Goal: Task Accomplishment & Management: Use online tool/utility

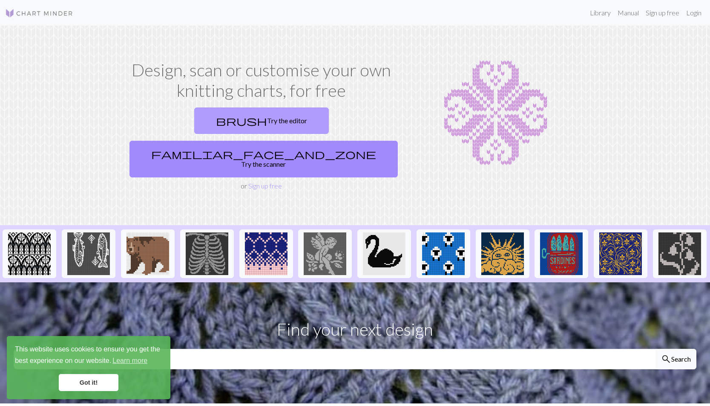
click at [194, 134] on link "brush Try the editor" at bounding box center [261, 120] width 135 height 26
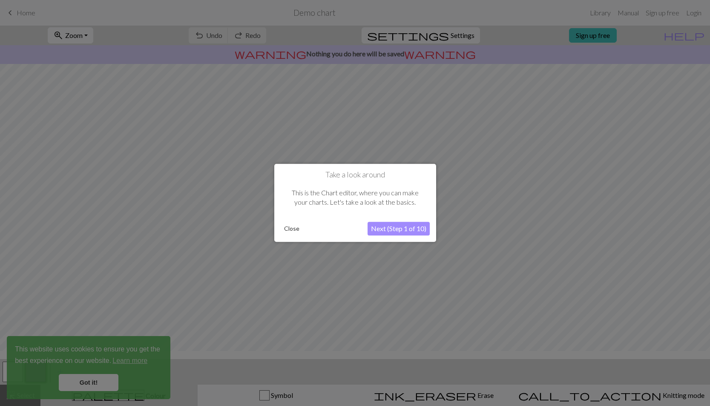
click at [399, 232] on button "Next (Step 1 of 10)" at bounding box center [399, 229] width 62 height 14
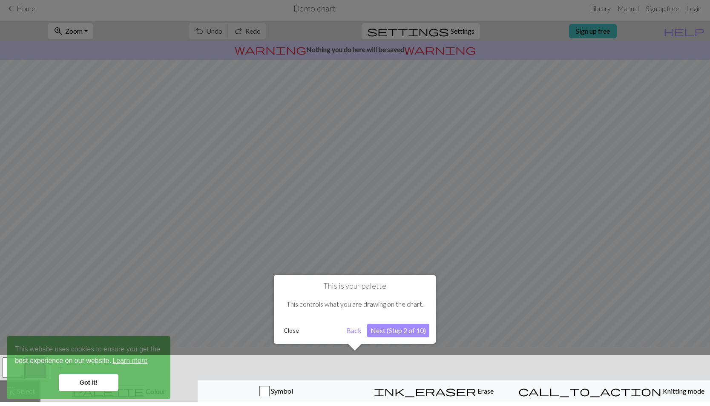
click at [420, 330] on button "Next (Step 2 of 10)" at bounding box center [398, 330] width 62 height 14
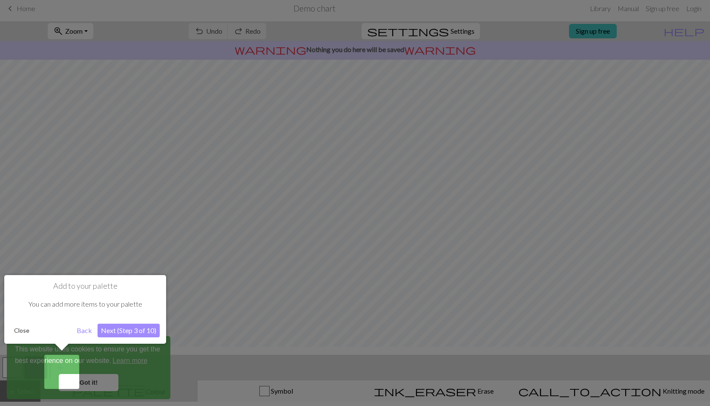
click at [118, 329] on button "Next (Step 3 of 10)" at bounding box center [129, 330] width 62 height 14
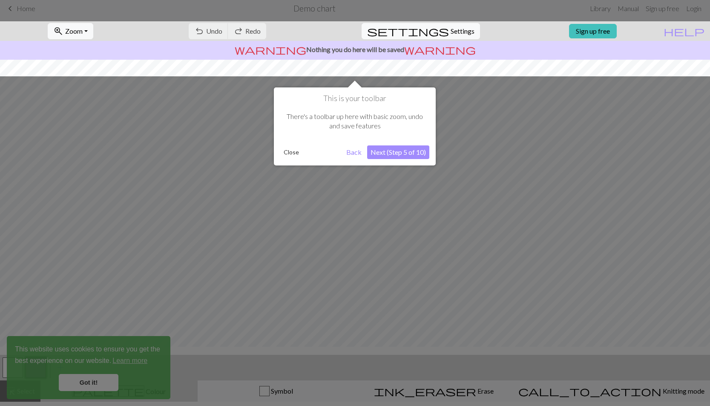
click at [95, 391] on div at bounding box center [355, 201] width 710 height 410
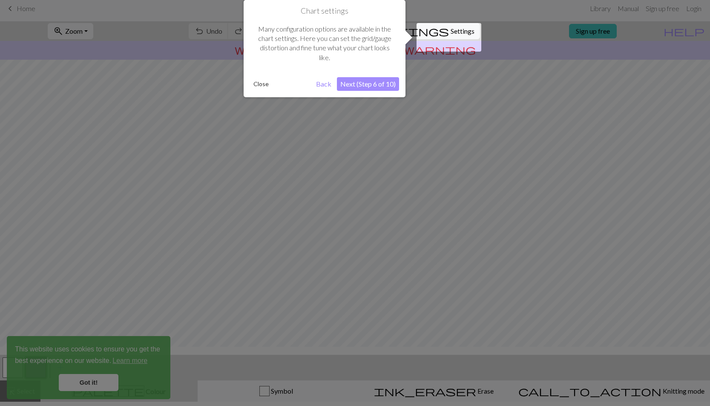
scroll to position [0, 0]
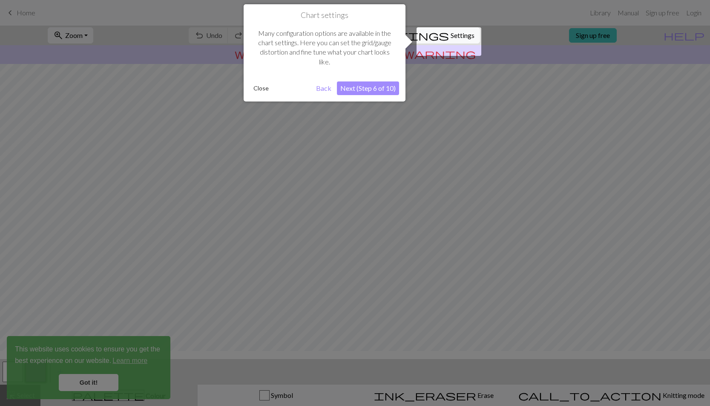
click at [371, 91] on button "Next (Step 6 of 10)" at bounding box center [368, 88] width 62 height 14
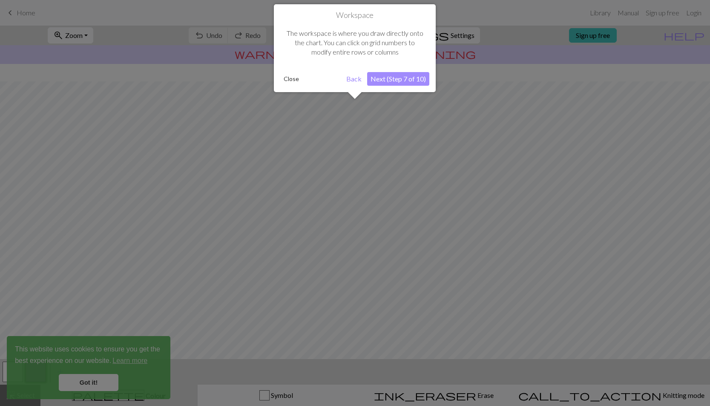
scroll to position [31, 0]
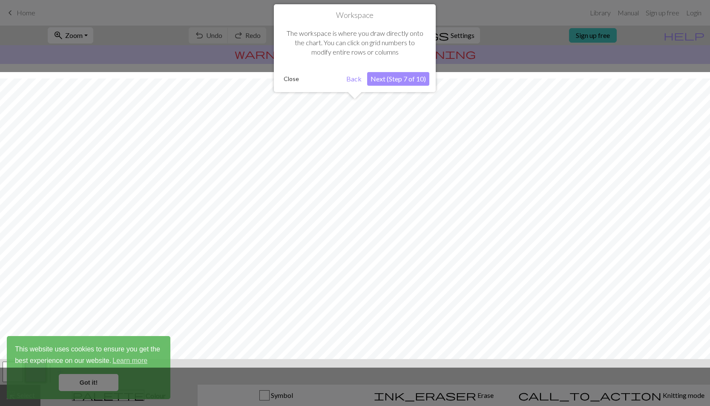
click at [374, 81] on button "Next (Step 7 of 10)" at bounding box center [398, 79] width 62 height 14
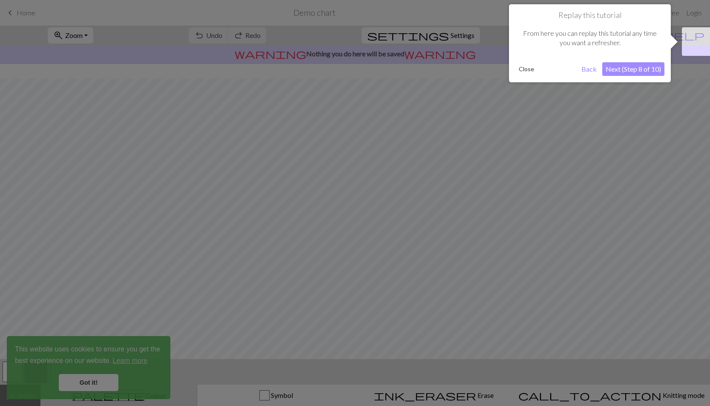
click at [611, 71] on button "Next (Step 8 of 10)" at bounding box center [633, 69] width 62 height 14
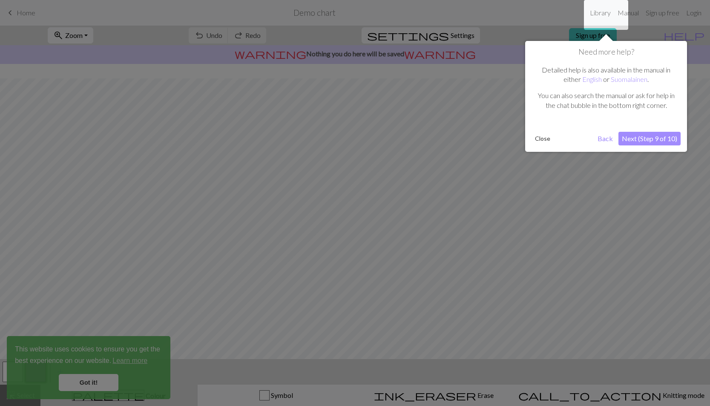
click at [628, 142] on button "Next (Step 9 of 10)" at bounding box center [650, 139] width 62 height 14
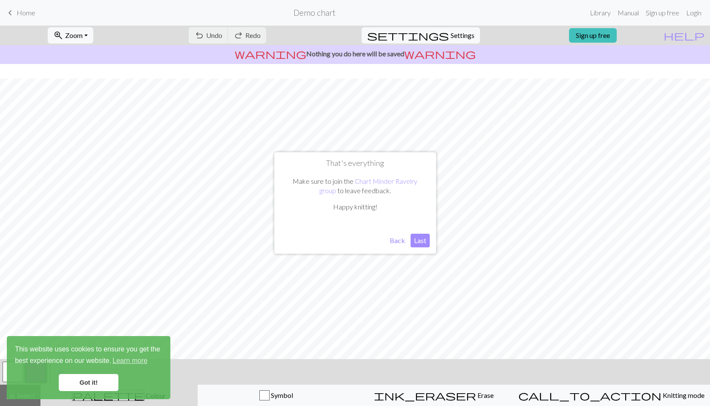
click at [420, 242] on button "Last" at bounding box center [420, 240] width 19 height 14
click at [89, 379] on link "Got it!" at bounding box center [89, 382] width 60 height 17
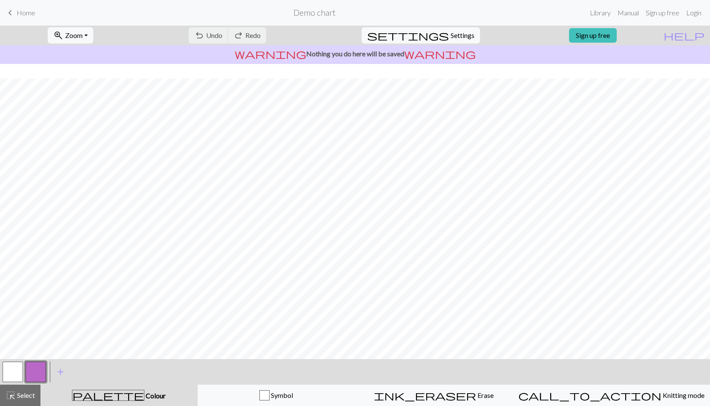
click at [241, 45] on div "undo Undo Undo redo Redo Redo" at bounding box center [227, 36] width 90 height 20
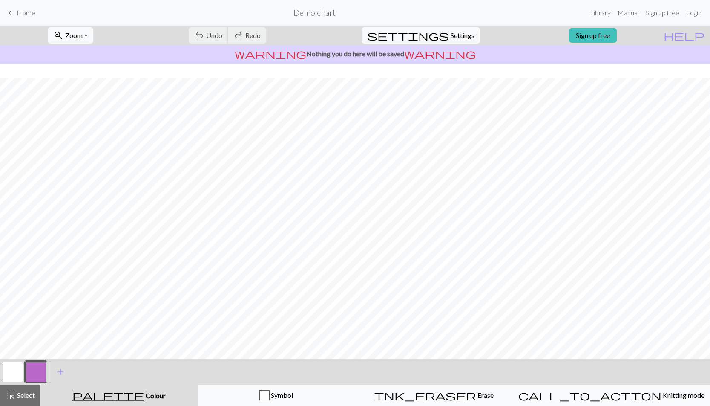
click at [35, 17] on span "Home" at bounding box center [26, 13] width 19 height 8
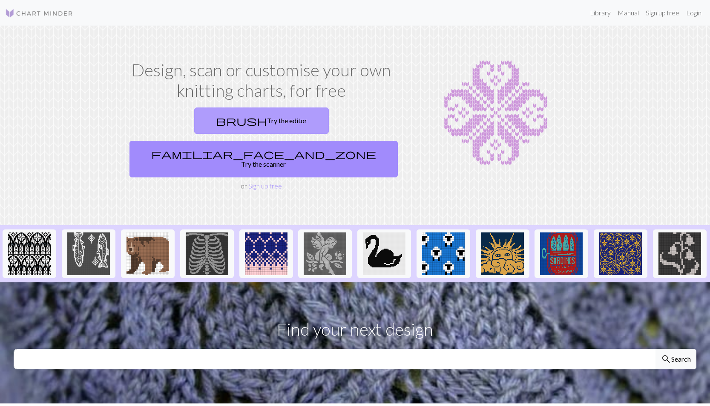
click at [194, 134] on link "brush Try the editor" at bounding box center [261, 120] width 135 height 26
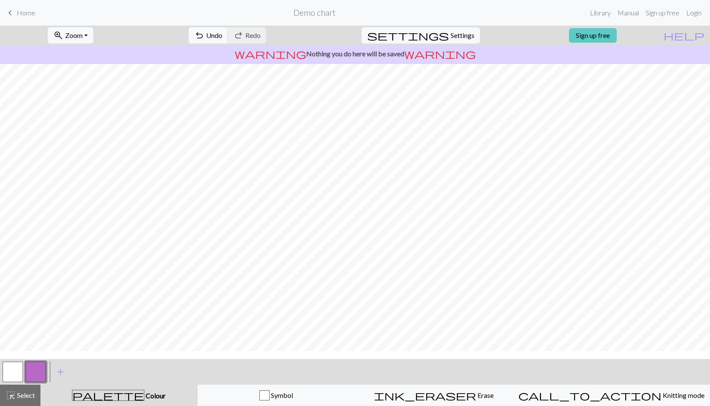
click at [601, 43] on link "Sign up free" at bounding box center [593, 35] width 48 height 14
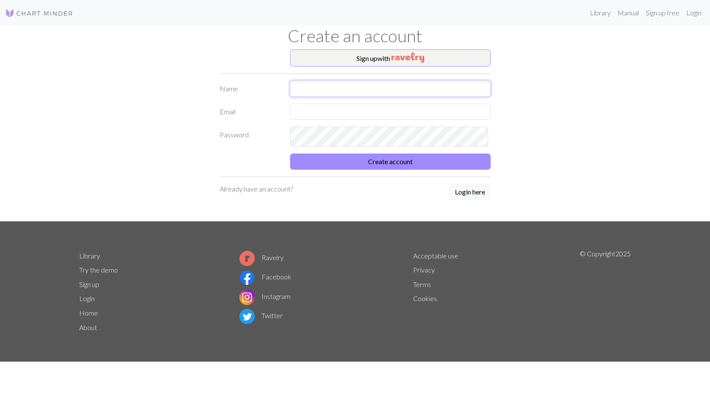
click at [332, 97] on input "text" at bounding box center [390, 89] width 201 height 16
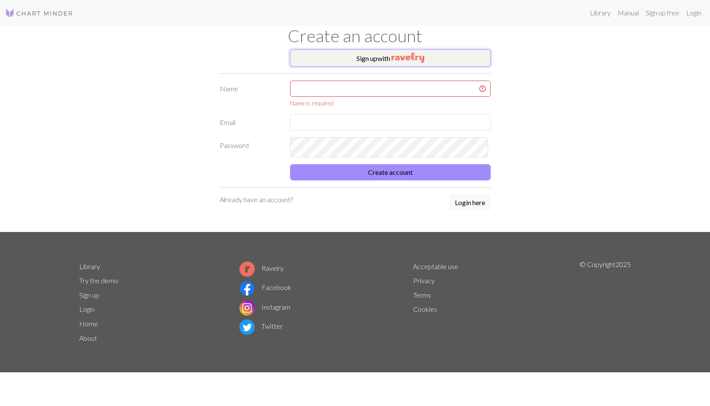
click at [342, 63] on button "Sign up with" at bounding box center [390, 57] width 201 height 17
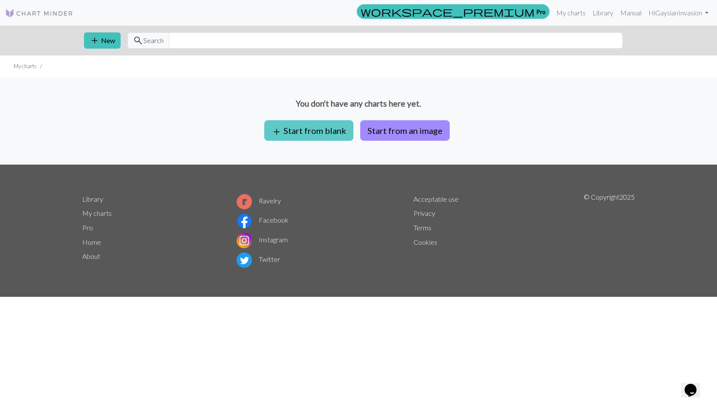
click at [298, 141] on button "add Start from blank" at bounding box center [308, 130] width 89 height 20
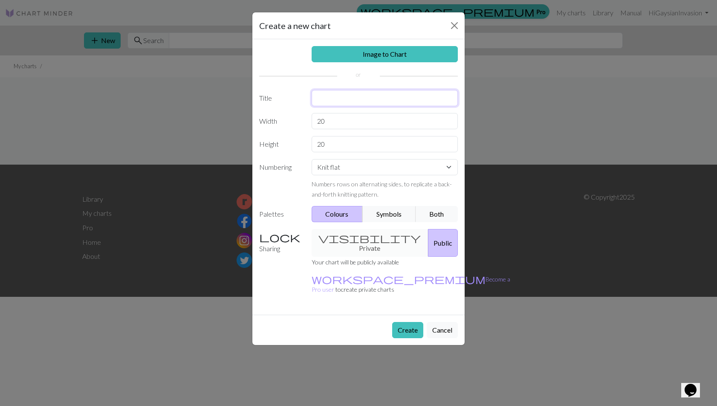
click at [332, 106] on input "text" at bounding box center [384, 98] width 147 height 16
type input "[DATE] Scarf"
click at [326, 129] on input "32" at bounding box center [384, 121] width 147 height 16
click at [444, 222] on button "Both" at bounding box center [436, 214] width 43 height 16
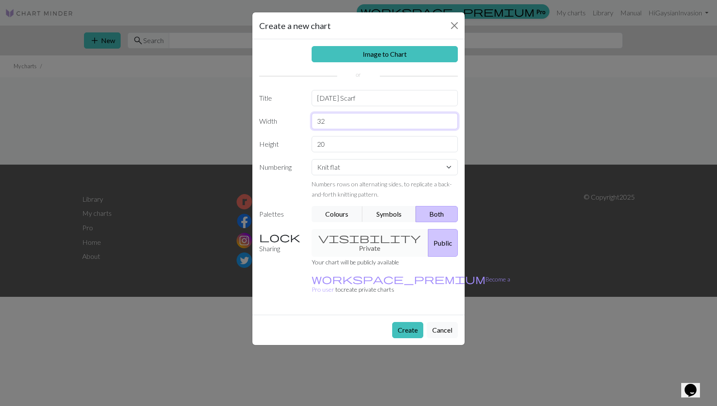
click at [337, 129] on input "32" at bounding box center [384, 121] width 147 height 16
type input "40"
click at [331, 152] on input "20" at bounding box center [384, 144] width 147 height 16
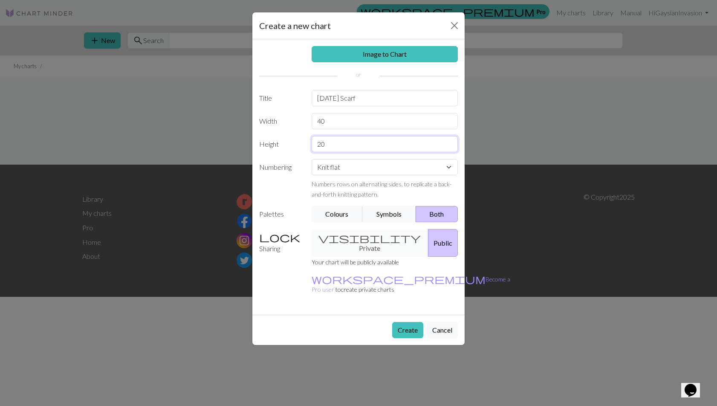
click at [331, 152] on input "20" at bounding box center [384, 144] width 147 height 16
type input "1"
type input "60"
click at [343, 256] on div "visibility Private Public" at bounding box center [384, 243] width 157 height 28
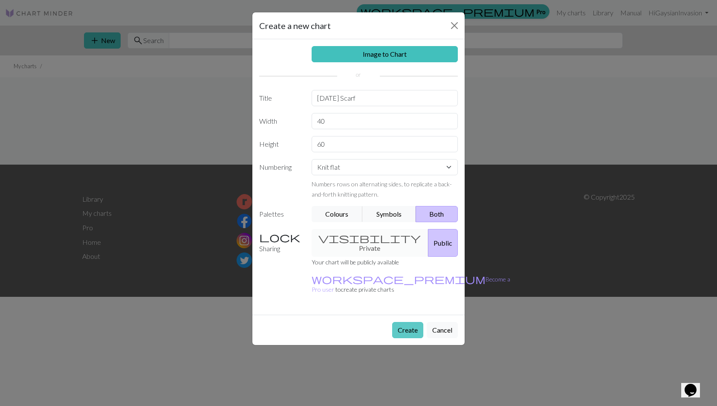
click at [392, 338] on button "Create" at bounding box center [407, 330] width 31 height 16
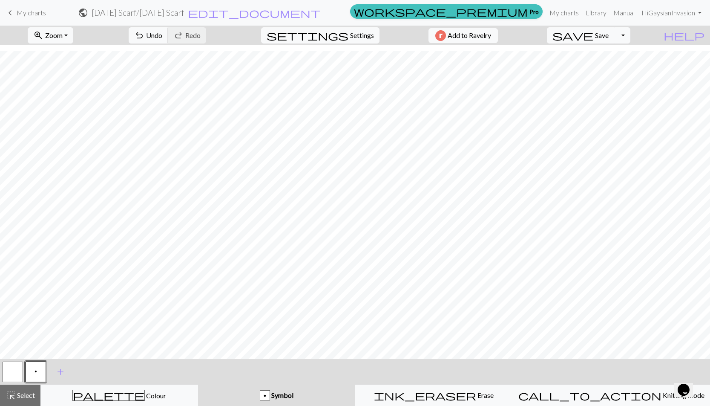
scroll to position [246, 0]
click at [184, 393] on div "palette Colour Colour" at bounding box center [119, 394] width 147 height 11
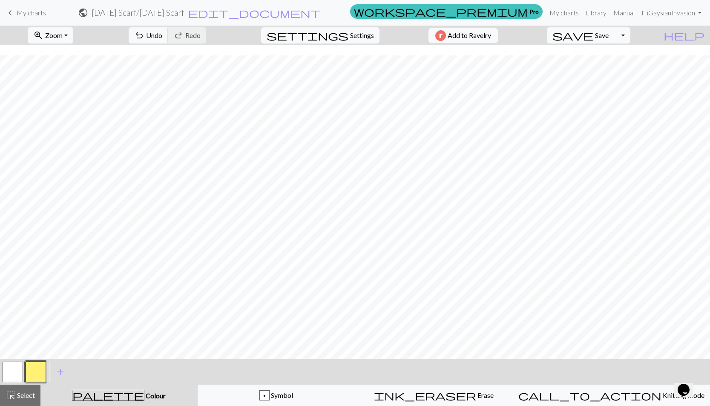
click at [153, 395] on div "palette Colour Colour" at bounding box center [119, 394] width 147 height 11
click at [41, 371] on button "button" at bounding box center [36, 371] width 20 height 20
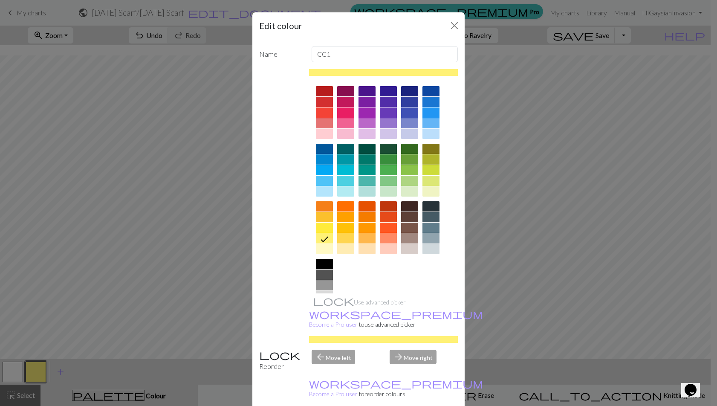
click at [340, 211] on div at bounding box center [345, 206] width 17 height 10
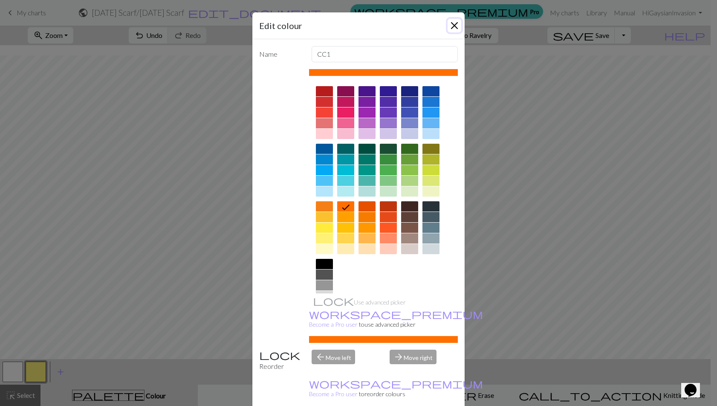
click at [447, 32] on button "Close" at bounding box center [454, 26] width 14 height 14
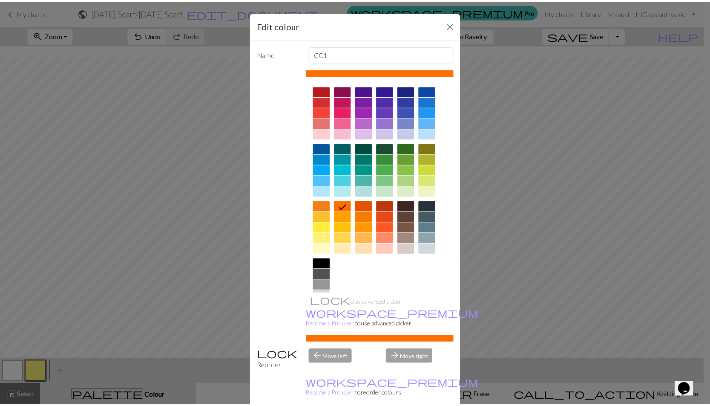
scroll to position [240, 0]
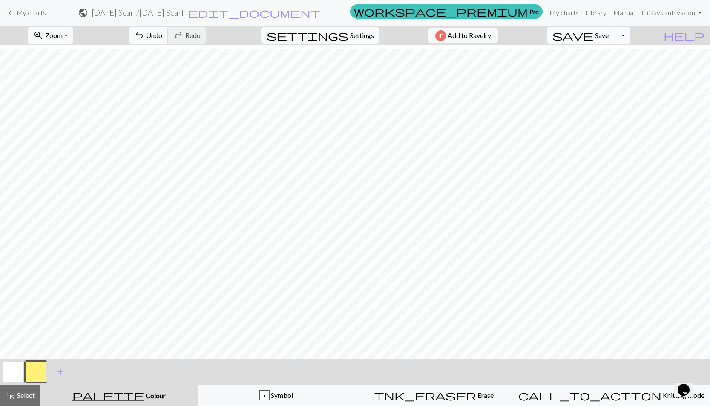
click at [34, 374] on button "button" at bounding box center [36, 371] width 20 height 20
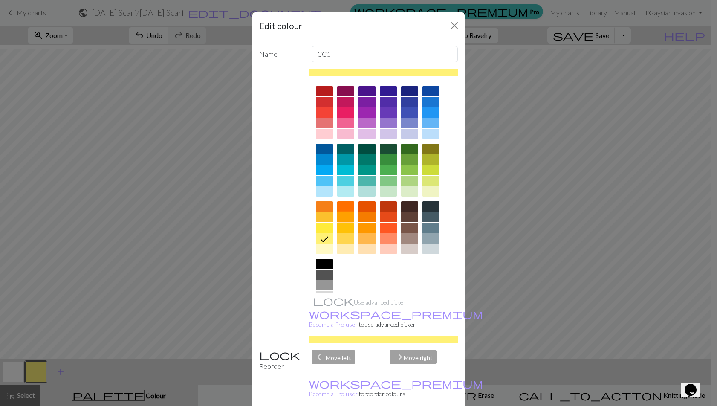
click at [344, 222] on div at bounding box center [345, 217] width 17 height 10
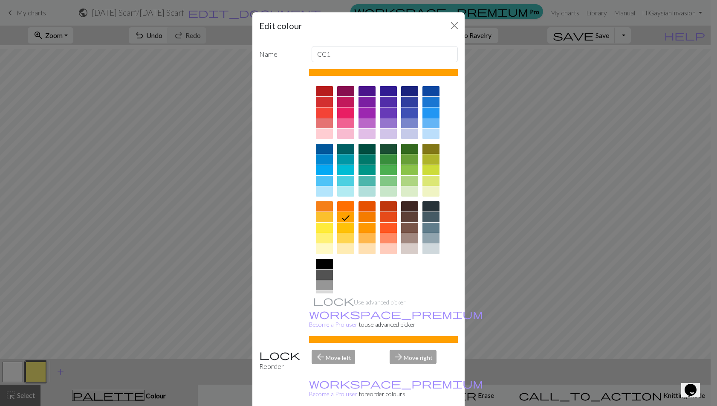
click at [344, 223] on icon at bounding box center [345, 218] width 10 height 10
click at [449, 32] on button "Close" at bounding box center [454, 26] width 14 height 14
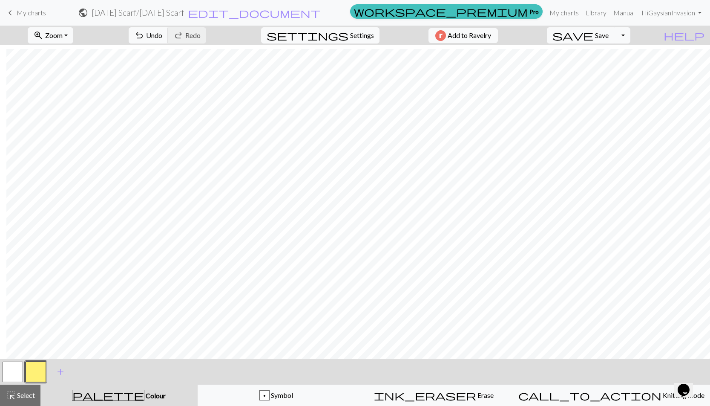
scroll to position [240, 6]
click at [290, 394] on span "Symbol" at bounding box center [281, 395] width 23 height 8
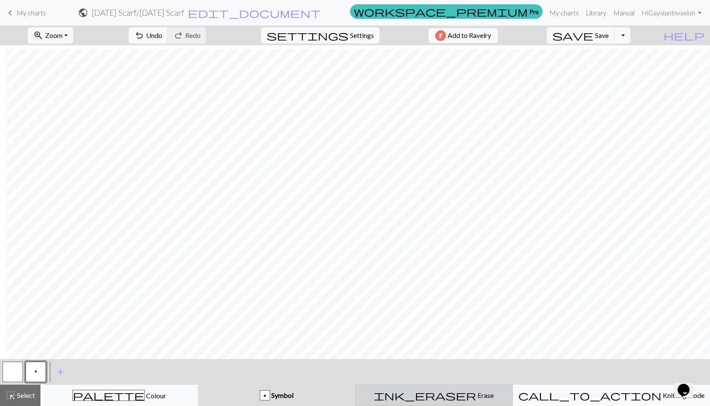
click at [443, 393] on div "ink_eraser Erase Erase" at bounding box center [434, 395] width 147 height 10
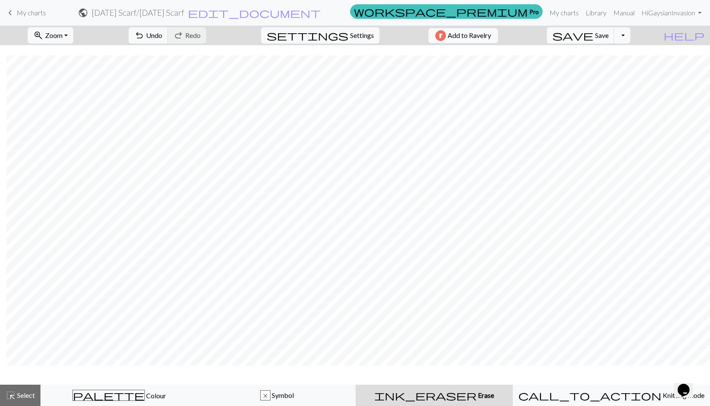
scroll to position [221, 6]
click at [300, 393] on div "x Symbol" at bounding box center [277, 395] width 147 height 10
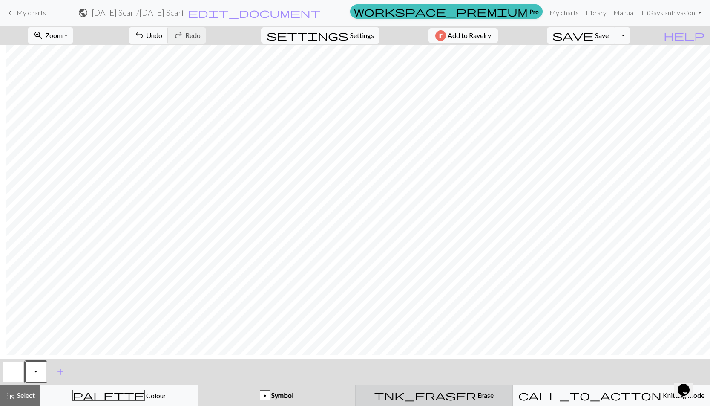
click at [440, 400] on div "ink_eraser Erase Erase" at bounding box center [434, 395] width 147 height 10
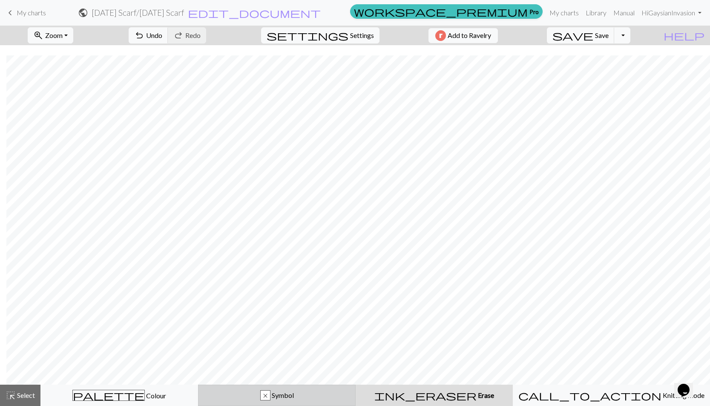
click at [340, 400] on div "x Symbol" at bounding box center [277, 395] width 147 height 10
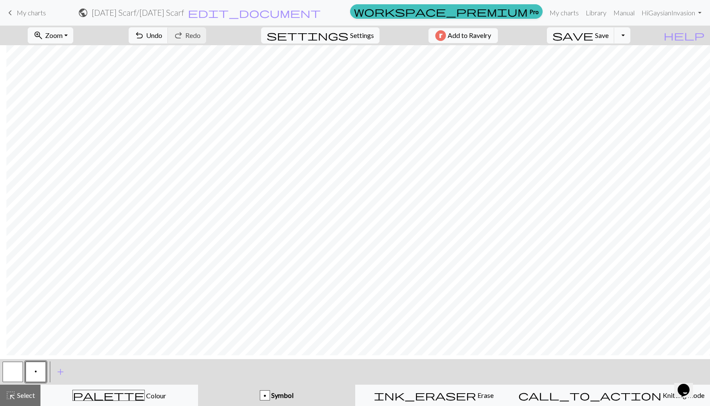
drag, startPoint x: 521, startPoint y: 392, endPoint x: 518, endPoint y: 383, distance: 8.8
click at [513, 392] on button "ink_eraser Erase Erase" at bounding box center [434, 394] width 158 height 21
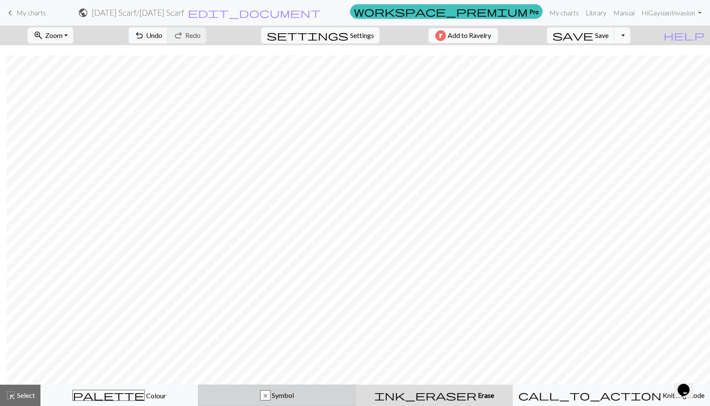
drag, startPoint x: 302, startPoint y: 395, endPoint x: 311, endPoint y: 388, distance: 10.9
click at [294, 394] on span "Symbol" at bounding box center [282, 395] width 23 height 8
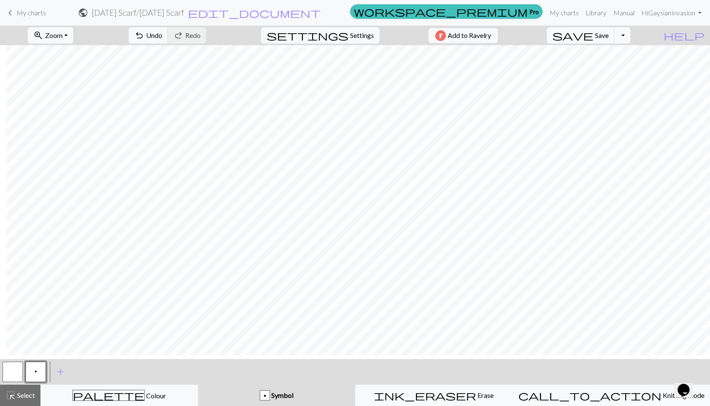
drag, startPoint x: 485, startPoint y: 399, endPoint x: 497, endPoint y: 386, distance: 17.5
click at [485, 398] on div "ink_eraser Erase Erase" at bounding box center [434, 395] width 147 height 10
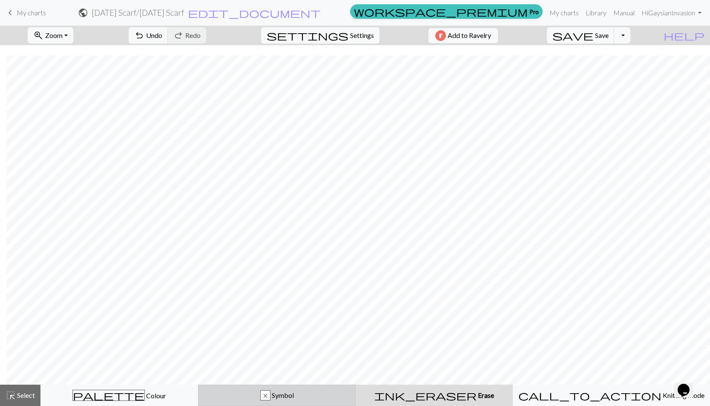
click at [350, 395] on div "x Symbol" at bounding box center [277, 395] width 147 height 10
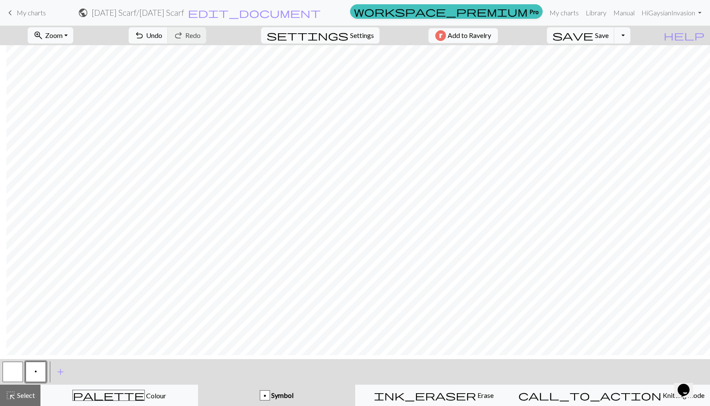
click at [35, 372] on span "p" at bounding box center [36, 371] width 3 height 7
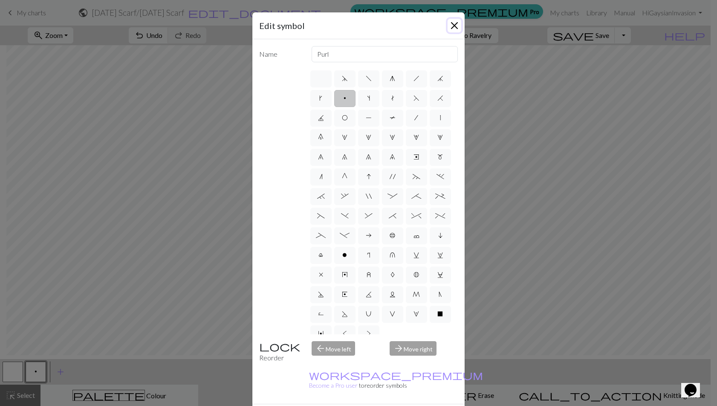
click at [447, 30] on button "Close" at bounding box center [454, 26] width 14 height 14
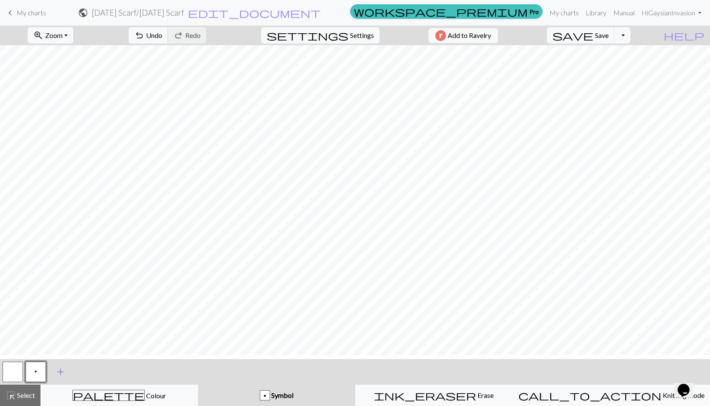
click at [59, 377] on span "add" at bounding box center [60, 372] width 10 height 12
click at [145, 397] on span "Colour" at bounding box center [155, 395] width 21 height 8
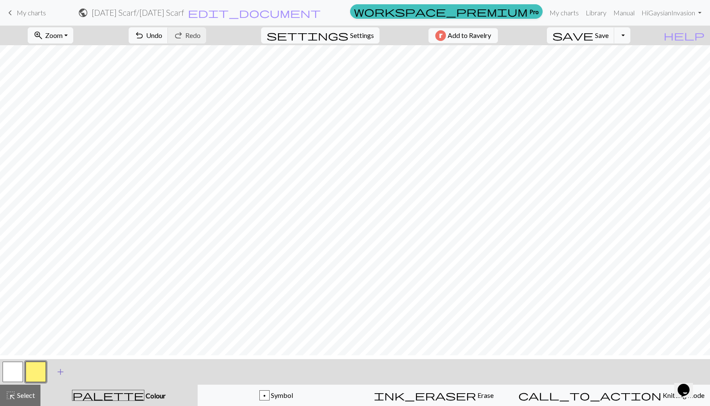
click at [58, 377] on span "add" at bounding box center [60, 372] width 10 height 12
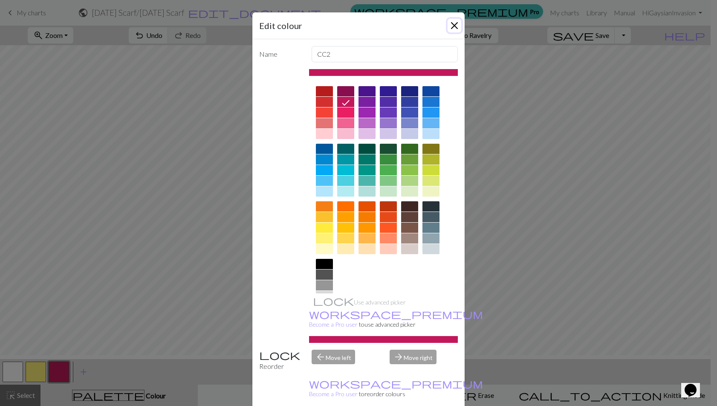
click at [449, 32] on button "Close" at bounding box center [454, 26] width 14 height 14
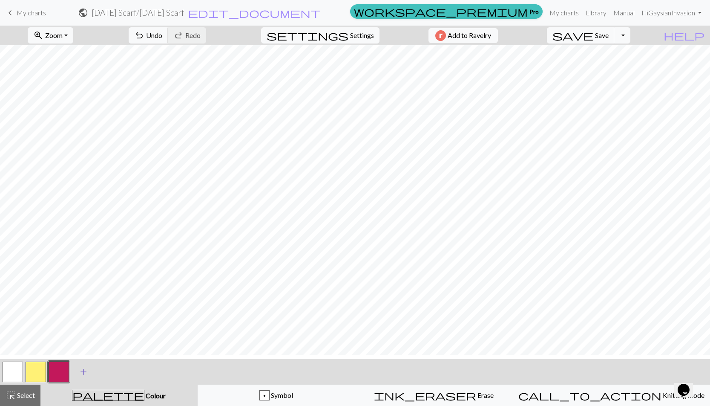
click at [83, 375] on span "add" at bounding box center [83, 372] width 10 height 12
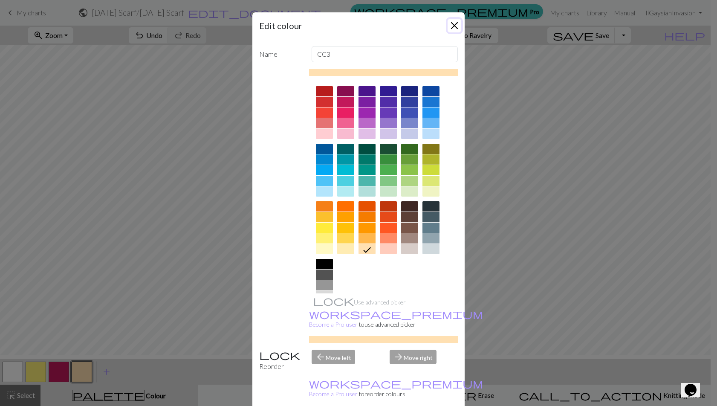
drag, startPoint x: 448, startPoint y: 33, endPoint x: 437, endPoint y: 39, distance: 12.6
click at [448, 32] on button "Close" at bounding box center [454, 26] width 14 height 14
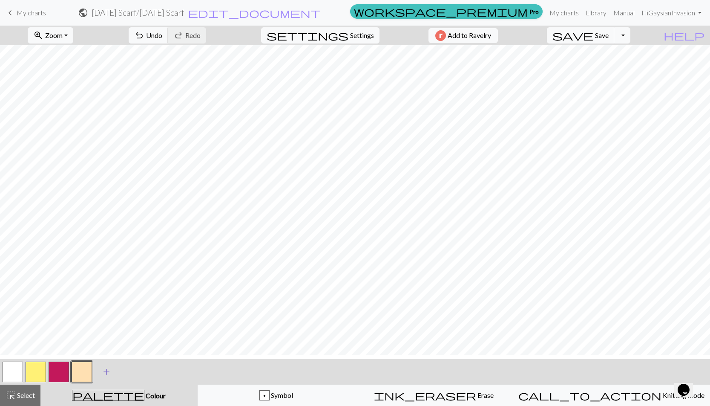
click at [109, 377] on span "add" at bounding box center [106, 372] width 10 height 12
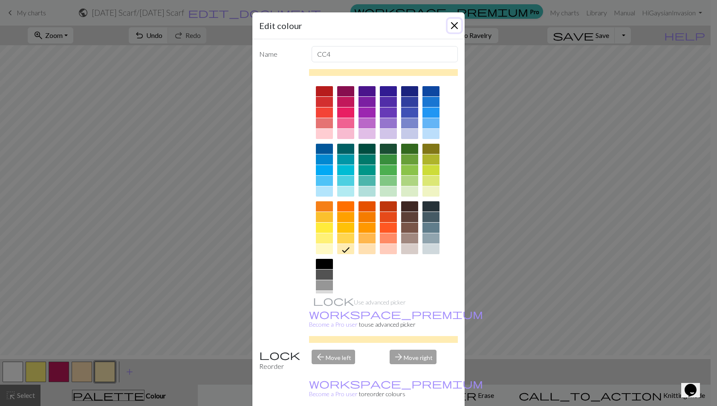
click at [450, 32] on button "Close" at bounding box center [454, 26] width 14 height 14
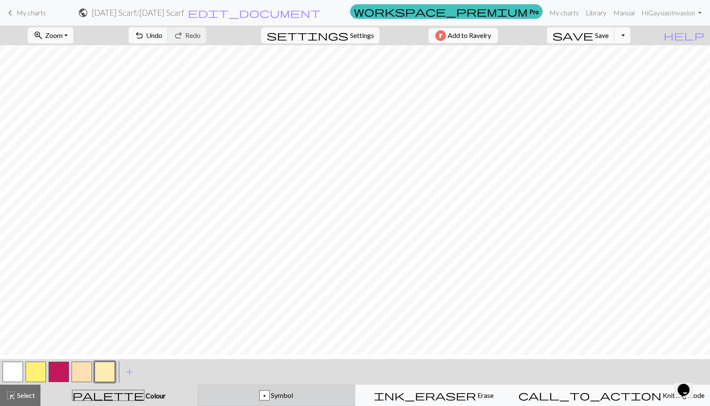
click at [293, 394] on span "Symbol" at bounding box center [281, 395] width 23 height 8
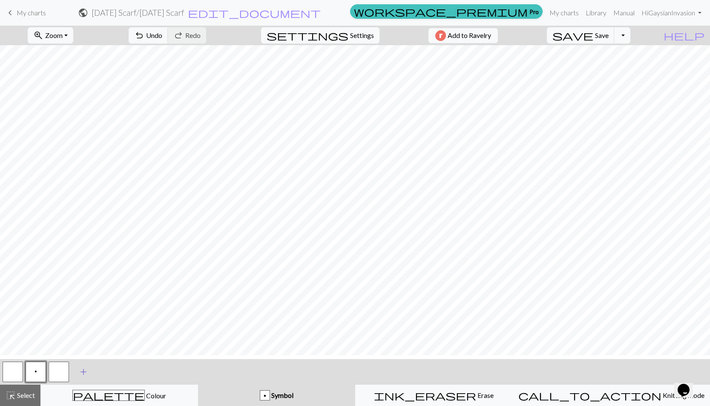
click at [84, 377] on span "add" at bounding box center [83, 372] width 10 height 12
click at [51, 375] on button "button" at bounding box center [59, 371] width 20 height 20
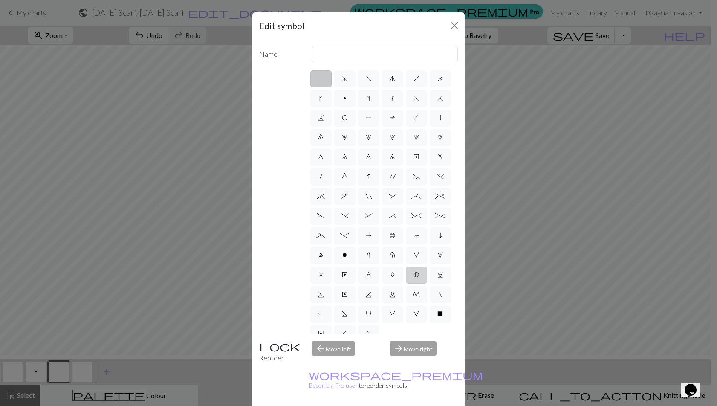
scroll to position [141, 0]
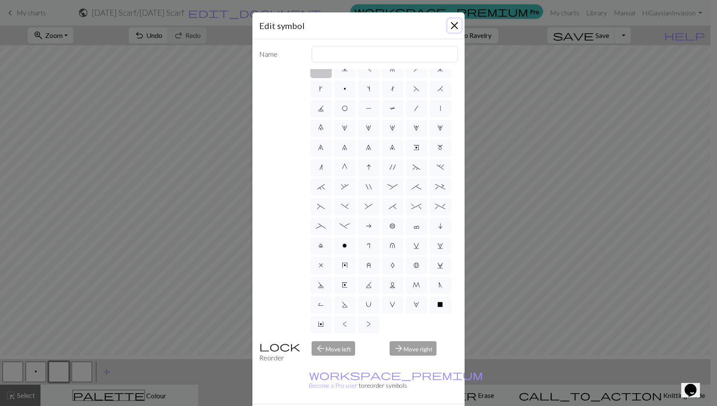
click at [450, 31] on button "Close" at bounding box center [454, 26] width 14 height 14
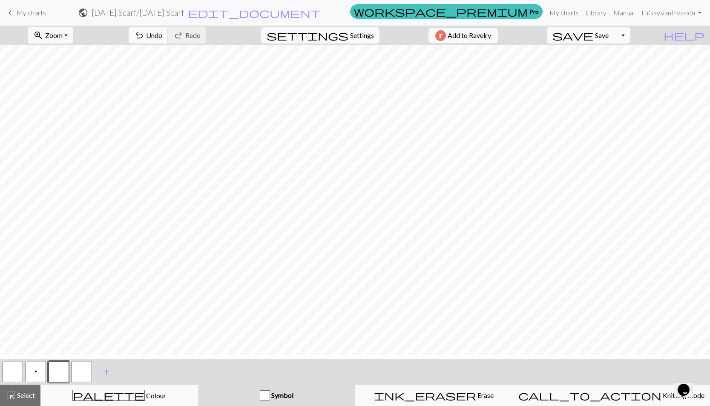
click at [69, 380] on div at bounding box center [58, 371] width 23 height 23
click at [58, 380] on button "button" at bounding box center [59, 371] width 20 height 20
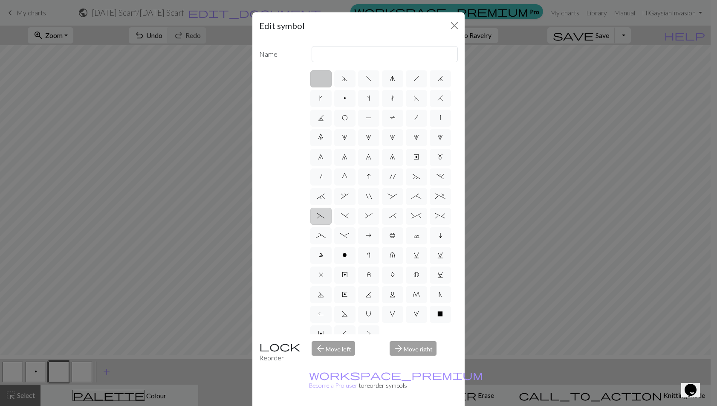
scroll to position [131, 0]
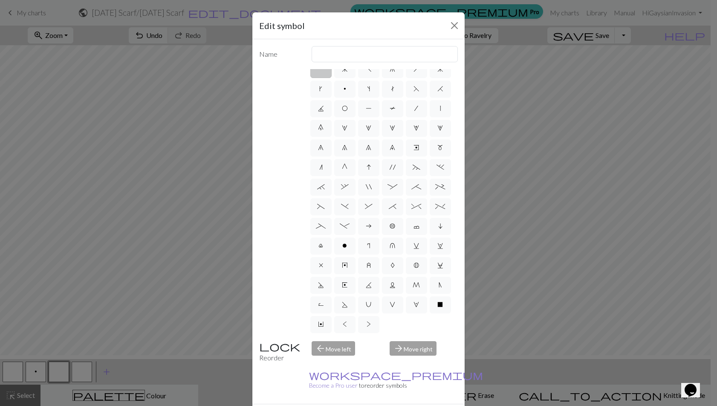
click at [437, 308] on span "X" at bounding box center [440, 304] width 6 height 7
click at [437, 314] on input "X" at bounding box center [440, 311] width 6 height 6
radio input "true"
type input "no stitch"
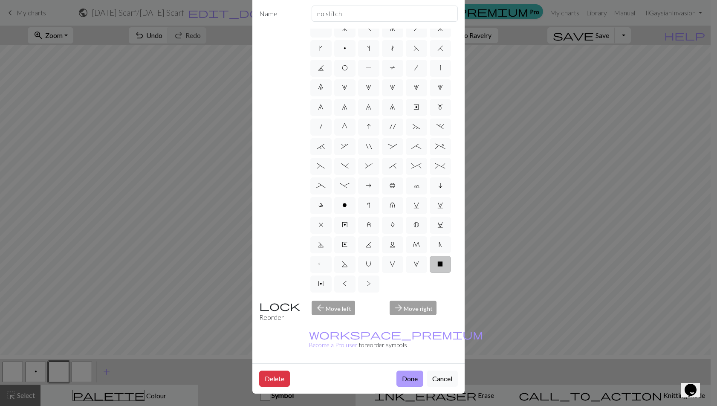
click at [396, 370] on button "Done" at bounding box center [409, 378] width 27 height 16
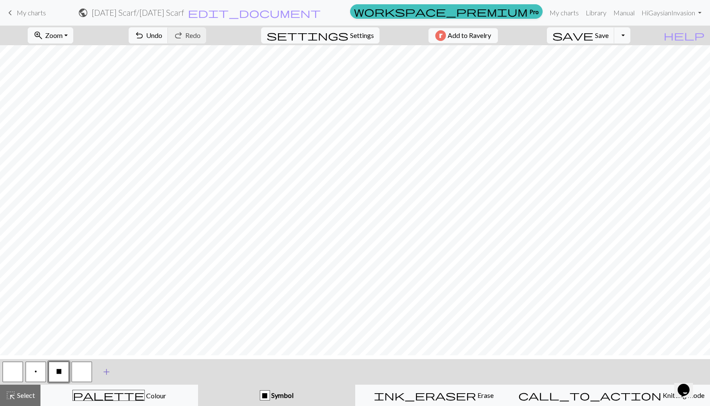
click at [109, 377] on span "add" at bounding box center [106, 372] width 10 height 12
click at [84, 376] on button "button" at bounding box center [82, 371] width 20 height 20
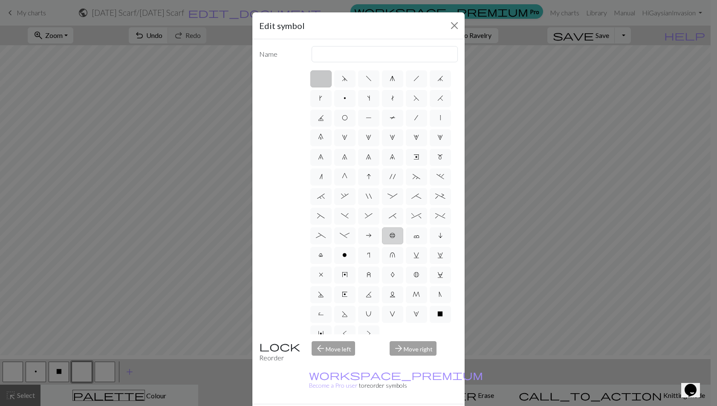
click at [382, 244] on label "b" at bounding box center [392, 235] width 21 height 17
click at [389, 236] on input "b" at bounding box center [392, 233] width 6 height 6
radio input "true"
type input "Peppercorn"
click at [451, 29] on button "Close" at bounding box center [454, 26] width 14 height 14
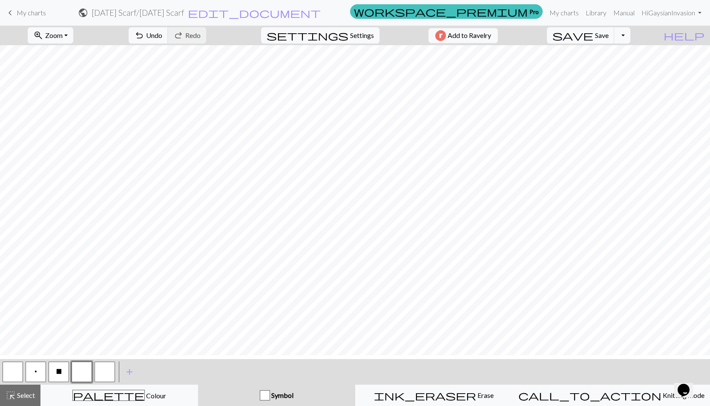
click at [78, 372] on button "button" at bounding box center [82, 371] width 20 height 20
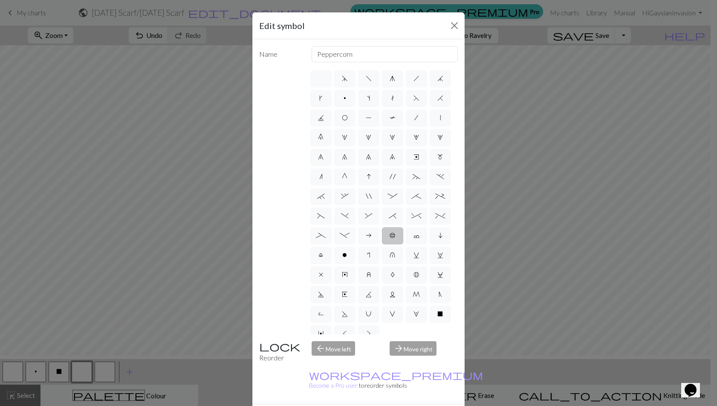
click at [389, 239] on span "b" at bounding box center [392, 235] width 6 height 7
click at [389, 236] on input "b" at bounding box center [392, 233] width 6 height 6
click at [389, 239] on span "b" at bounding box center [392, 235] width 6 height 7
click at [389, 236] on input "b" at bounding box center [392, 233] width 6 height 6
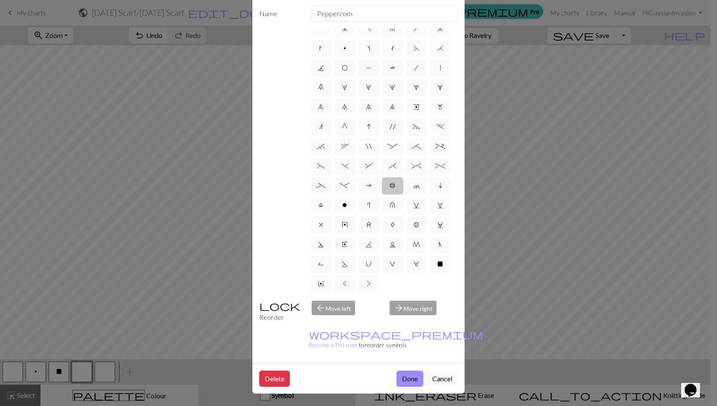
click at [397, 370] on button "Done" at bounding box center [409, 378] width 27 height 16
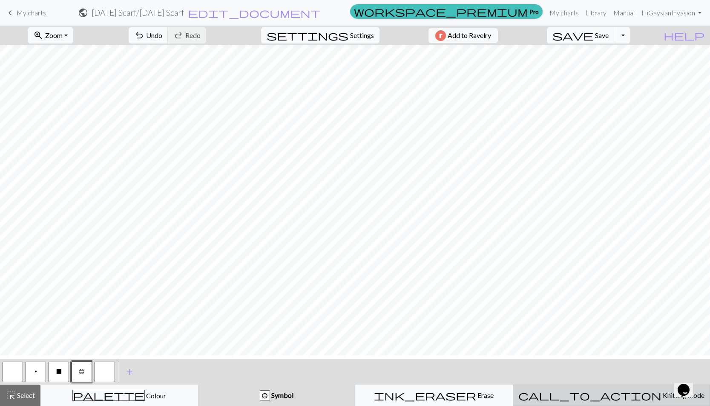
click at [662, 399] on span "Knitting mode" at bounding box center [683, 395] width 43 height 8
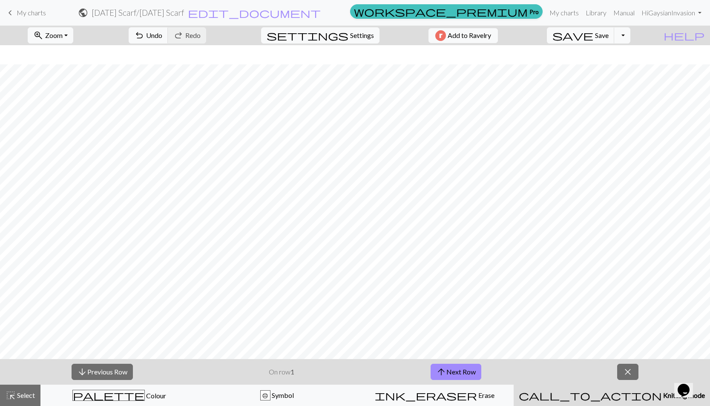
scroll to position [240, 0]
click at [633, 377] on span "close" at bounding box center [628, 372] width 10 height 12
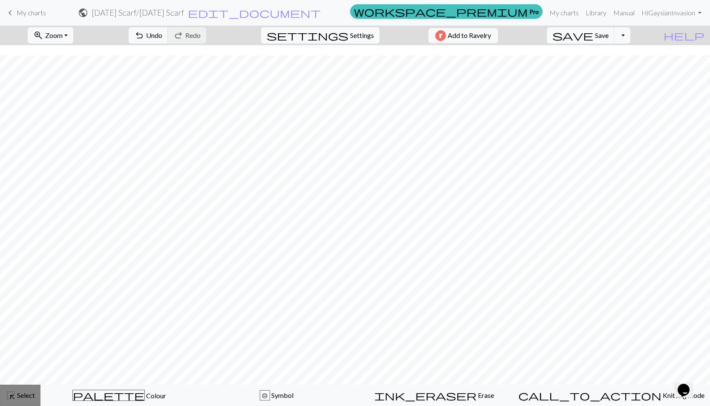
click at [35, 399] on span "Select" at bounding box center [25, 395] width 19 height 8
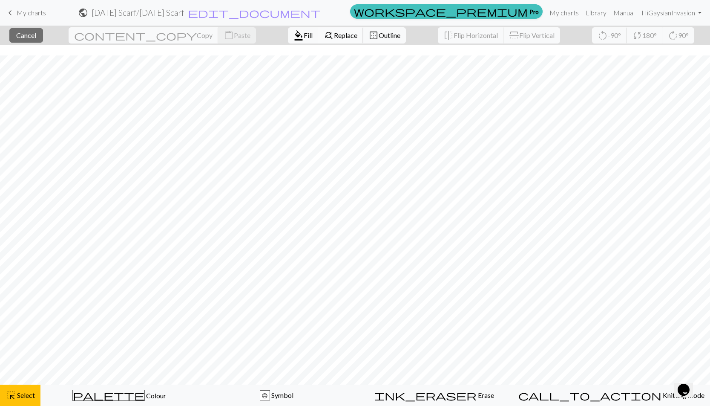
click at [334, 39] on span "Replace" at bounding box center [345, 35] width 23 height 8
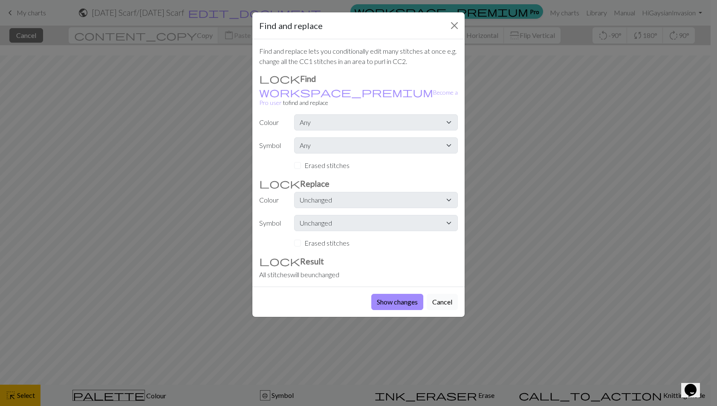
click at [444, 310] on button "Cancel" at bounding box center [441, 302] width 31 height 16
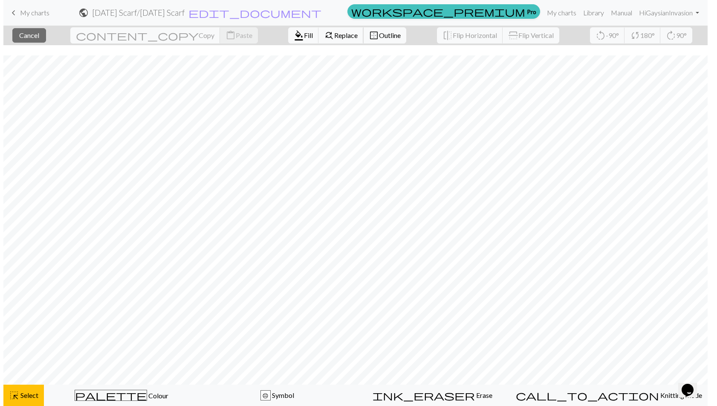
scroll to position [214, 0]
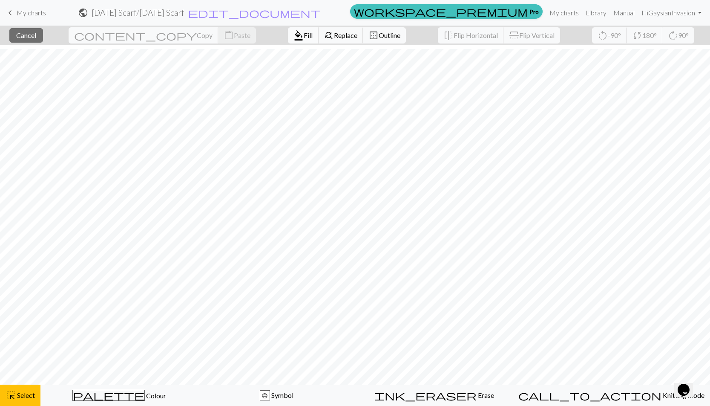
click at [304, 39] on span "Fill" at bounding box center [308, 35] width 9 height 8
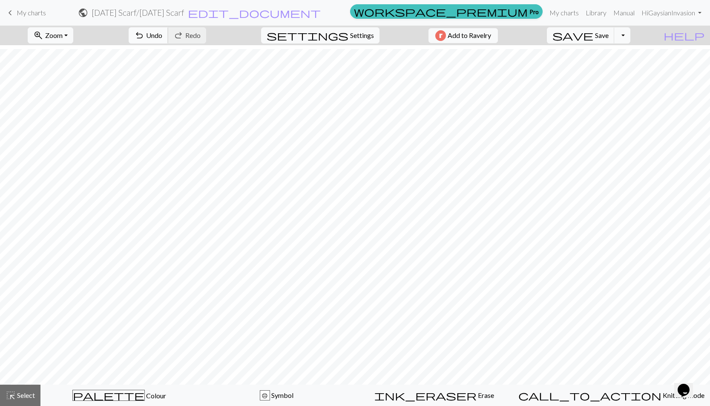
click at [144, 41] on span "undo" at bounding box center [139, 35] width 10 height 12
click at [144, 40] on span "undo" at bounding box center [139, 35] width 10 height 12
click at [11, 397] on span "highlight_alt" at bounding box center [11, 395] width 10 height 12
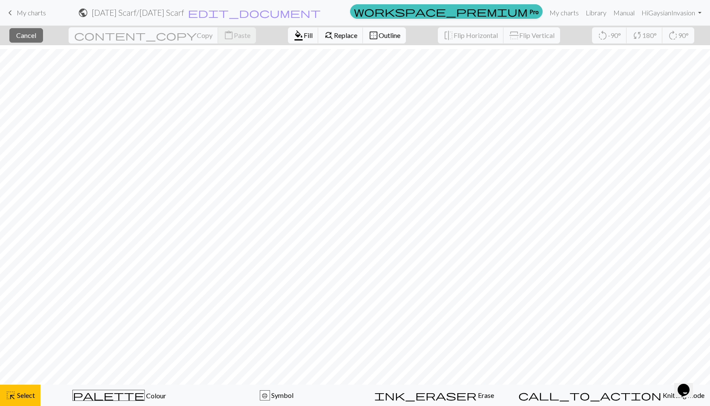
click at [363, 43] on button "border_outer Outline" at bounding box center [384, 35] width 43 height 16
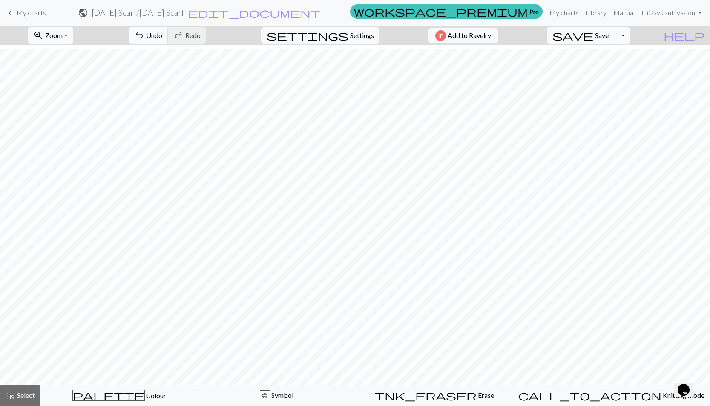
click at [162, 39] on span "Undo" at bounding box center [154, 35] width 16 height 8
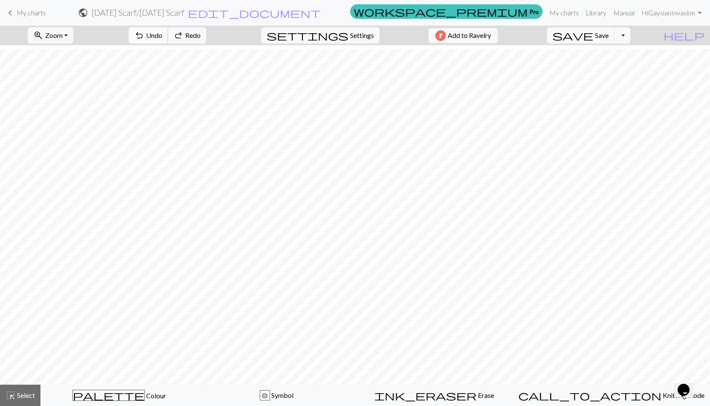
click at [162, 39] on span "Undo" at bounding box center [154, 35] width 16 height 8
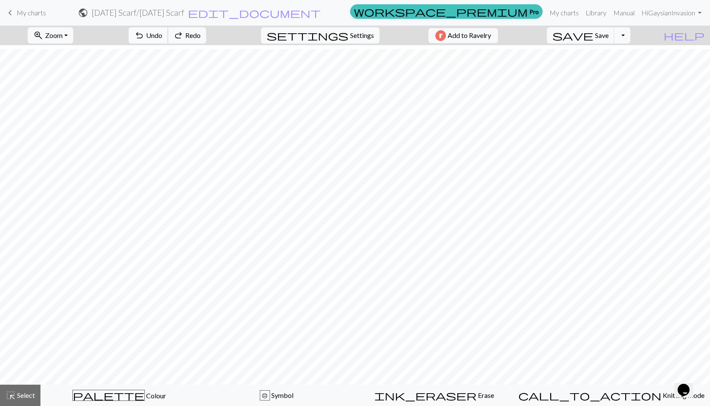
click at [162, 39] on span "Undo" at bounding box center [154, 35] width 16 height 8
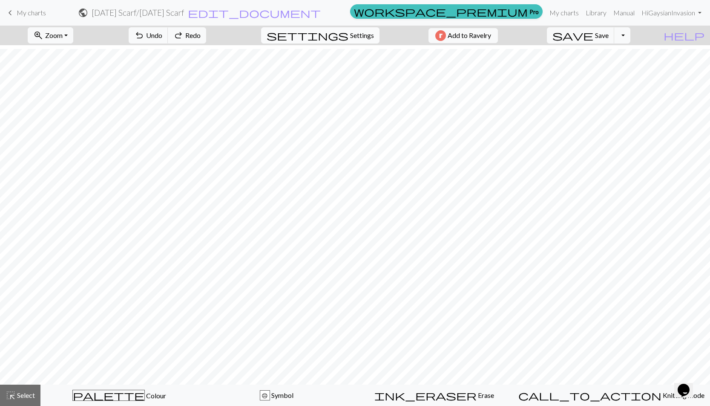
click at [350, 40] on span "Settings" at bounding box center [362, 35] width 24 height 10
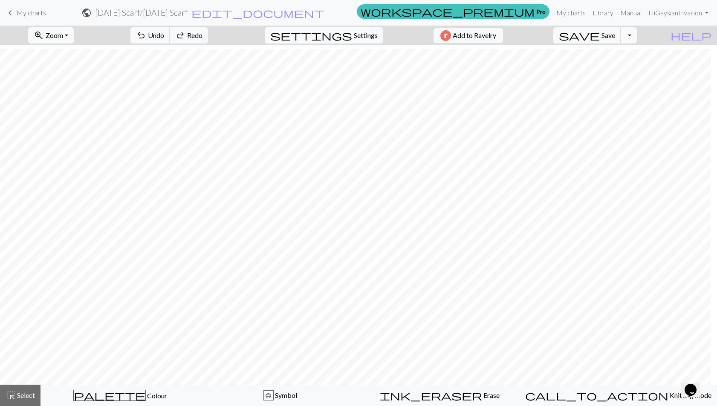
select select "aran"
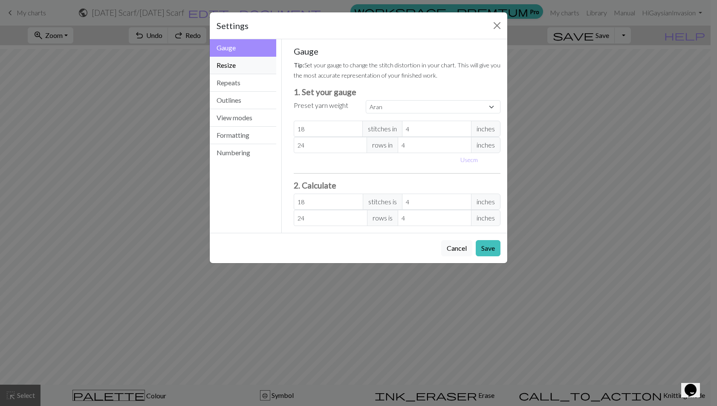
click at [226, 74] on button "Resize" at bounding box center [243, 65] width 66 height 17
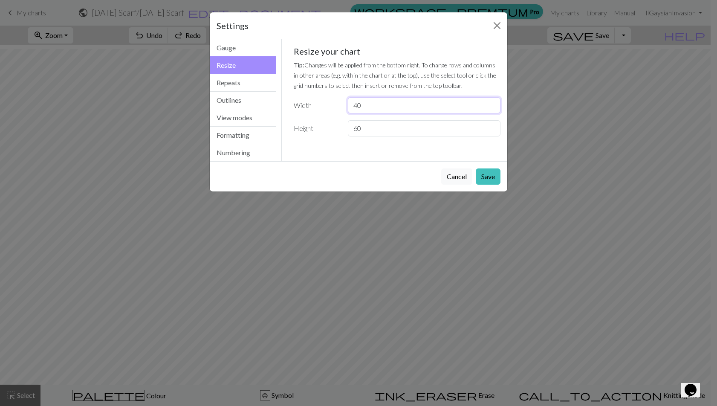
click at [376, 113] on input "40" at bounding box center [424, 105] width 153 height 16
drag, startPoint x: 368, startPoint y: 171, endPoint x: 331, endPoint y: 173, distance: 37.2
click at [331, 136] on div "Height 60" at bounding box center [396, 128] width 217 height 16
type input "1"
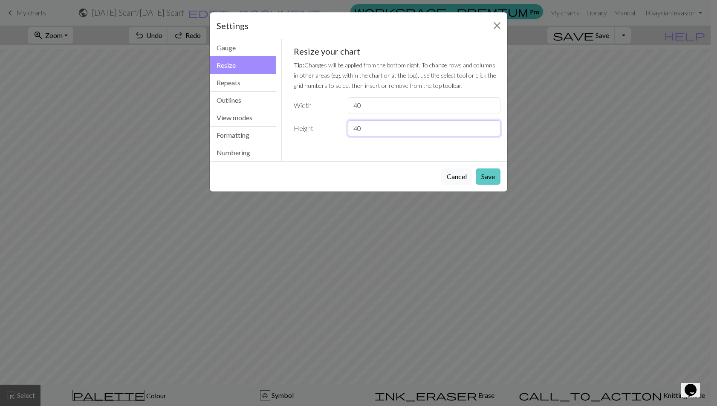
type input "40"
click at [483, 184] on button "Save" at bounding box center [487, 176] width 25 height 16
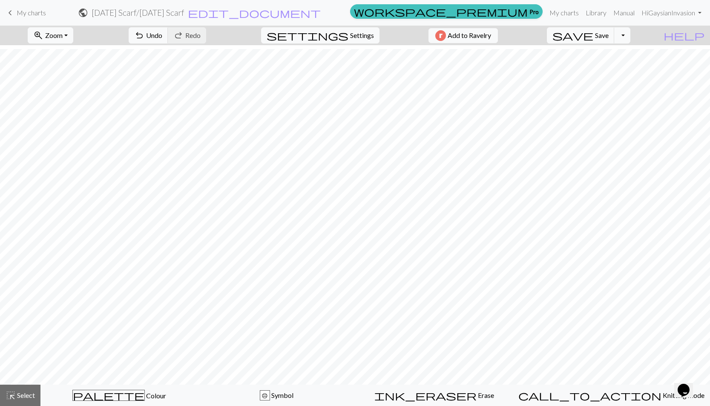
scroll to position [4, 0]
click at [270, 394] on div "b" at bounding box center [264, 395] width 9 height 10
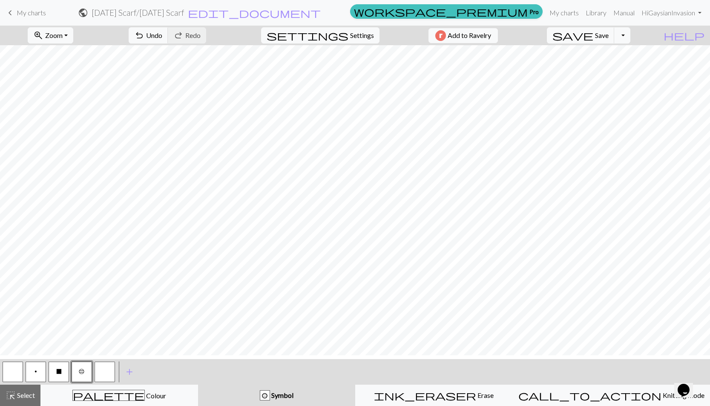
click at [56, 372] on span "X" at bounding box center [59, 371] width 6 height 7
drag, startPoint x: 479, startPoint y: 395, endPoint x: 481, endPoint y: 389, distance: 6.3
click at [479, 395] on div "ink_eraser Erase Erase" at bounding box center [434, 395] width 147 height 10
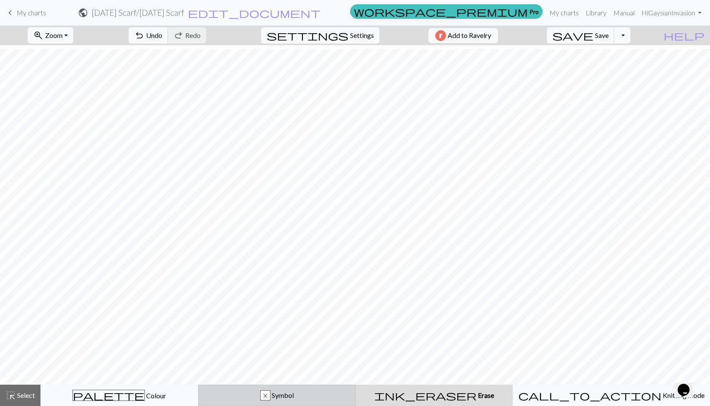
click at [270, 400] on div "x Symbol" at bounding box center [277, 395] width 147 height 10
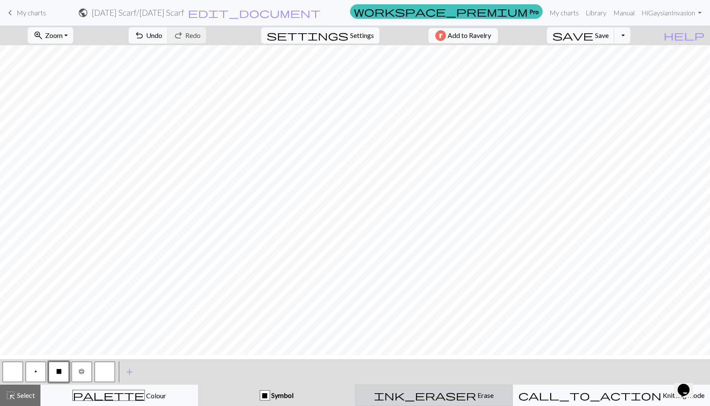
click at [486, 394] on div "ink_eraser Erase Erase" at bounding box center [434, 395] width 147 height 10
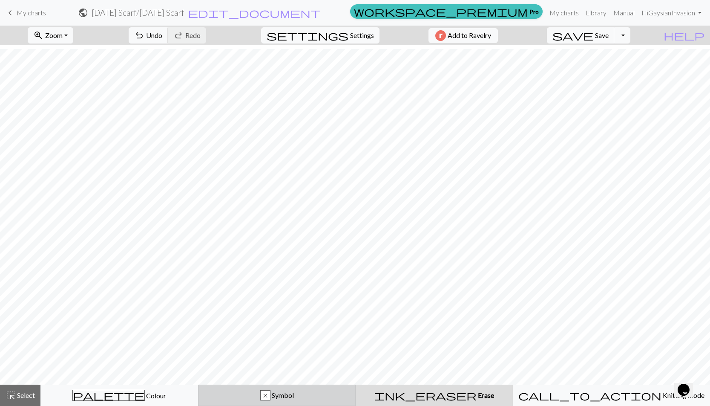
click at [270, 400] on div "x" at bounding box center [265, 395] width 9 height 10
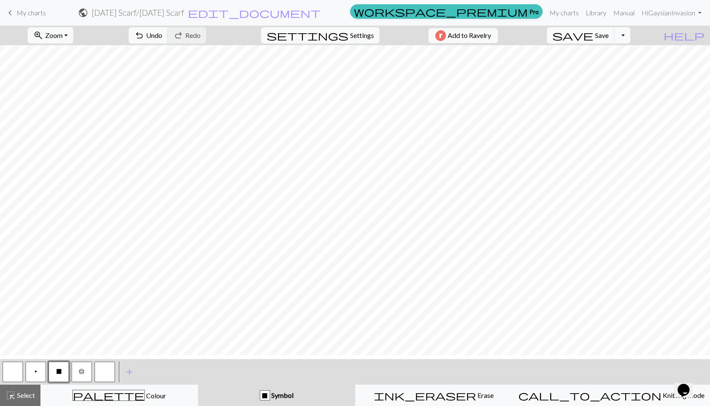
scroll to position [76, 0]
click at [168, 32] on button "undo Undo Undo" at bounding box center [149, 35] width 40 height 16
click at [144, 32] on span "undo" at bounding box center [139, 35] width 10 height 12
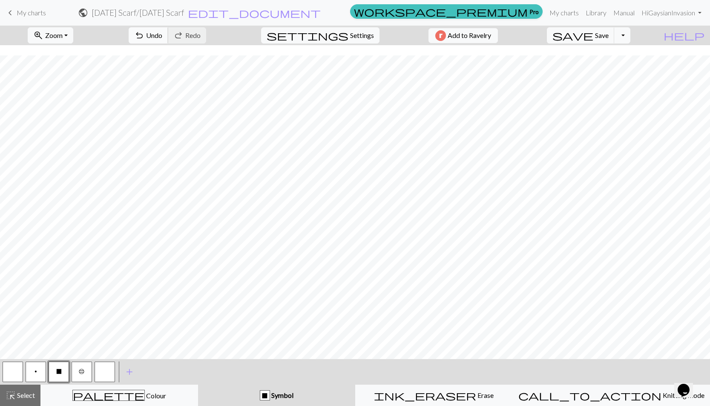
click at [162, 36] on span "Undo" at bounding box center [154, 35] width 16 height 8
click at [26, 395] on span "Select" at bounding box center [25, 395] width 19 height 8
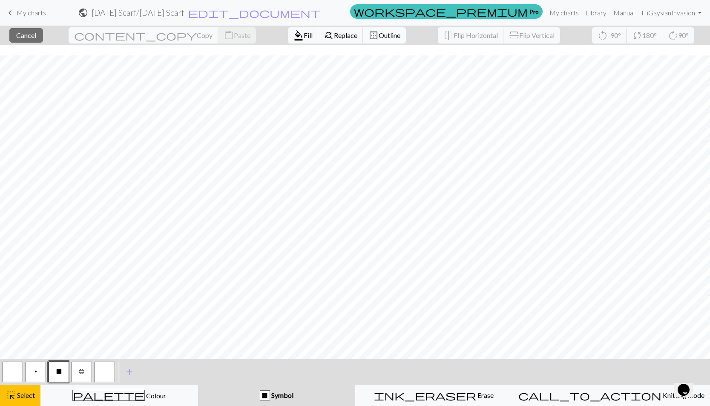
click at [369, 35] on span "border_outer" at bounding box center [374, 35] width 10 height 12
click at [30, 395] on span "Select" at bounding box center [25, 395] width 19 height 8
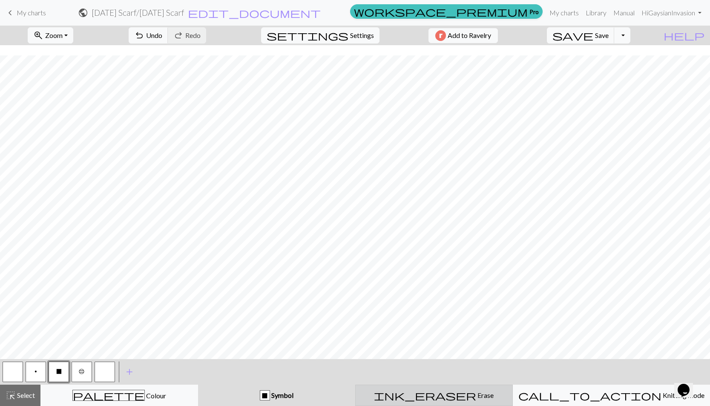
click at [507, 390] on div "ink_eraser Erase Erase" at bounding box center [434, 395] width 147 height 10
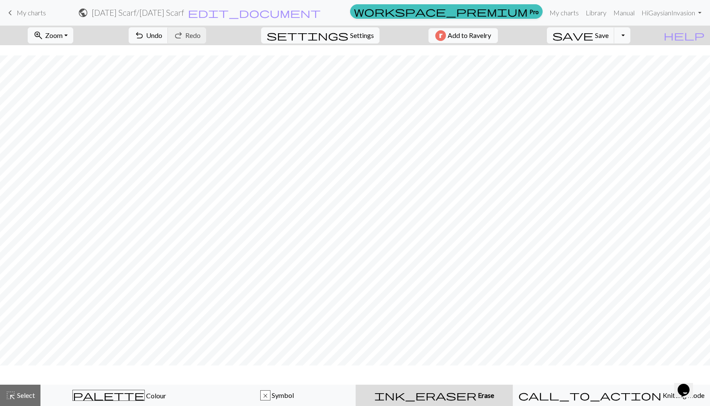
scroll to position [50, 0]
click at [288, 398] on span "Symbol" at bounding box center [282, 395] width 23 height 8
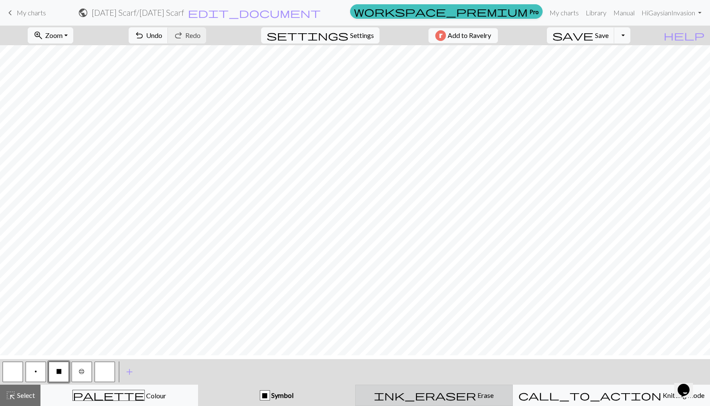
click at [465, 403] on button "ink_eraser Erase Erase" at bounding box center [434, 394] width 158 height 21
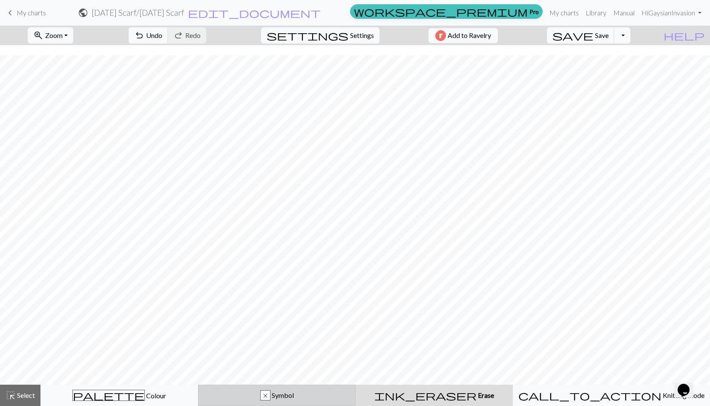
click at [270, 400] on div "x Symbol" at bounding box center [277, 395] width 147 height 10
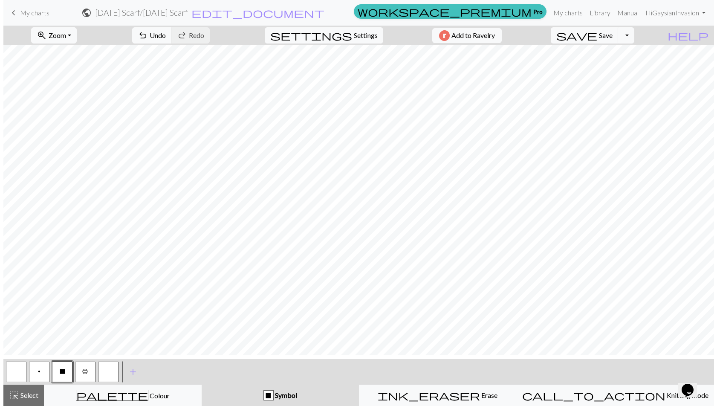
scroll to position [76, 0]
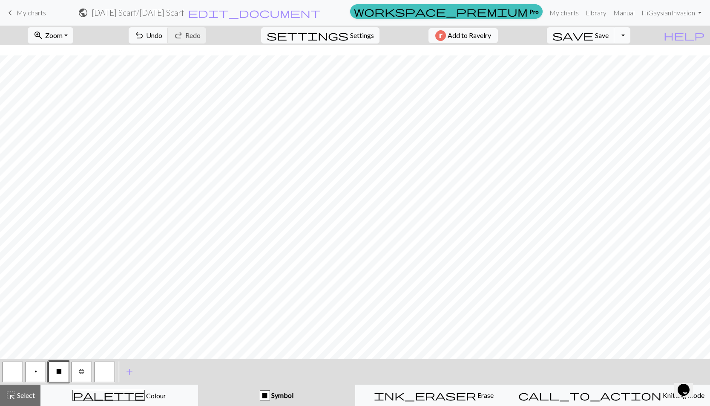
click at [631, 34] on button "Toggle Dropdown" at bounding box center [622, 35] width 16 height 16
click at [598, 78] on button "save_alt Download" at bounding box center [559, 72] width 141 height 14
click at [593, 39] on span "save" at bounding box center [573, 35] width 41 height 12
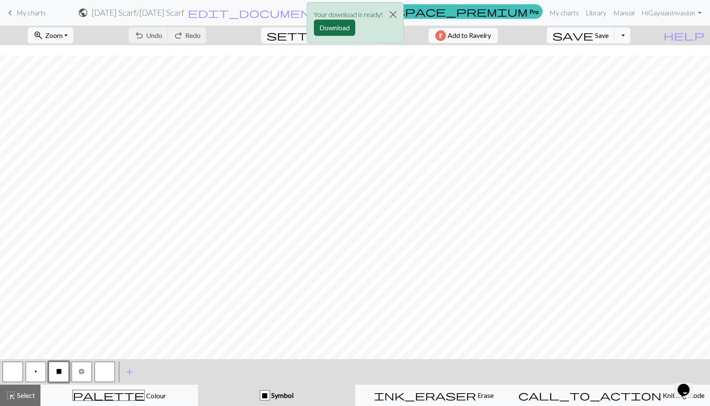
click at [333, 35] on button "Download" at bounding box center [334, 28] width 41 height 16
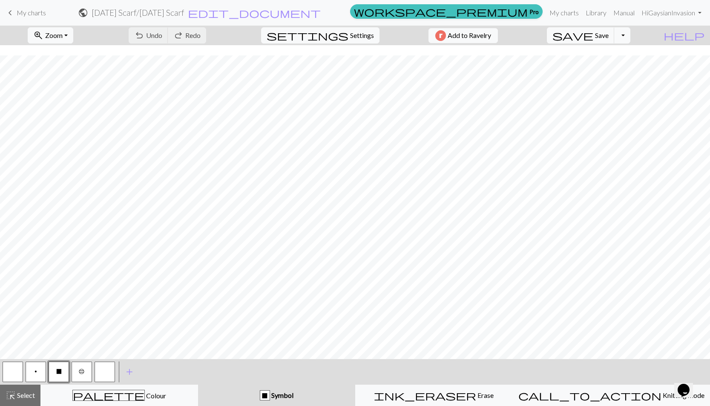
click at [112, 373] on button "button" at bounding box center [105, 371] width 20 height 20
click at [114, 370] on button "button" at bounding box center [105, 371] width 20 height 20
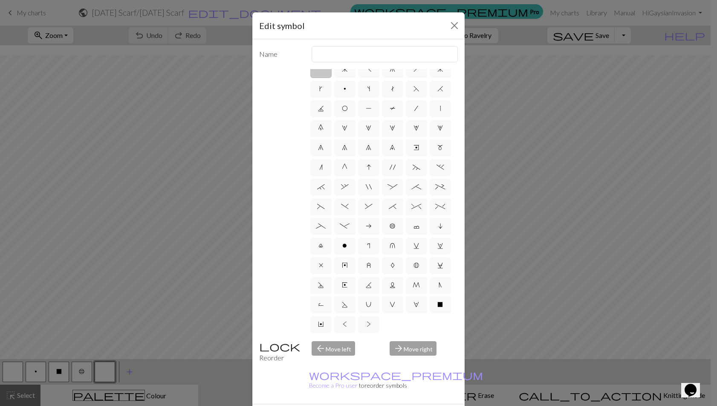
scroll to position [139, 0]
click at [323, 320] on span "Y" at bounding box center [321, 323] width 6 height 7
click at [323, 328] on input "Y" at bounding box center [321, 331] width 6 height 6
radio input "true"
type input "place bead"
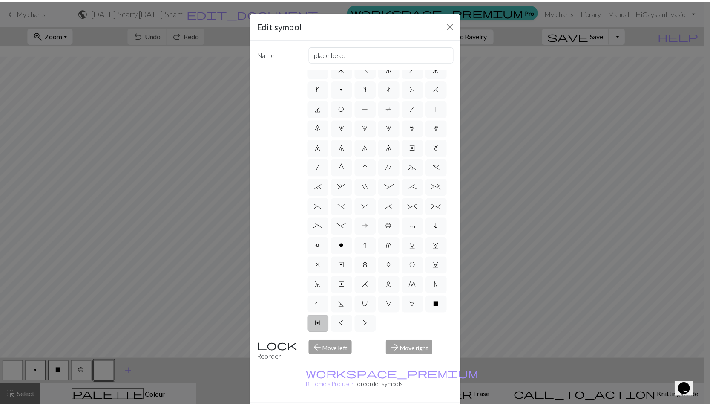
scroll to position [72, 0]
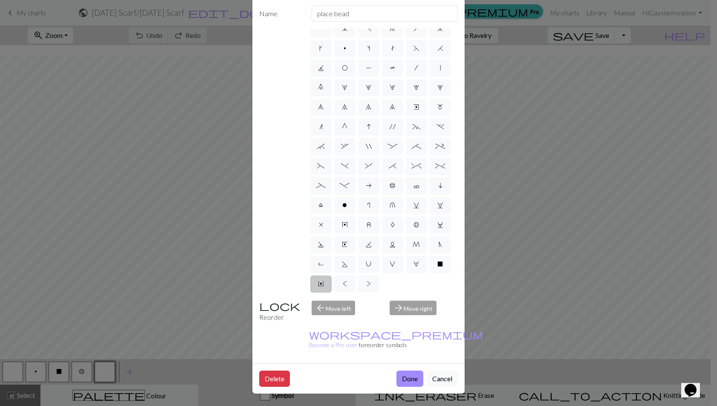
click at [396, 370] on button "Done" at bounding box center [409, 378] width 27 height 16
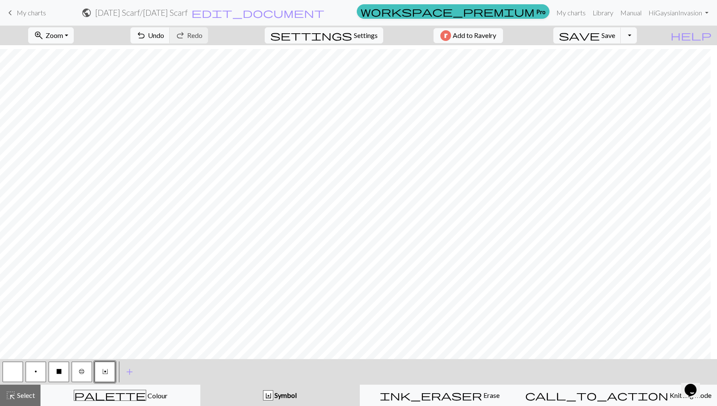
scroll to position [69, 0]
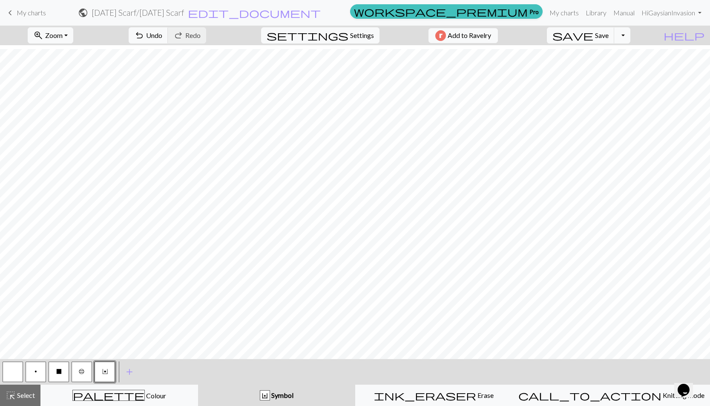
click at [58, 368] on span "X" at bounding box center [59, 371] width 6 height 7
click at [61, 370] on span "X" at bounding box center [59, 371] width 6 height 7
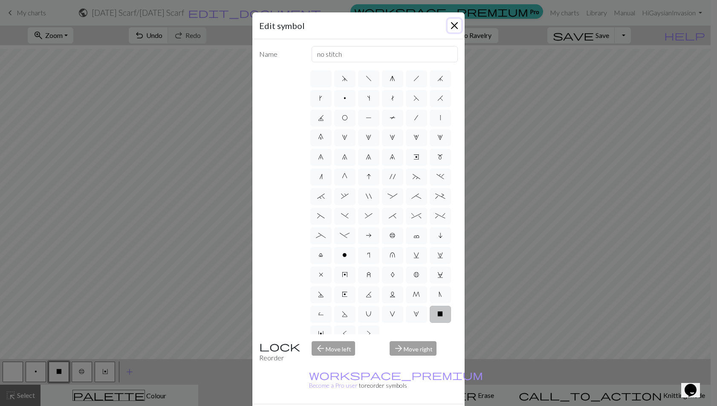
click at [448, 32] on button "Close" at bounding box center [454, 26] width 14 height 14
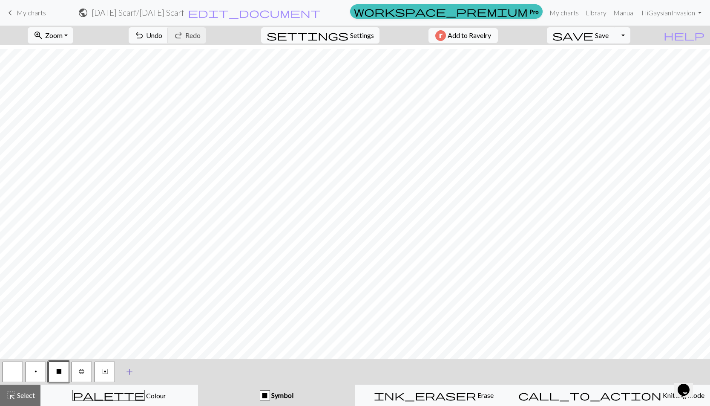
click at [132, 375] on span "add" at bounding box center [129, 372] width 10 height 12
click at [131, 374] on button "button" at bounding box center [128, 371] width 20 height 20
click at [130, 374] on button "button" at bounding box center [128, 371] width 20 height 20
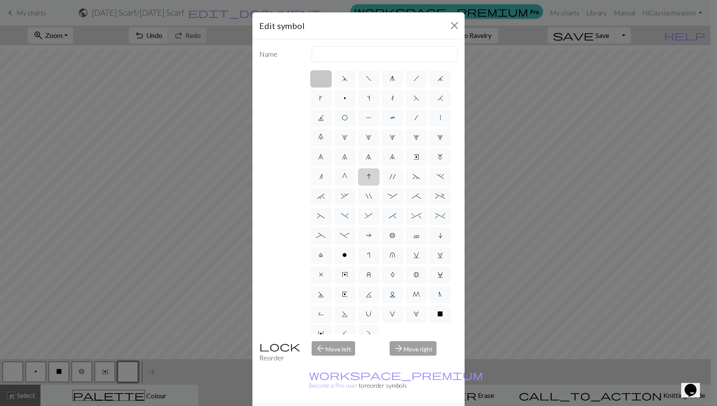
scroll to position [141, 0]
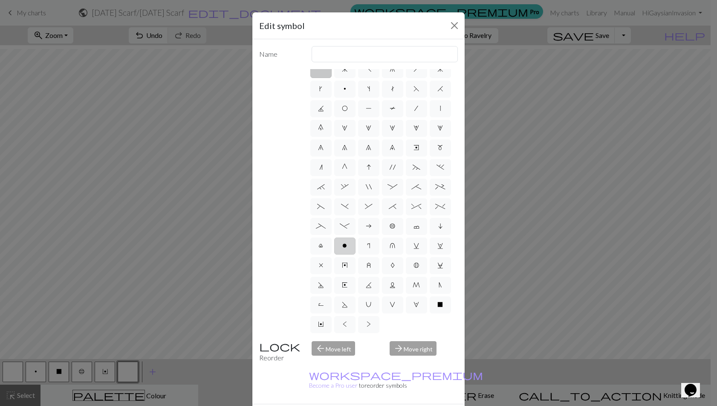
click at [342, 242] on span "o" at bounding box center [344, 245] width 5 height 7
click at [342, 250] on input "o" at bounding box center [345, 253] width 6 height 6
radio input "true"
type input "purl"
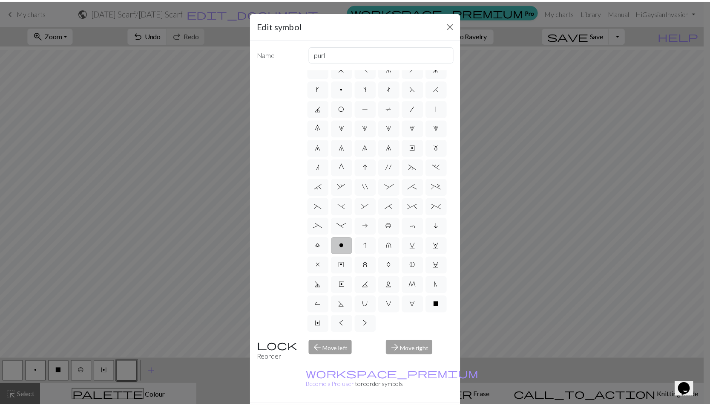
scroll to position [72, 0]
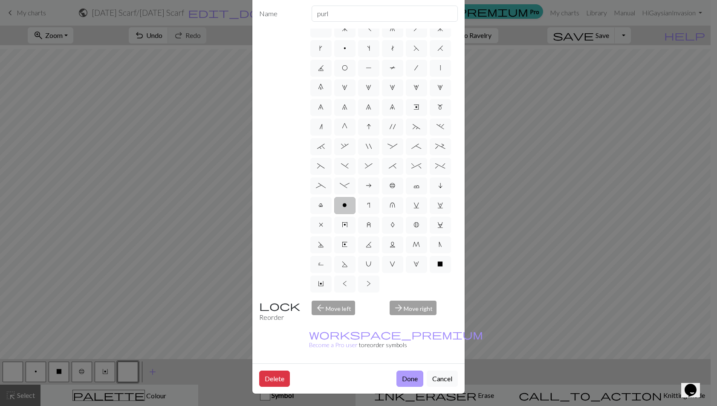
click at [396, 370] on button "Done" at bounding box center [409, 378] width 27 height 16
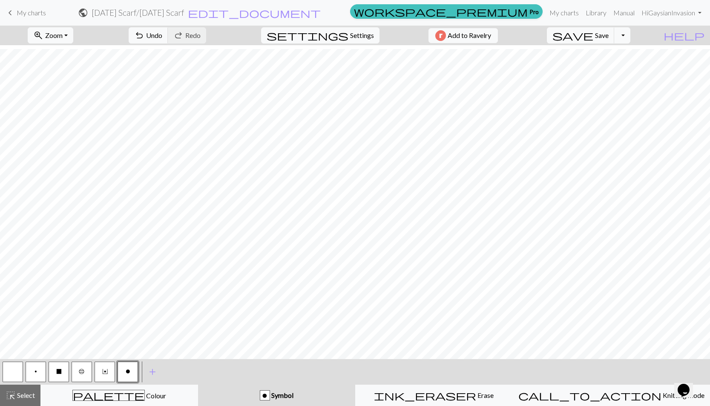
click at [126, 370] on span "o" at bounding box center [128, 371] width 5 height 7
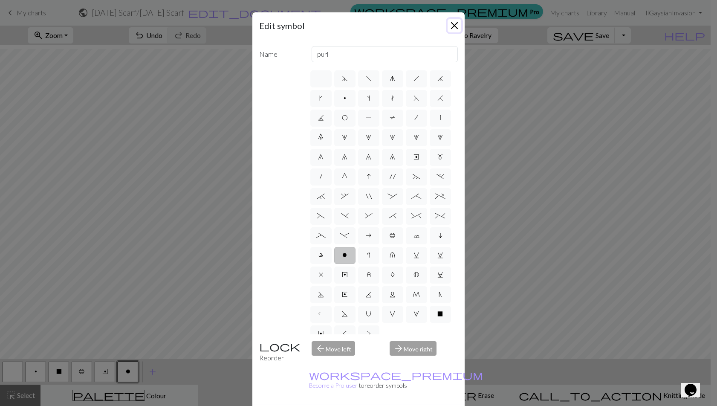
click at [452, 32] on button "Close" at bounding box center [454, 26] width 14 height 14
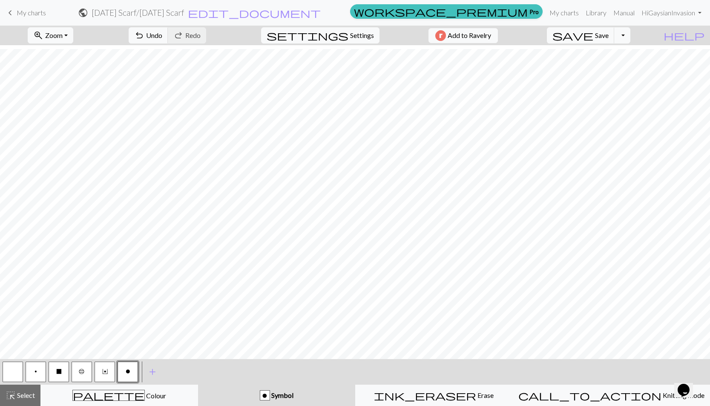
click at [64, 368] on button "X" at bounding box center [59, 371] width 20 height 20
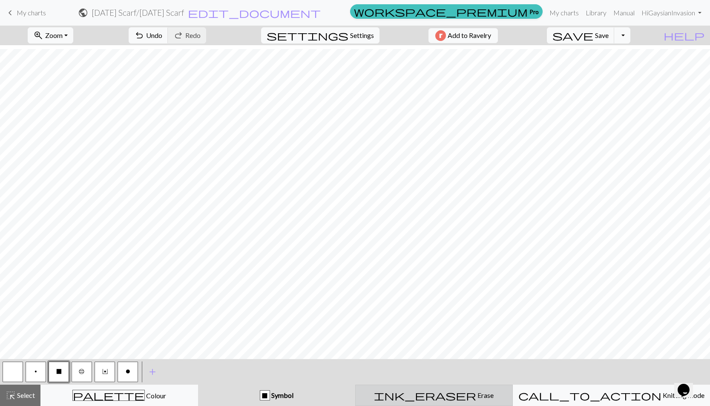
click at [476, 399] on span "Erase" at bounding box center [484, 395] width 17 height 8
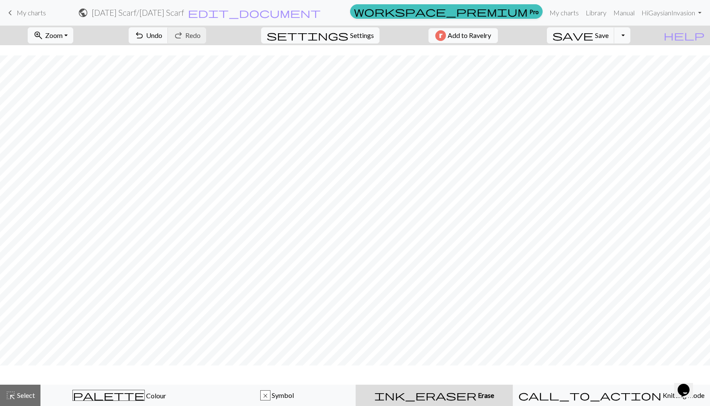
scroll to position [50, 0]
click at [162, 36] on span "Undo" at bounding box center [154, 35] width 16 height 8
click at [162, 35] on span "Undo" at bounding box center [154, 35] width 16 height 8
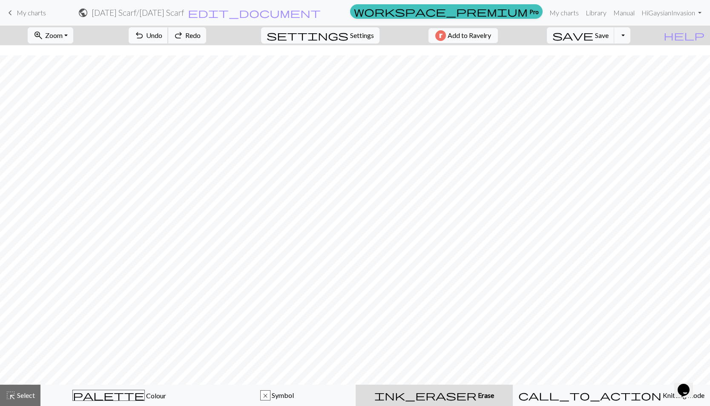
click at [162, 35] on span "Undo" at bounding box center [154, 35] width 16 height 8
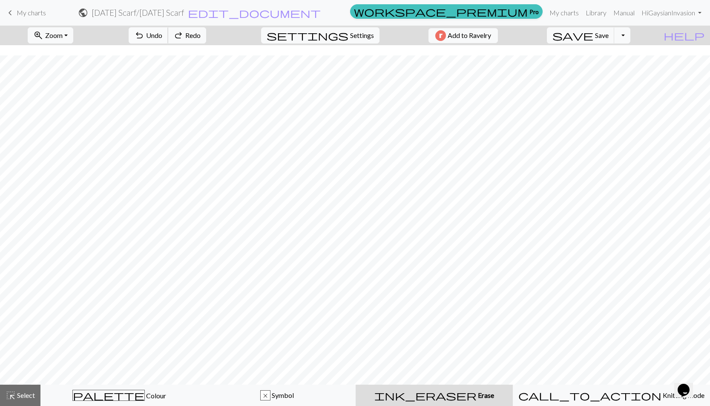
click at [162, 35] on span "Undo" at bounding box center [154, 35] width 16 height 8
click at [162, 34] on span "Undo" at bounding box center [154, 35] width 16 height 8
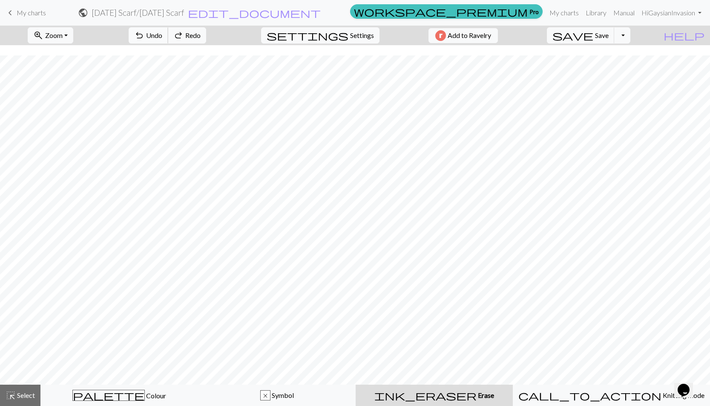
click at [162, 34] on span "Undo" at bounding box center [154, 35] width 16 height 8
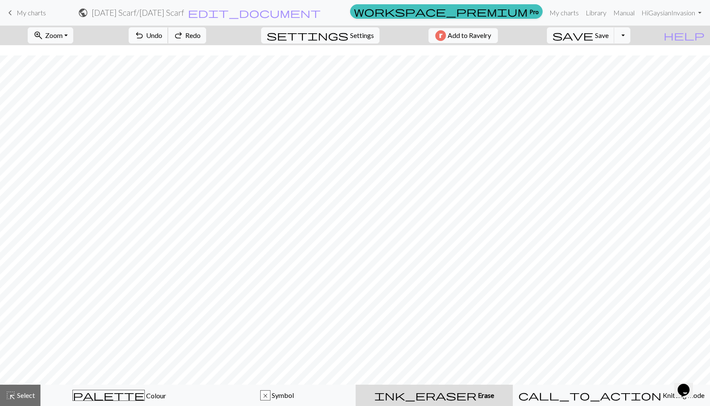
click at [162, 34] on span "Undo" at bounding box center [154, 35] width 16 height 8
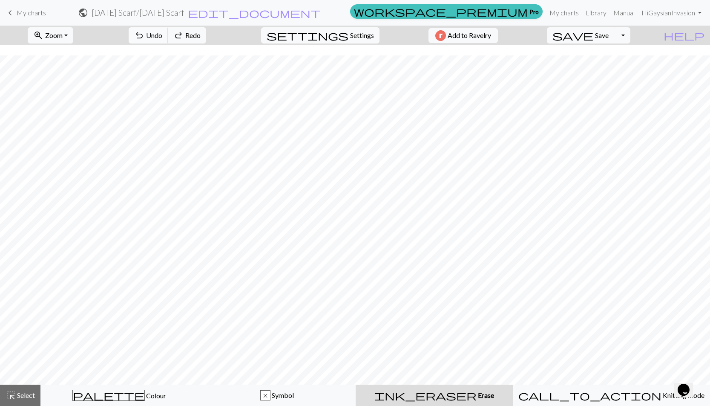
click at [162, 34] on span "Undo" at bounding box center [154, 35] width 16 height 8
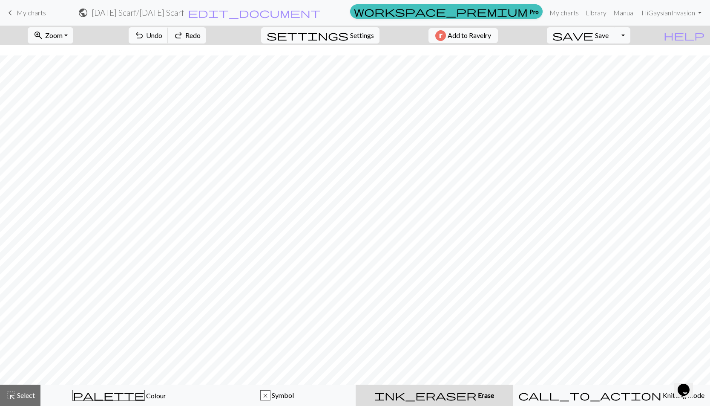
click at [162, 34] on span "Undo" at bounding box center [154, 35] width 16 height 8
click at [255, 391] on div "x Symbol" at bounding box center [277, 395] width 147 height 10
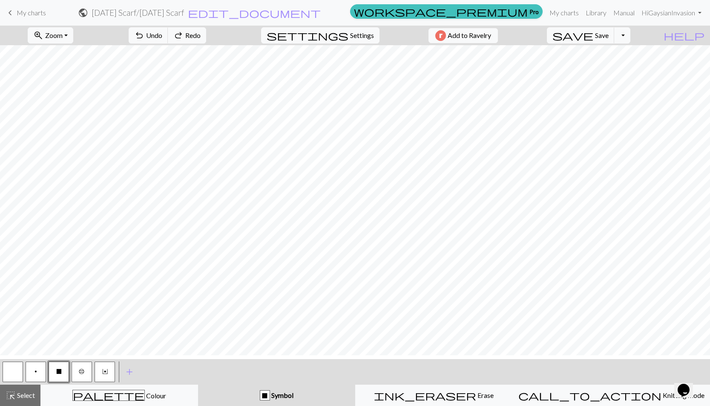
click at [58, 370] on span "X" at bounding box center [59, 371] width 6 height 7
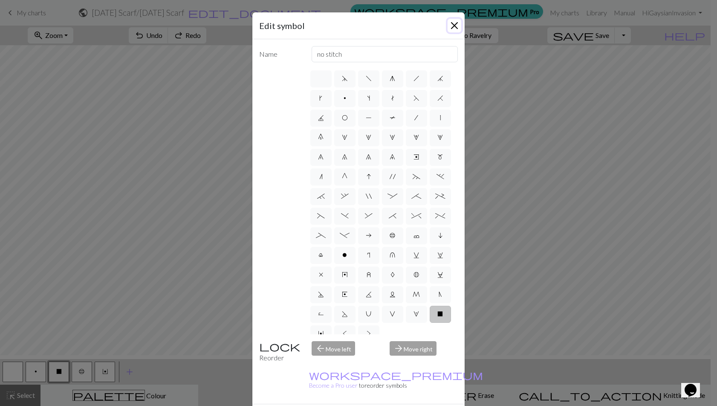
click at [447, 29] on button "Close" at bounding box center [454, 26] width 14 height 14
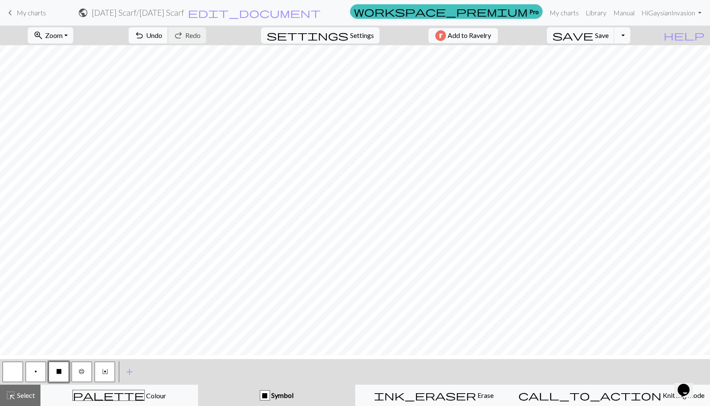
click at [162, 39] on span "Undo" at bounding box center [154, 35] width 16 height 8
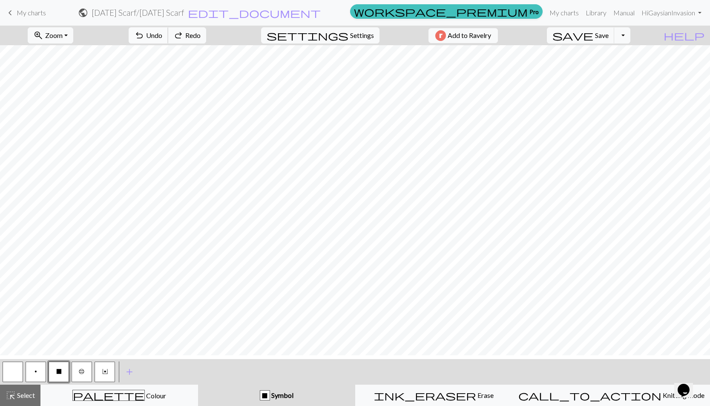
click at [162, 39] on span "Undo" at bounding box center [154, 35] width 16 height 8
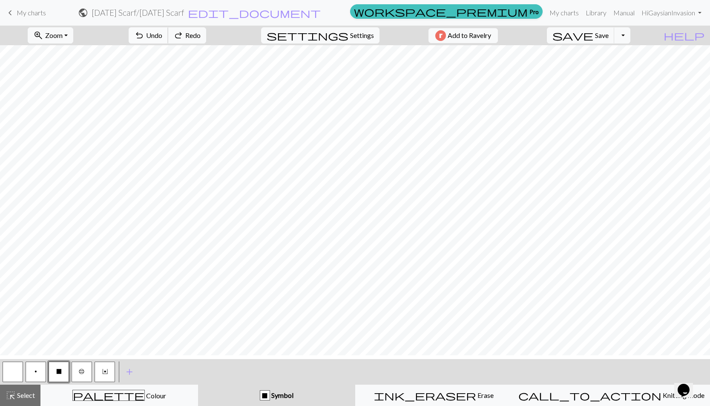
click at [162, 39] on span "Undo" at bounding box center [154, 35] width 16 height 8
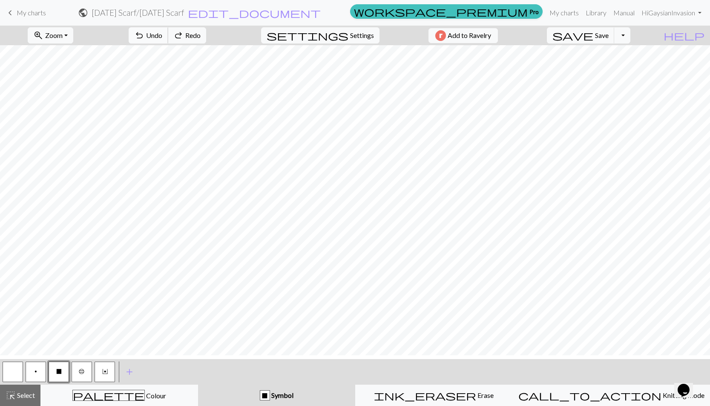
click at [162, 39] on span "Undo" at bounding box center [154, 35] width 16 height 8
drag, startPoint x: 86, startPoint y: 370, endPoint x: 90, endPoint y: 363, distance: 7.8
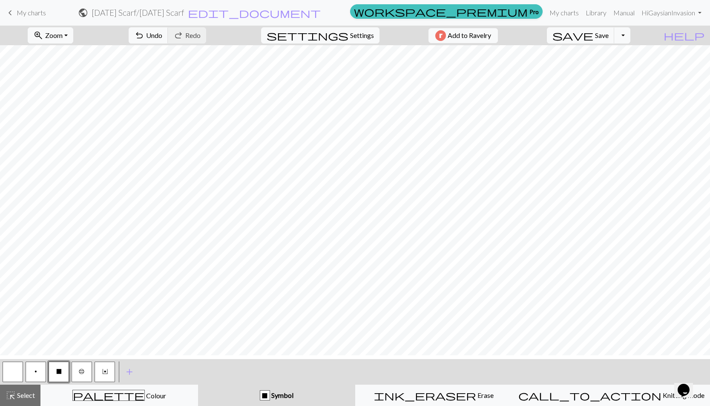
click at [87, 370] on button "b" at bounding box center [82, 371] width 20 height 20
click at [67, 371] on button "X" at bounding box center [59, 371] width 20 height 20
click at [162, 39] on span "Undo" at bounding box center [154, 35] width 16 height 8
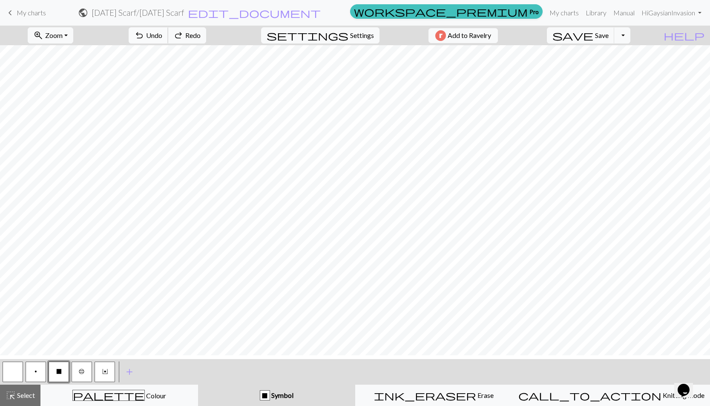
click at [162, 39] on span "Undo" at bounding box center [154, 35] width 16 height 8
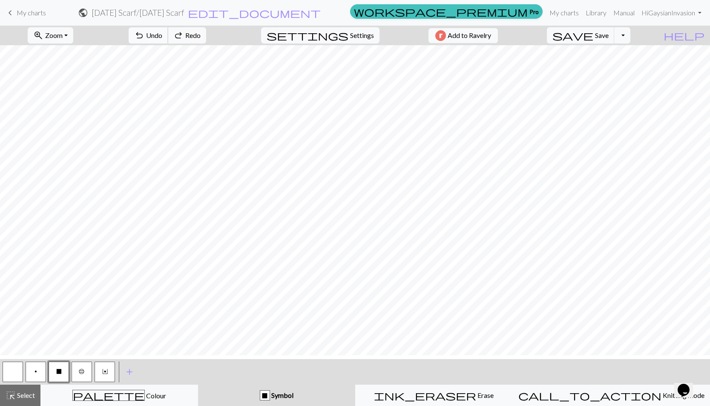
click at [162, 39] on span "Undo" at bounding box center [154, 35] width 16 height 8
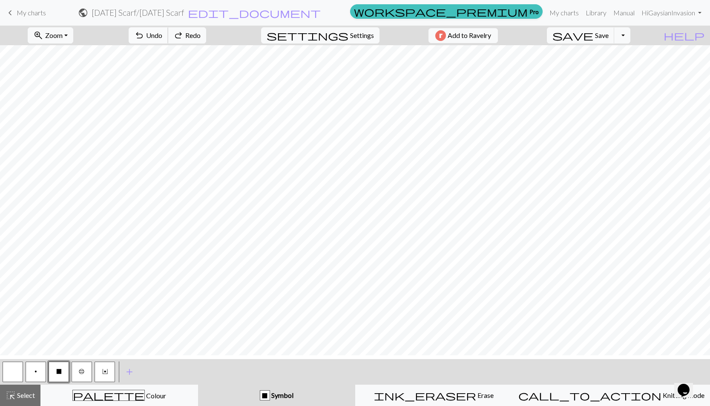
click at [162, 39] on span "Undo" at bounding box center [154, 35] width 16 height 8
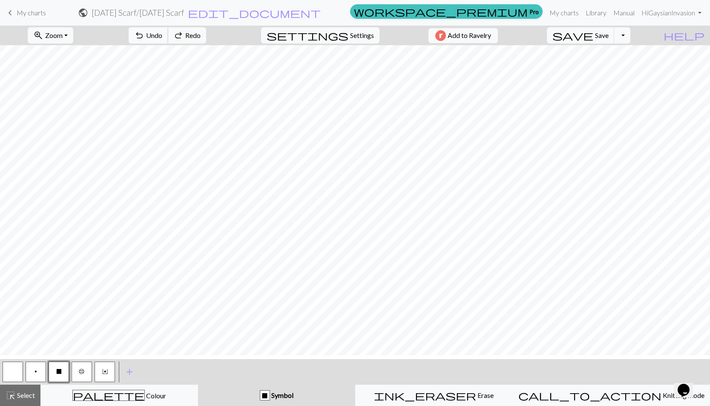
click at [162, 39] on span "Undo" at bounding box center [154, 35] width 16 height 8
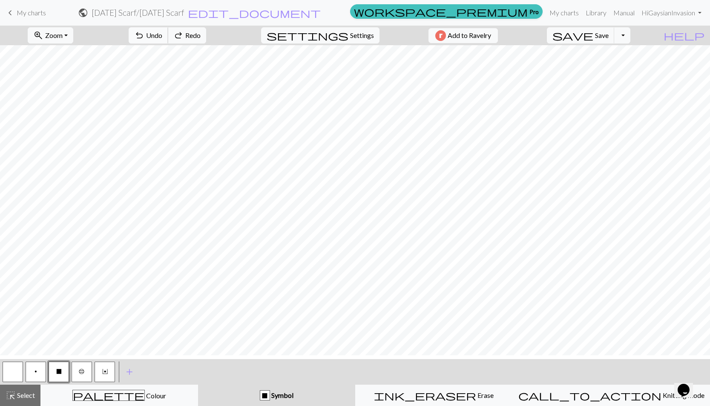
click at [162, 39] on span "Undo" at bounding box center [154, 35] width 16 height 8
click at [168, 43] on button "undo Undo Undo" at bounding box center [149, 35] width 40 height 16
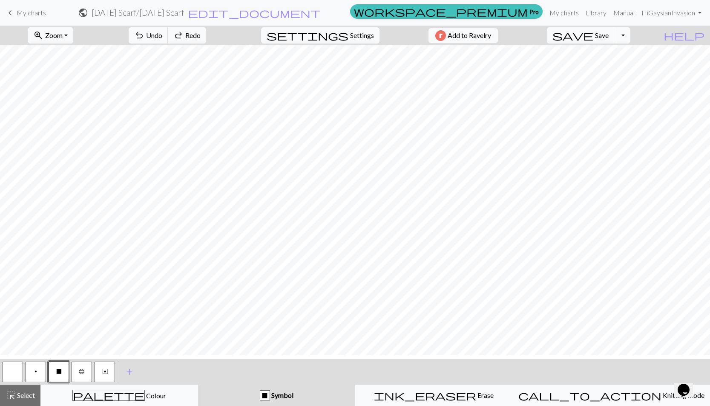
click at [168, 43] on button "undo Undo Undo" at bounding box center [149, 35] width 40 height 16
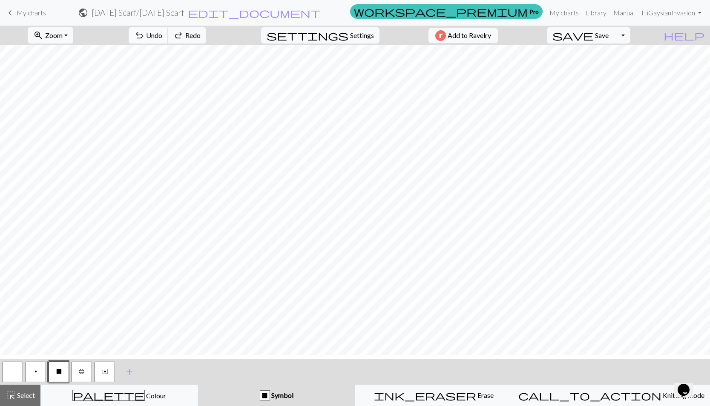
click at [168, 43] on button "undo Undo Undo" at bounding box center [149, 35] width 40 height 16
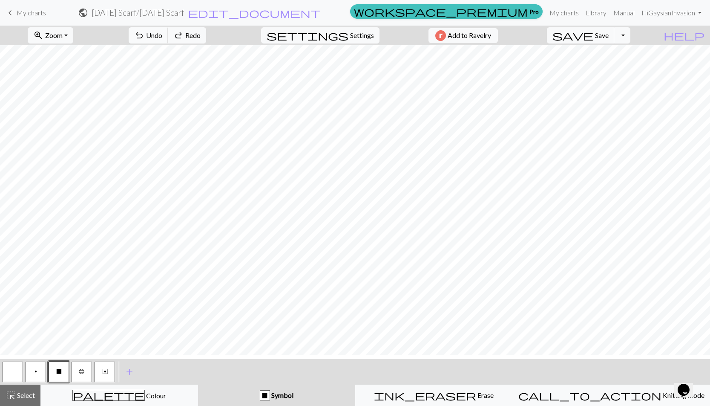
click at [168, 43] on button "undo Undo Undo" at bounding box center [149, 35] width 40 height 16
click at [162, 39] on span "Undo" at bounding box center [154, 35] width 16 height 8
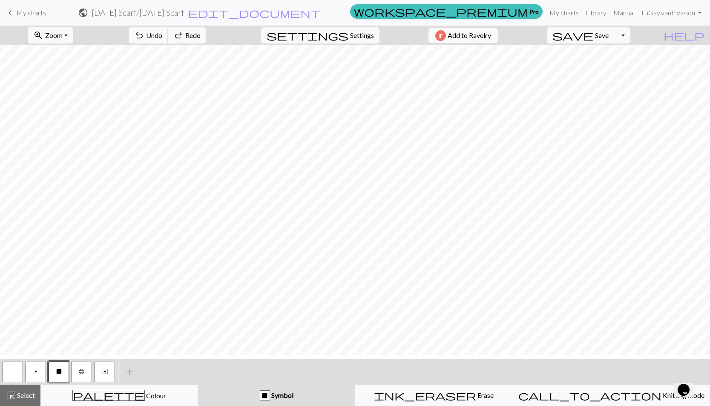
click at [162, 39] on span "Undo" at bounding box center [154, 35] width 16 height 8
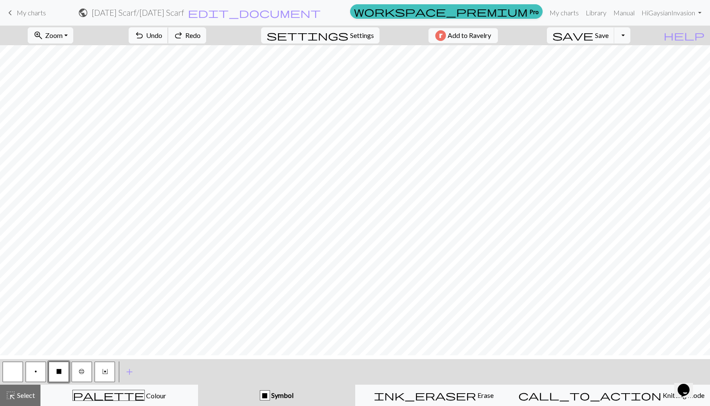
click at [162, 39] on span "Undo" at bounding box center [154, 35] width 16 height 8
click at [191, 39] on div "undo Undo Undo redo Redo Redo" at bounding box center [167, 36] width 90 height 20
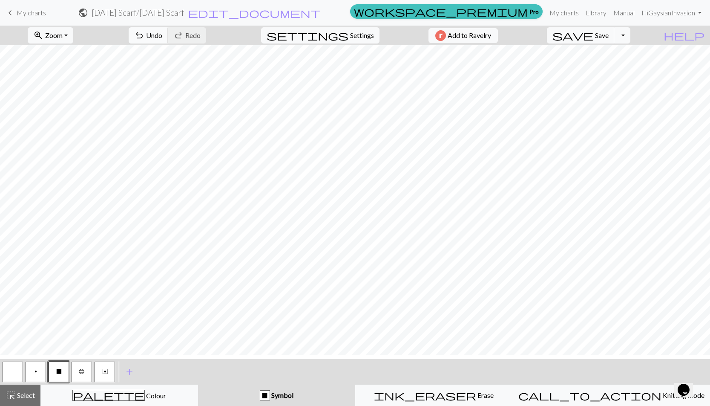
click at [144, 36] on span "undo" at bounding box center [139, 35] width 10 height 12
click at [168, 35] on button "undo Undo Undo" at bounding box center [149, 35] width 40 height 16
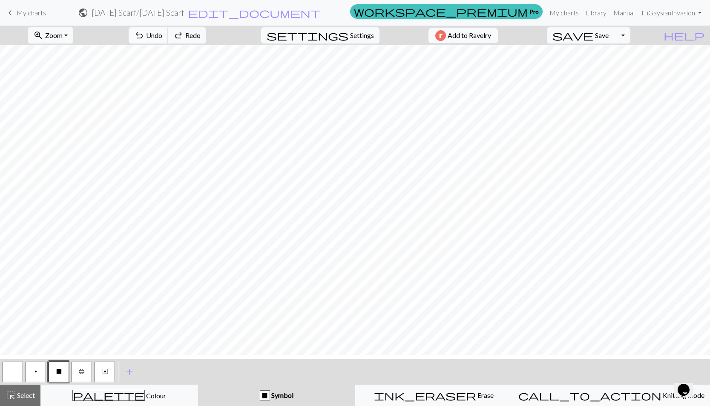
click at [168, 35] on button "undo Undo Undo" at bounding box center [149, 35] width 40 height 16
click at [179, 35] on div "undo Undo Undo redo Redo Redo" at bounding box center [167, 36] width 90 height 20
click at [180, 35] on div "undo Undo Undo redo Redo Redo" at bounding box center [167, 36] width 90 height 20
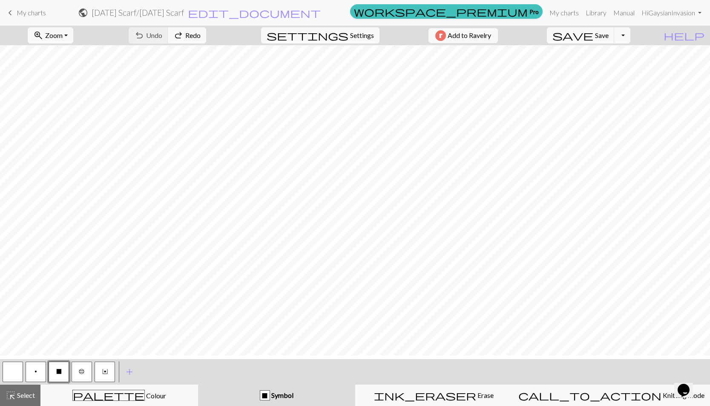
click at [181, 36] on div "undo Undo Undo redo Redo Redo" at bounding box center [167, 36] width 90 height 20
click at [182, 36] on div "undo Undo Undo redo Redo Redo" at bounding box center [167, 36] width 90 height 20
click at [183, 35] on div "undo Undo Undo redo Redo Redo" at bounding box center [167, 36] width 90 height 20
click at [188, 39] on div "undo Undo Undo redo Redo Redo" at bounding box center [167, 36] width 90 height 20
click at [189, 39] on div "undo Undo Undo redo Redo Redo" at bounding box center [167, 36] width 90 height 20
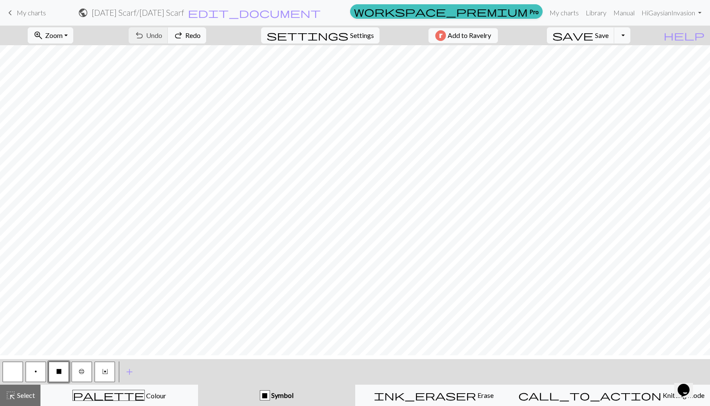
click at [190, 39] on div "undo Undo Undo redo Redo Redo" at bounding box center [167, 36] width 90 height 20
click at [190, 38] on div "undo Undo Undo redo Redo Redo" at bounding box center [167, 36] width 90 height 20
click at [191, 38] on div "undo Undo Undo redo Redo Redo" at bounding box center [167, 36] width 90 height 20
click at [192, 37] on div "undo Undo Undo redo Redo Redo" at bounding box center [167, 36] width 90 height 20
click at [193, 38] on div "undo Undo Undo redo Redo Redo" at bounding box center [167, 36] width 90 height 20
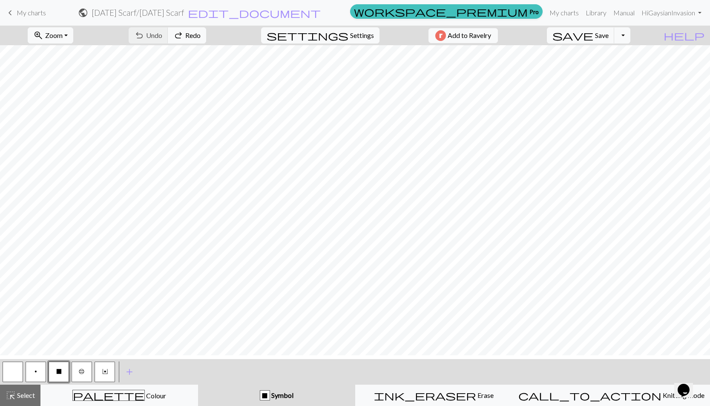
click at [193, 38] on div "undo Undo Undo redo Redo Redo" at bounding box center [167, 36] width 90 height 20
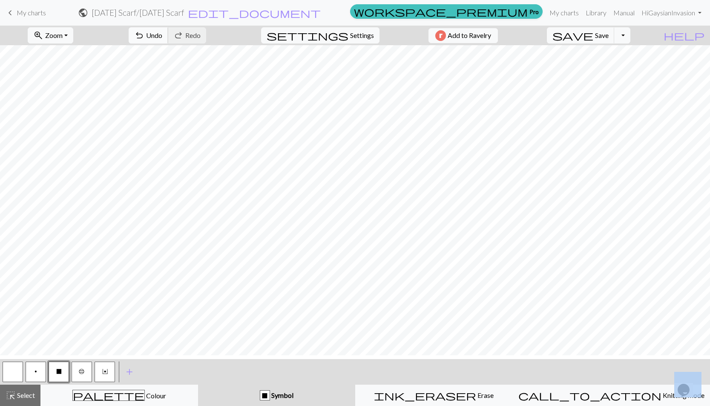
click at [168, 43] on button "undo Undo Undo" at bounding box center [149, 35] width 40 height 16
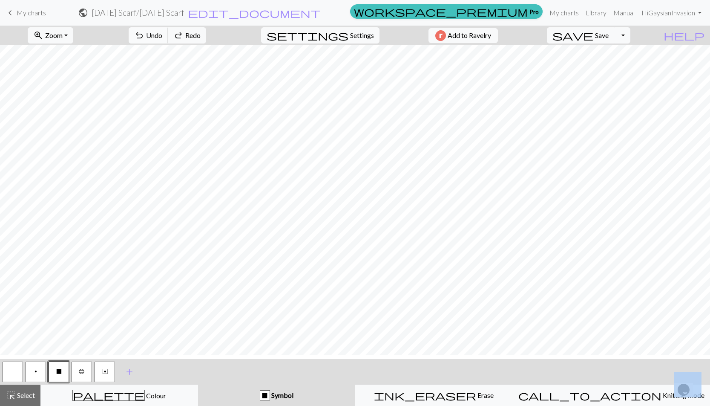
click at [162, 39] on span "Undo" at bounding box center [154, 35] width 16 height 8
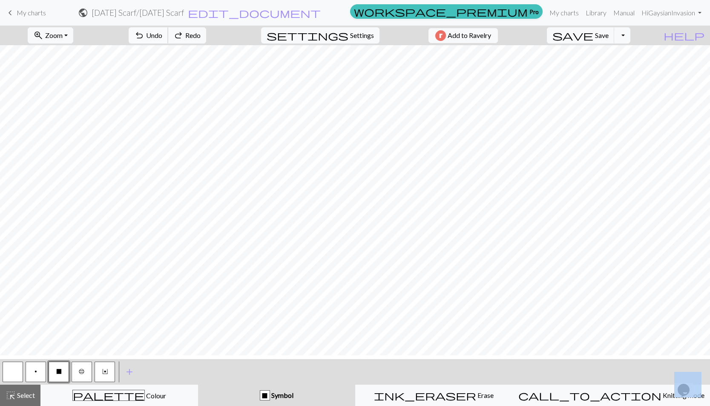
click at [162, 39] on span "Undo" at bounding box center [154, 35] width 16 height 8
click at [168, 43] on button "undo Undo Undo" at bounding box center [149, 35] width 40 height 16
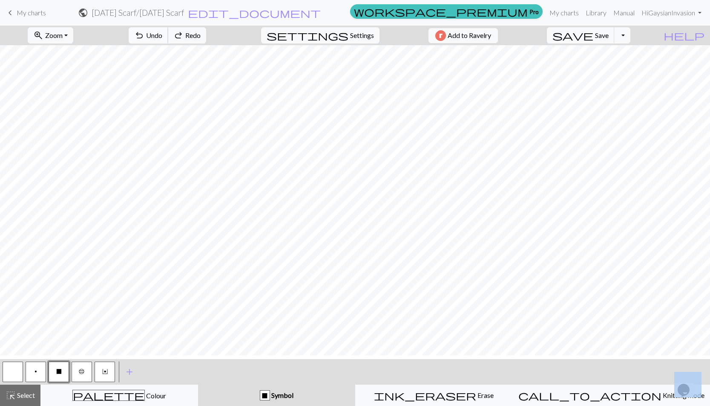
click at [168, 43] on button "undo Undo Undo" at bounding box center [149, 35] width 40 height 16
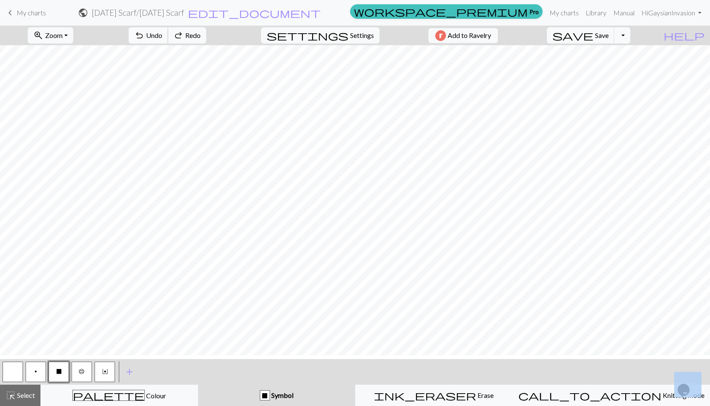
click at [168, 43] on button "undo Undo Undo" at bounding box center [149, 35] width 40 height 16
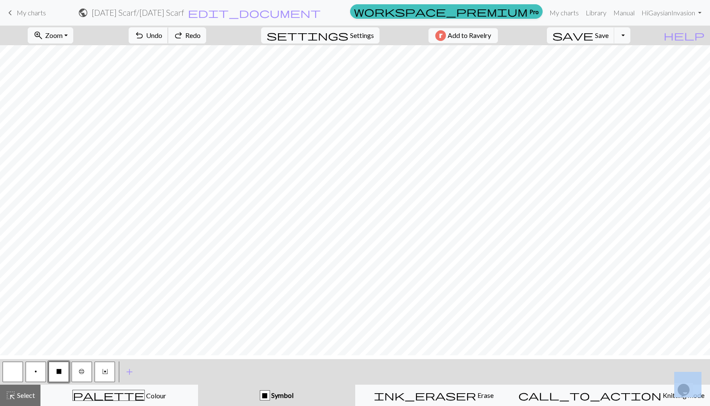
click at [168, 43] on button "undo Undo Undo" at bounding box center [149, 35] width 40 height 16
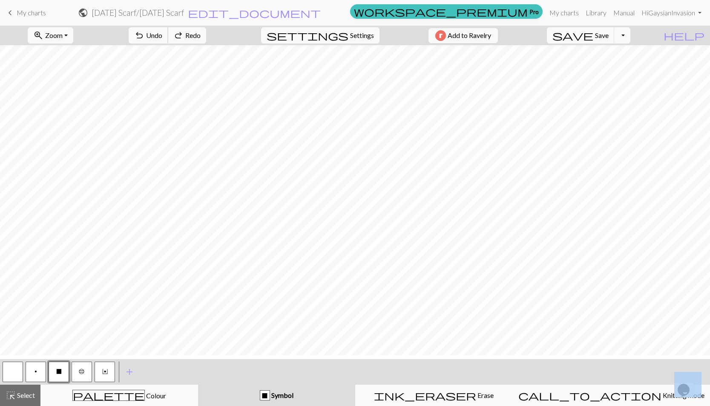
click at [168, 43] on button "undo Undo Undo" at bounding box center [149, 35] width 40 height 16
click at [197, 45] on div "undo Undo Undo redo Redo Redo" at bounding box center [167, 36] width 90 height 20
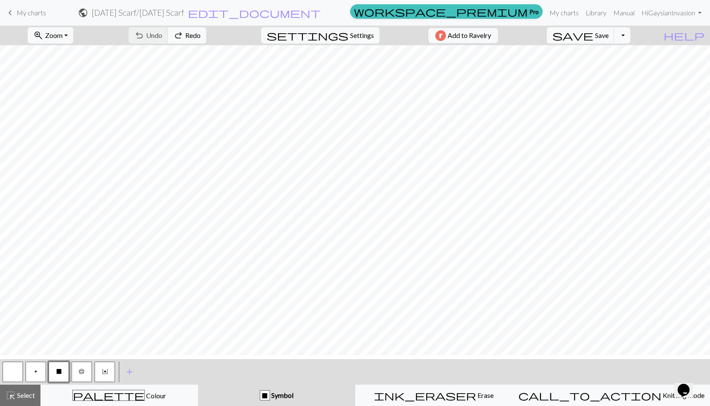
click at [197, 45] on div "undo Undo Undo redo Redo Redo" at bounding box center [167, 36] width 90 height 20
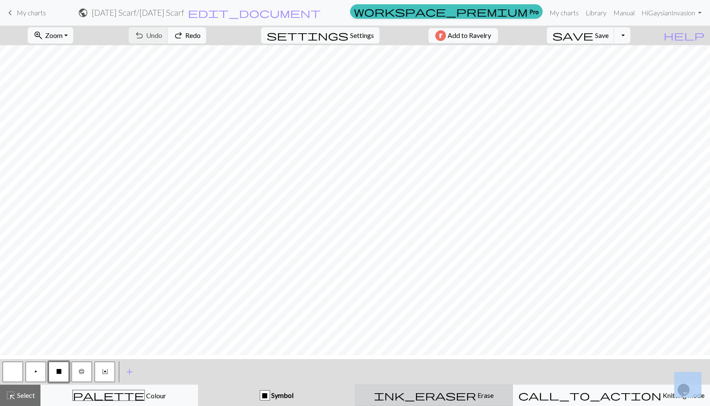
drag, startPoint x: 477, startPoint y: 400, endPoint x: 475, endPoint y: 395, distance: 5.5
click at [477, 399] on div "ink_eraser Erase Erase" at bounding box center [434, 395] width 147 height 10
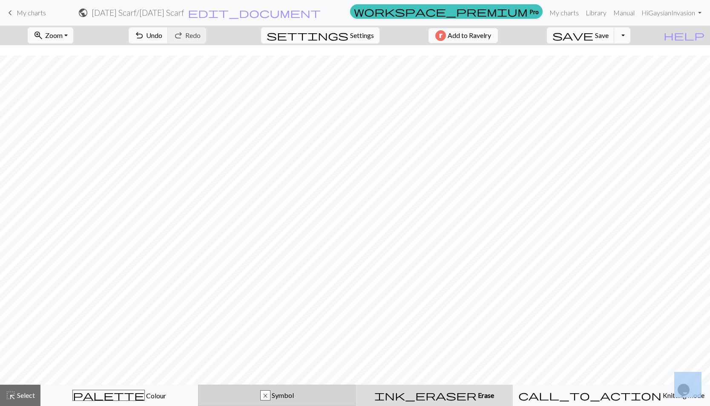
click at [271, 397] on div "x Symbol" at bounding box center [277, 395] width 147 height 10
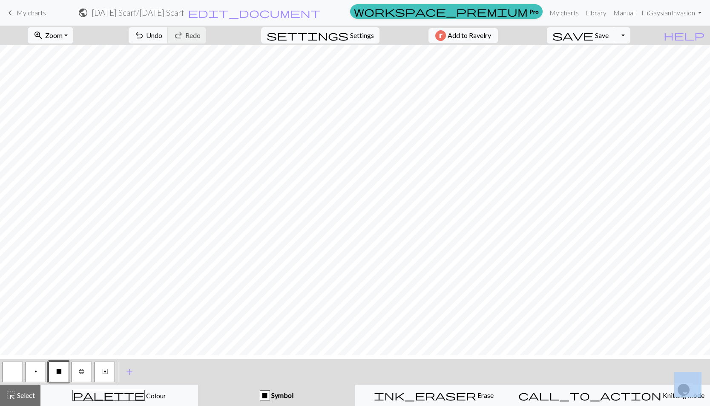
click at [109, 370] on button "Y" at bounding box center [105, 371] width 20 height 20
click at [168, 43] on button "undo Undo Undo" at bounding box center [149, 35] width 40 height 16
click at [162, 39] on span "Undo" at bounding box center [154, 35] width 16 height 8
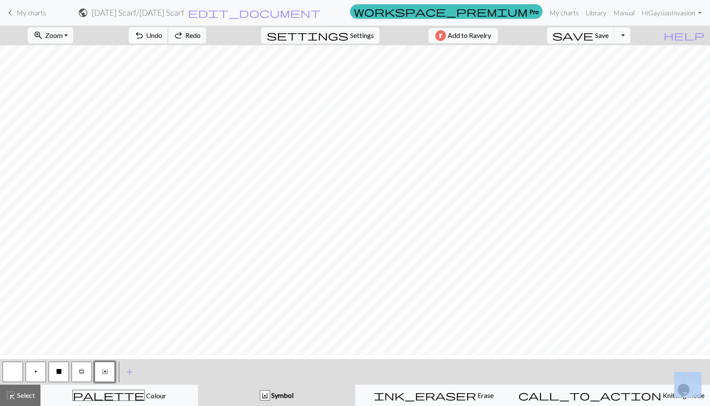
click at [162, 38] on span "Undo" at bounding box center [154, 35] width 16 height 8
click at [162, 37] on span "Undo" at bounding box center [154, 35] width 16 height 8
click at [162, 38] on span "Undo" at bounding box center [154, 35] width 16 height 8
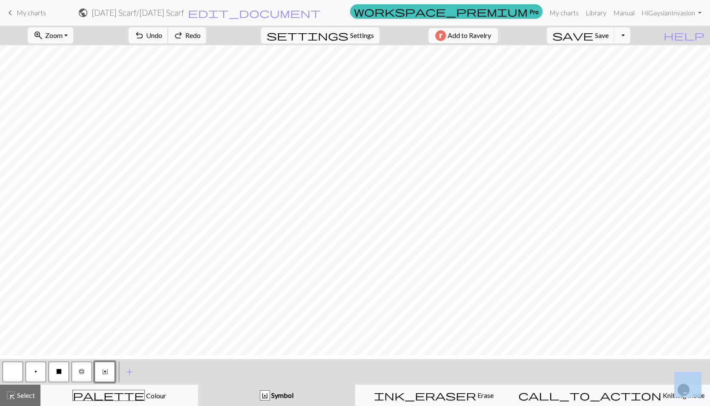
click at [162, 38] on span "Undo" at bounding box center [154, 35] width 16 height 8
click at [162, 39] on span "Undo" at bounding box center [154, 35] width 16 height 8
click at [64, 370] on button "X" at bounding box center [59, 371] width 20 height 20
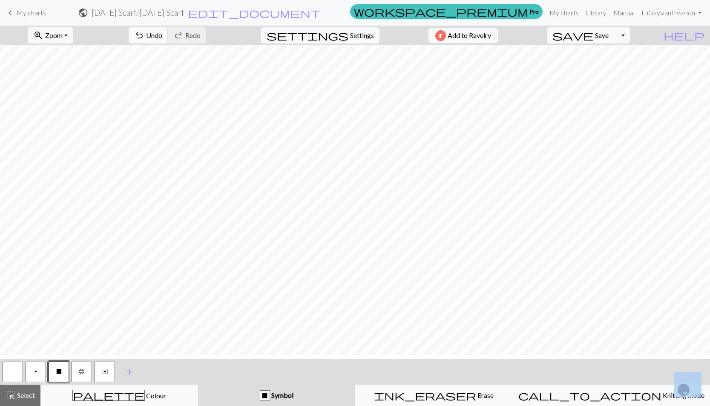
click at [87, 375] on button "b" at bounding box center [82, 371] width 20 height 20
click at [117, 371] on div "< p X b Y > add Add a symbol" at bounding box center [355, 372] width 710 height 26
click at [107, 372] on span "Y" at bounding box center [105, 371] width 6 height 7
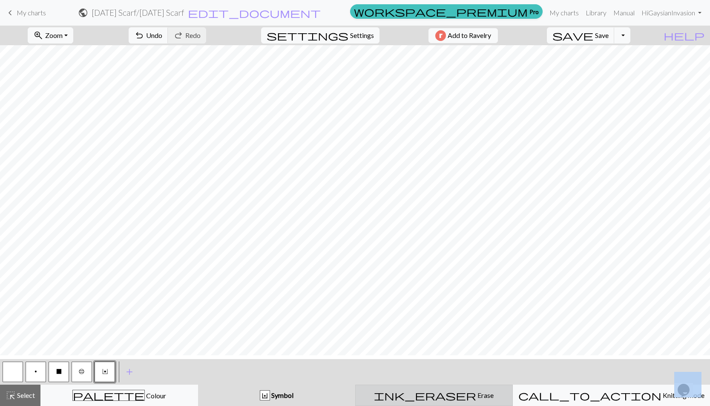
click at [476, 399] on span "Erase" at bounding box center [484, 395] width 17 height 8
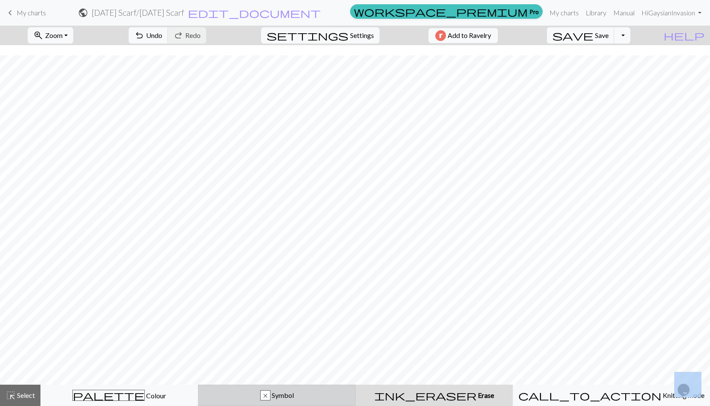
click at [294, 396] on span "Symbol" at bounding box center [282, 395] width 23 height 8
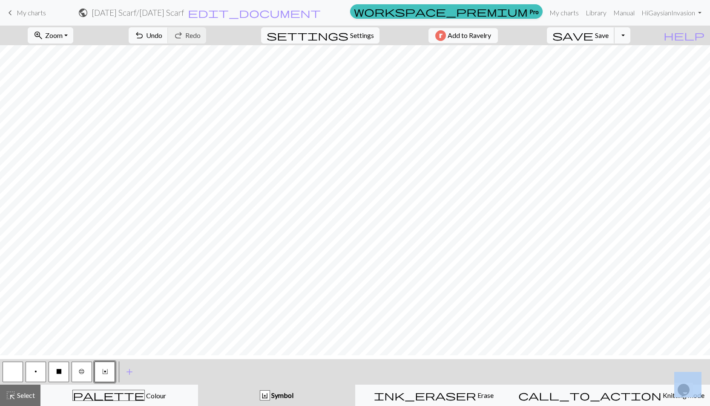
click at [593, 35] on span "save" at bounding box center [573, 35] width 41 height 12
click at [52, 372] on button "X" at bounding box center [59, 371] width 20 height 20
click at [477, 397] on span "Erase" at bounding box center [484, 395] width 17 height 8
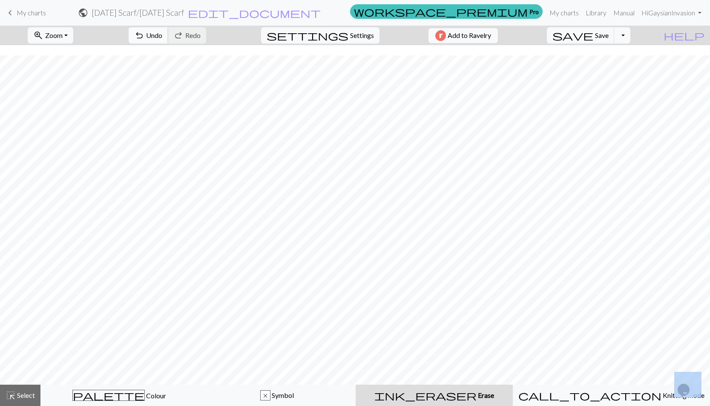
click at [162, 39] on span "Undo" at bounding box center [154, 35] width 16 height 8
click at [274, 392] on div "x Symbol" at bounding box center [277, 395] width 147 height 10
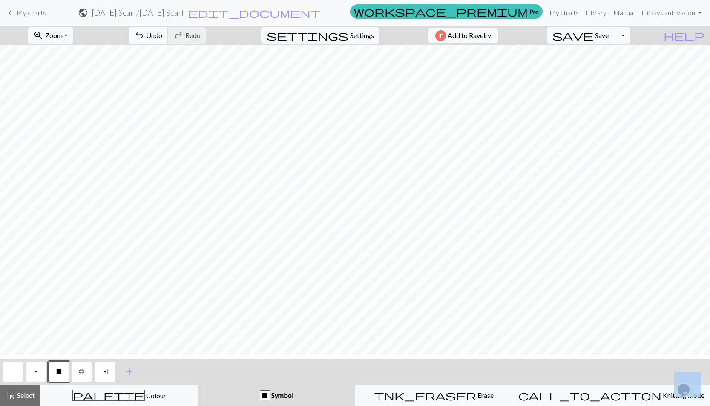
click at [162, 39] on span "Undo" at bounding box center [154, 35] width 16 height 8
click at [162, 37] on span "Undo" at bounding box center [154, 35] width 16 height 8
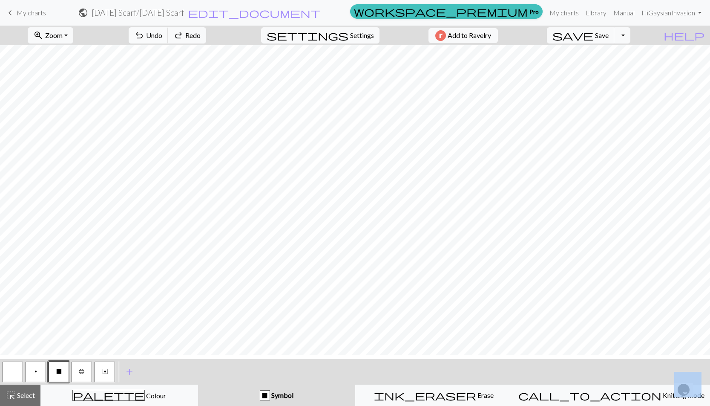
click at [162, 37] on span "Undo" at bounding box center [154, 35] width 16 height 8
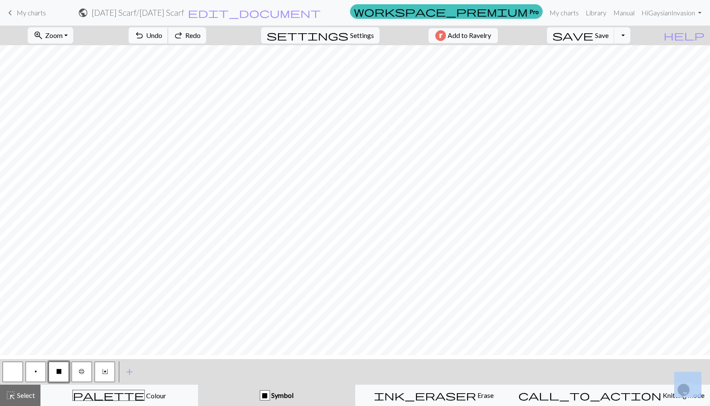
click at [162, 37] on span "Undo" at bounding box center [154, 35] width 16 height 8
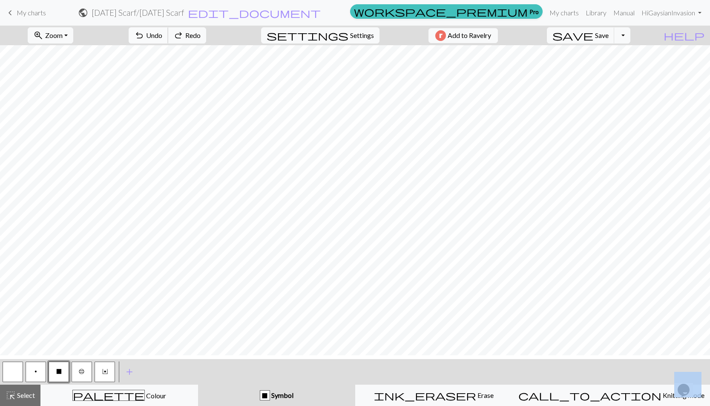
click at [162, 37] on span "Undo" at bounding box center [154, 35] width 16 height 8
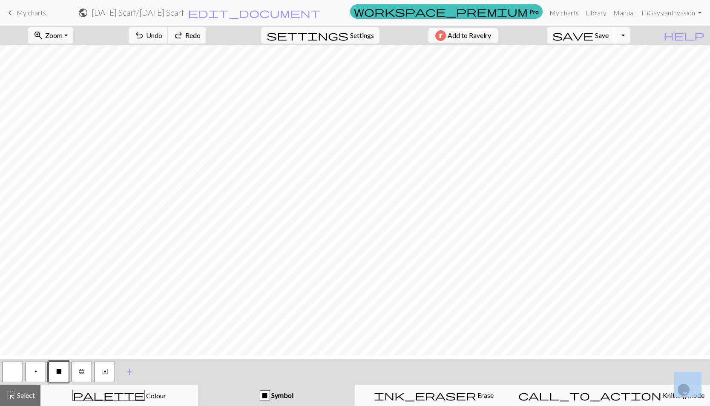
click at [162, 37] on span "Undo" at bounding box center [154, 35] width 16 height 8
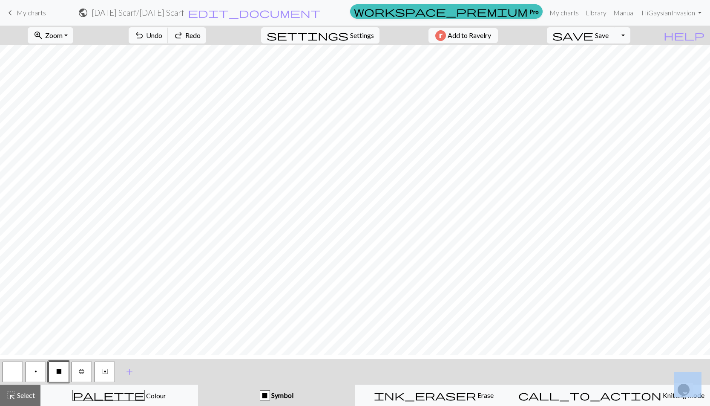
click at [162, 37] on span "Undo" at bounding box center [154, 35] width 16 height 8
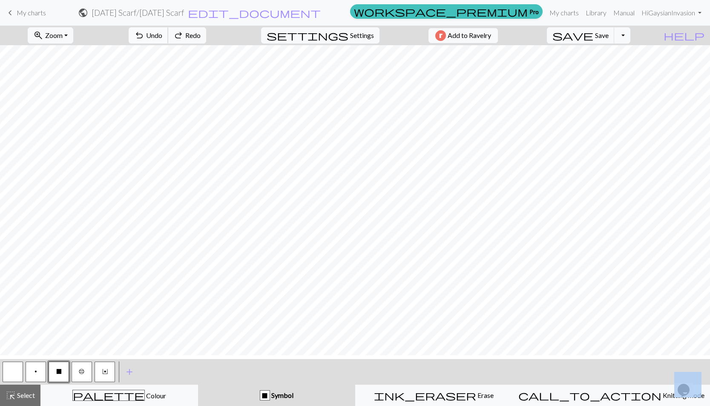
click at [162, 37] on span "Undo" at bounding box center [154, 35] width 16 height 8
click at [144, 36] on span "undo" at bounding box center [139, 35] width 10 height 12
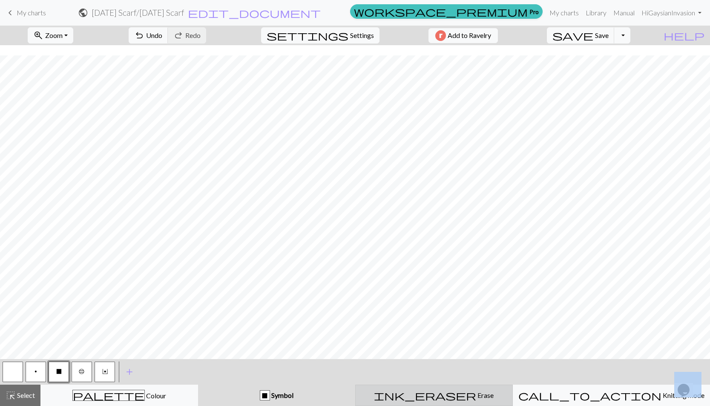
click at [507, 398] on div "ink_eraser Erase Erase" at bounding box center [434, 395] width 147 height 10
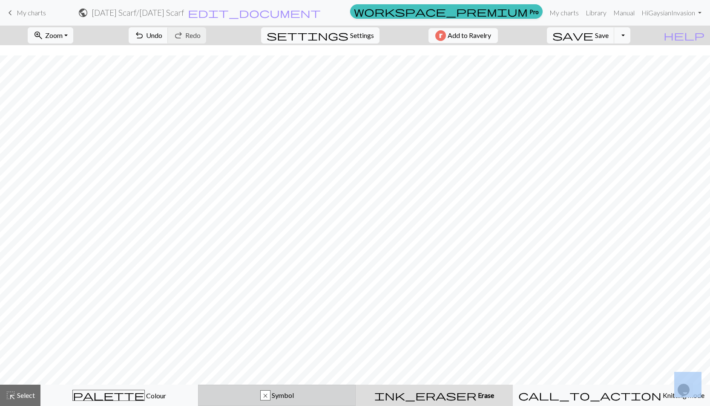
click at [294, 392] on span "Symbol" at bounding box center [282, 395] width 23 height 8
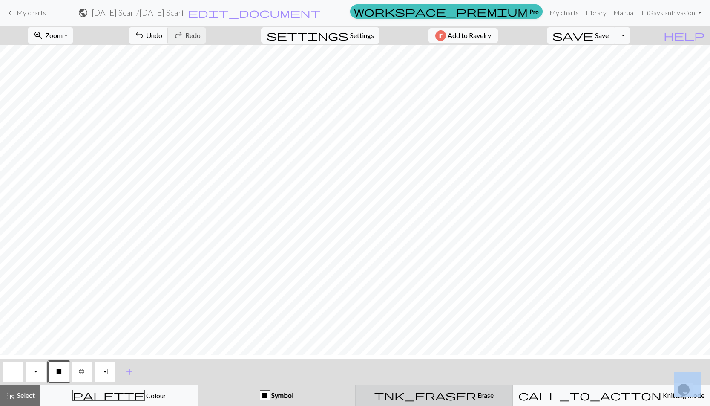
click at [446, 401] on span "ink_eraser" at bounding box center [425, 395] width 102 height 12
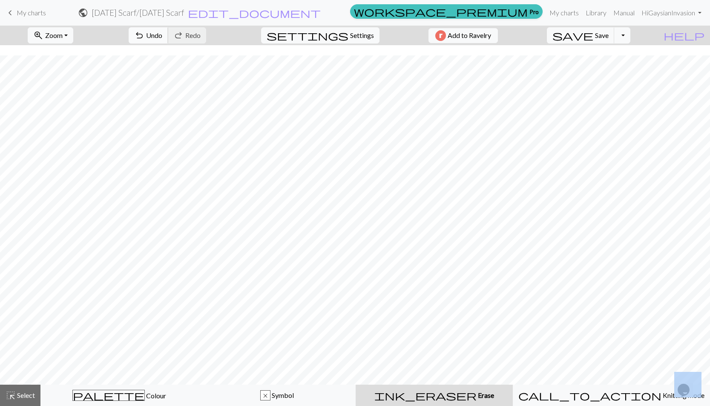
click at [144, 36] on span "undo" at bounding box center [139, 35] width 10 height 12
click at [144, 35] on span "undo" at bounding box center [139, 35] width 10 height 12
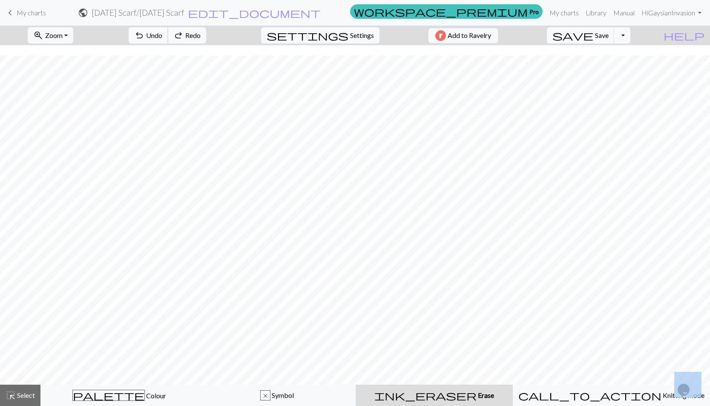
click at [144, 35] on span "undo" at bounding box center [139, 35] width 10 height 12
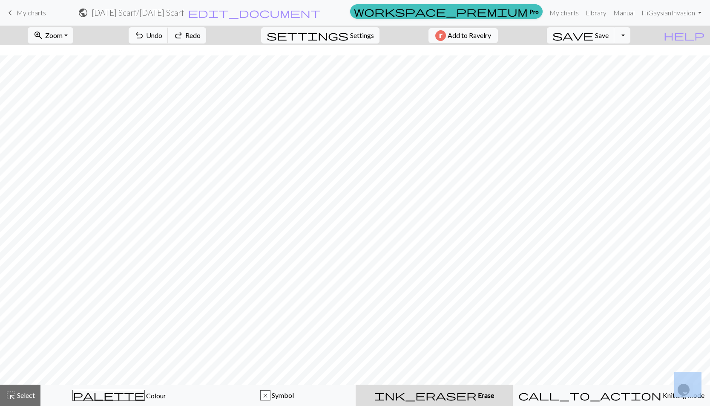
click at [144, 36] on span "undo" at bounding box center [139, 35] width 10 height 12
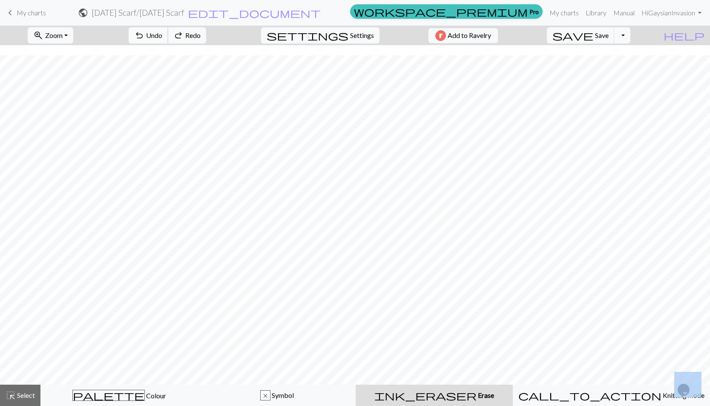
click at [144, 36] on span "undo" at bounding box center [139, 35] width 10 height 12
click at [144, 37] on span "undo" at bounding box center [139, 35] width 10 height 12
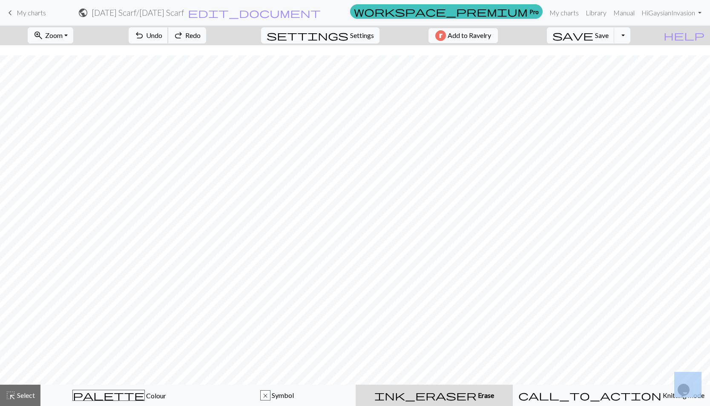
click at [144, 37] on span "undo" at bounding box center [139, 35] width 10 height 12
click at [144, 38] on span "undo" at bounding box center [139, 35] width 10 height 12
drag, startPoint x: 170, startPoint y: 39, endPoint x: 166, endPoint y: 41, distance: 5.0
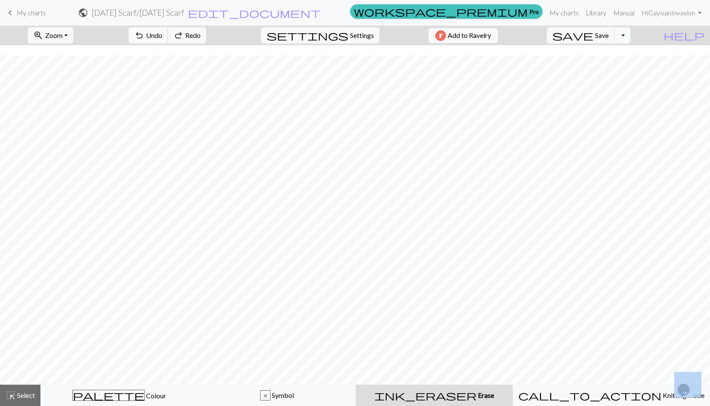
click at [144, 40] on span "undo" at bounding box center [139, 35] width 10 height 12
click at [166, 41] on button "undo Undo Undo" at bounding box center [149, 35] width 40 height 16
click at [165, 42] on button "undo Undo Undo" at bounding box center [149, 35] width 40 height 16
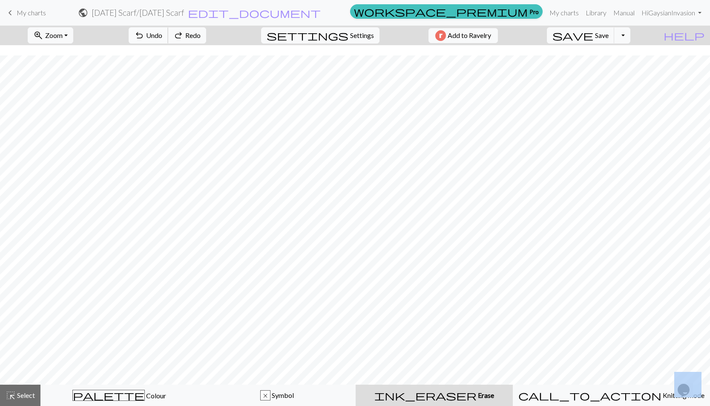
click at [165, 42] on button "undo Undo Undo" at bounding box center [149, 35] width 40 height 16
click at [287, 397] on span "Symbol" at bounding box center [282, 395] width 23 height 8
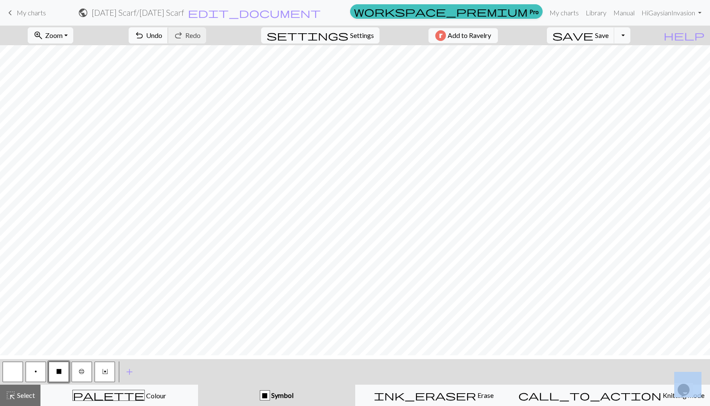
click at [162, 39] on span "Undo" at bounding box center [154, 35] width 16 height 8
drag, startPoint x: 500, startPoint y: 401, endPoint x: 497, endPoint y: 386, distance: 15.2
click at [500, 401] on button "ink_eraser Erase Erase" at bounding box center [434, 394] width 158 height 21
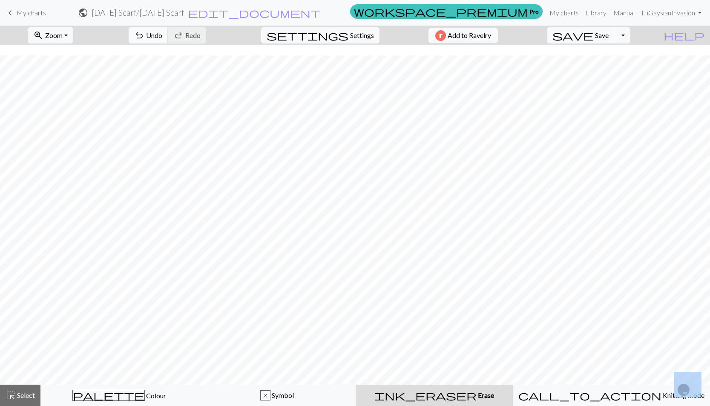
click at [144, 39] on span "undo" at bounding box center [139, 35] width 10 height 12
click at [289, 391] on span "Symbol" at bounding box center [282, 395] width 23 height 8
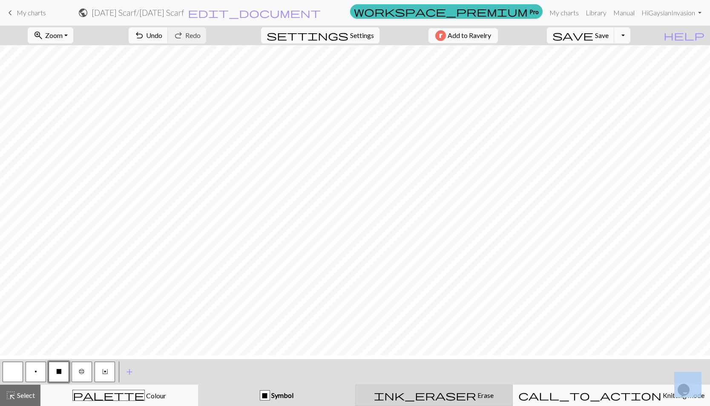
click at [436, 398] on div "ink_eraser Erase Erase" at bounding box center [434, 395] width 147 height 10
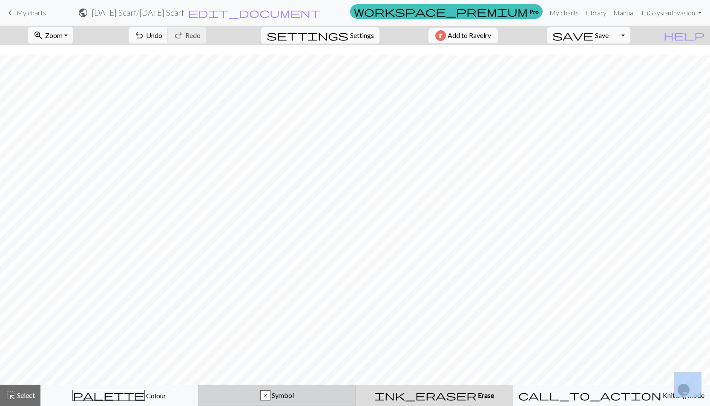
click at [350, 391] on div "x Symbol" at bounding box center [277, 395] width 147 height 10
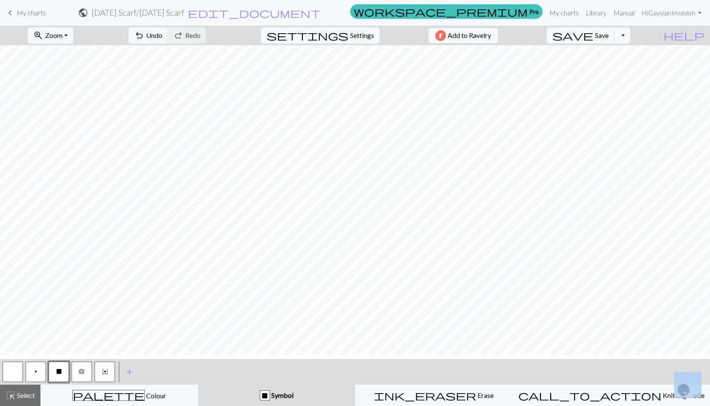
click at [87, 371] on button "b" at bounding box center [82, 371] width 20 height 20
click at [507, 396] on div "ink_eraser Erase Erase" at bounding box center [434, 395] width 147 height 10
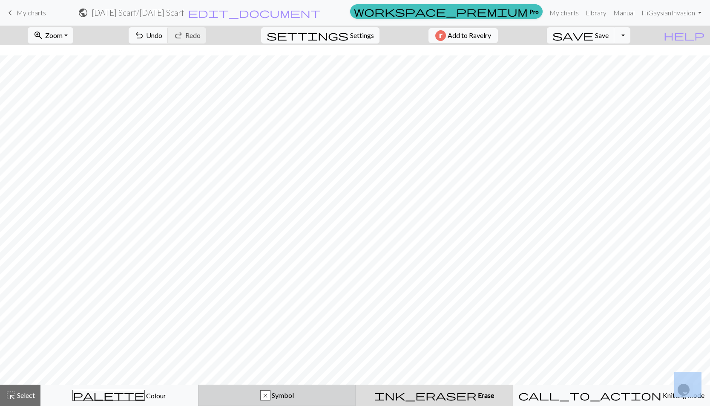
click at [294, 391] on span "Symbol" at bounding box center [282, 395] width 23 height 8
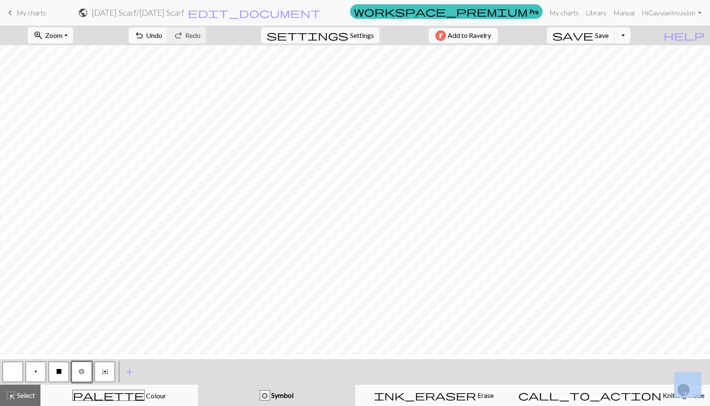
drag, startPoint x: 60, startPoint y: 369, endPoint x: 74, endPoint y: 360, distance: 16.8
click at [60, 369] on span "X" at bounding box center [59, 371] width 6 height 7
drag, startPoint x: 511, startPoint y: 399, endPoint x: 509, endPoint y: 393, distance: 6.6
click at [507, 397] on div "ink_eraser Erase Erase" at bounding box center [434, 395] width 147 height 10
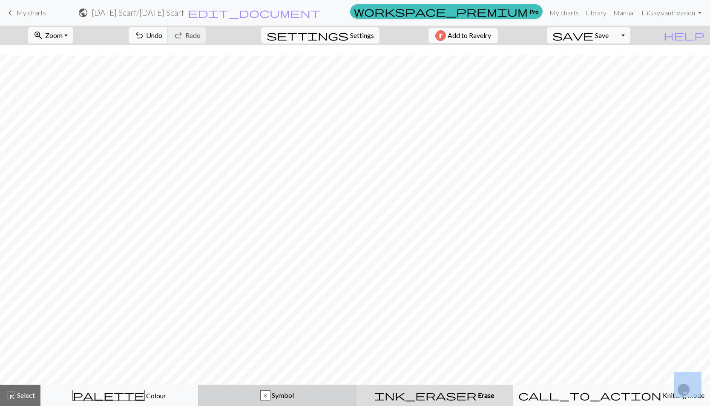
drag, startPoint x: 298, startPoint y: 400, endPoint x: 281, endPoint y: 395, distance: 17.7
click at [298, 400] on div "x Symbol" at bounding box center [277, 395] width 147 height 10
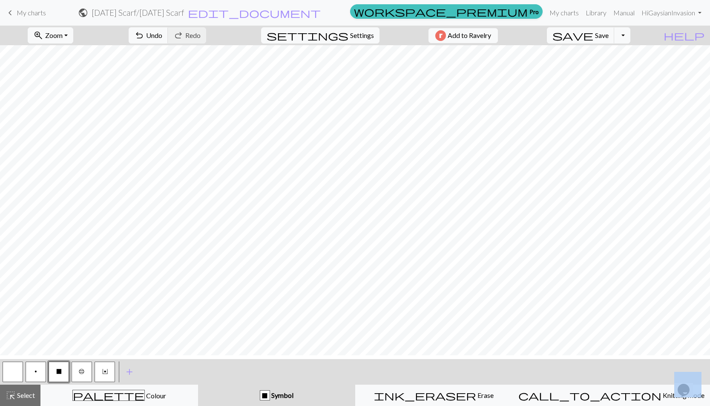
click at [81, 371] on span "b" at bounding box center [82, 371] width 6 height 7
click at [51, 368] on button "X" at bounding box center [59, 371] width 20 height 20
click at [486, 394] on div "ink_eraser Erase Erase" at bounding box center [434, 395] width 147 height 10
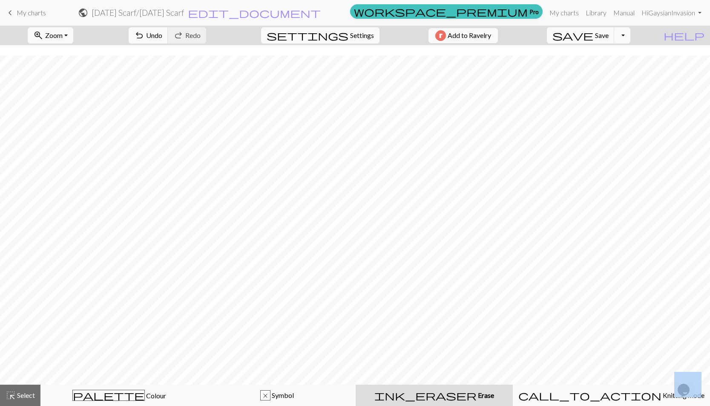
drag, startPoint x: 496, startPoint y: 395, endPoint x: 492, endPoint y: 380, distance: 15.8
click at [496, 395] on div "ink_eraser Erase Erase" at bounding box center [434, 395] width 147 height 10
click at [513, 403] on button "ink_eraser Erase Erase" at bounding box center [434, 394] width 157 height 21
click at [314, 400] on div "x Symbol" at bounding box center [277, 395] width 147 height 10
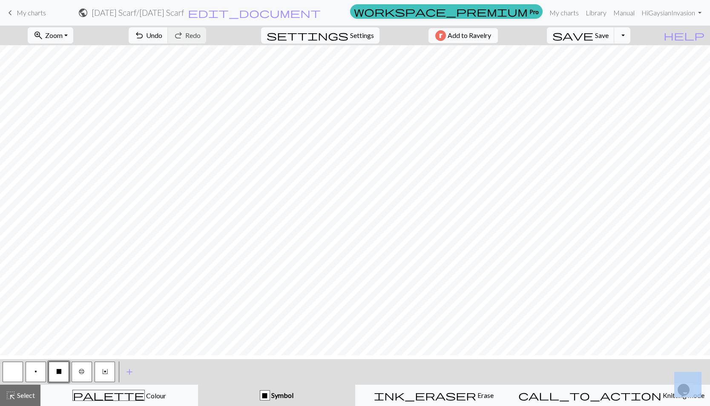
click at [56, 369] on span "X" at bounding box center [59, 371] width 6 height 7
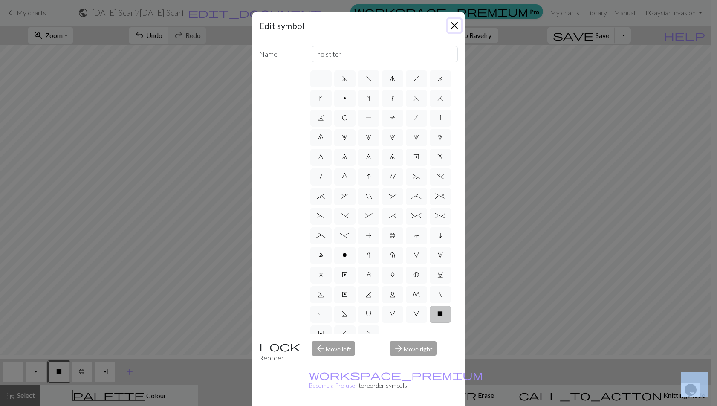
click at [453, 28] on button "Close" at bounding box center [454, 26] width 14 height 14
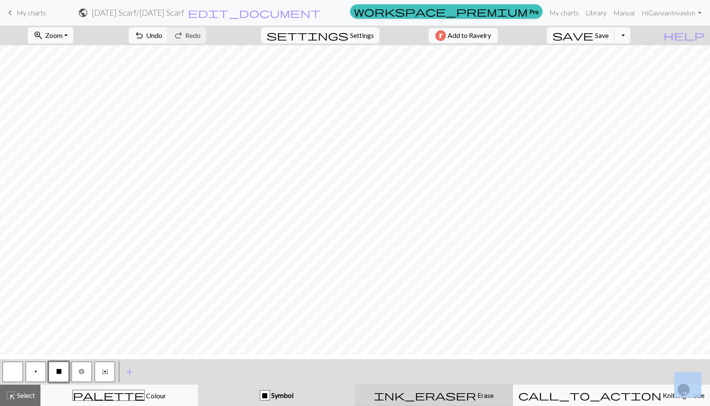
drag, startPoint x: 523, startPoint y: 381, endPoint x: 523, endPoint y: 388, distance: 6.8
click at [523, 385] on div "< p X b Y > add Add a symbol highlight_alt Select Select palette Colour Colour …" at bounding box center [355, 382] width 710 height 47
click at [507, 392] on div "ink_eraser Erase Erase" at bounding box center [434, 395] width 147 height 10
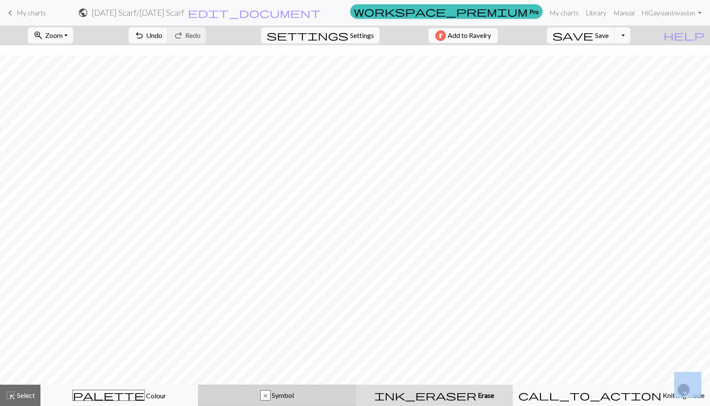
click at [270, 391] on div "x Symbol" at bounding box center [277, 395] width 147 height 10
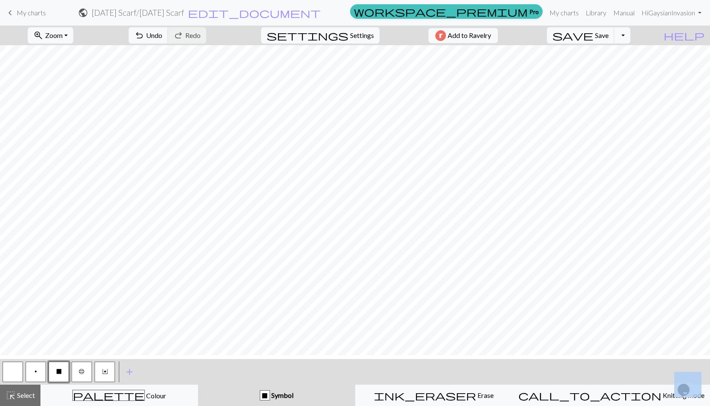
click at [56, 368] on span "X" at bounding box center [59, 371] width 6 height 7
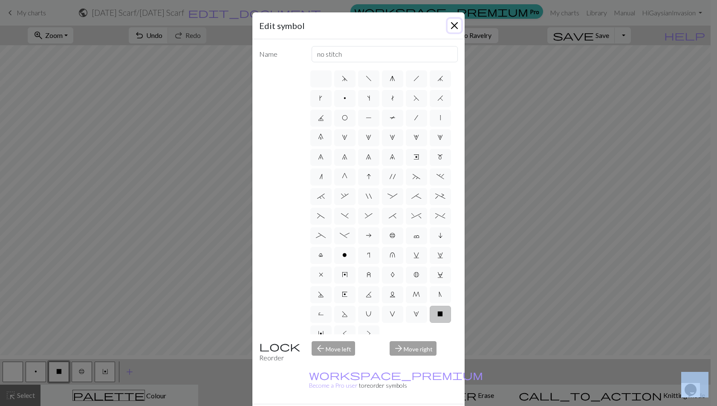
click at [449, 29] on button "Close" at bounding box center [454, 26] width 14 height 14
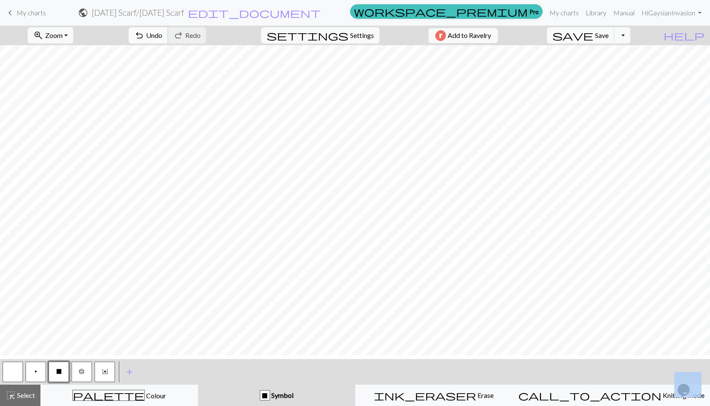
click at [162, 39] on span "Undo" at bounding box center [154, 35] width 16 height 8
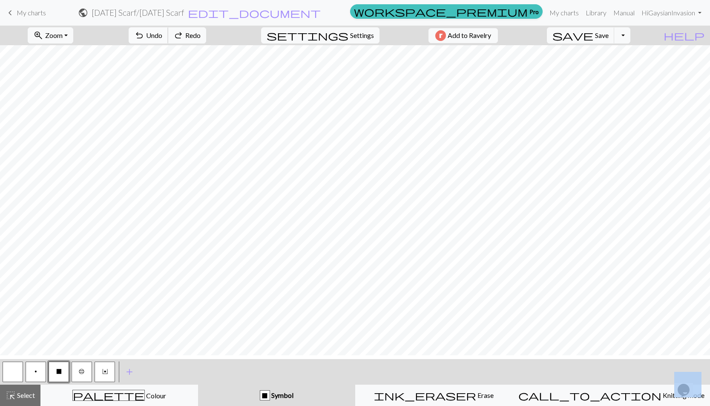
click at [162, 39] on span "Undo" at bounding box center [154, 35] width 16 height 8
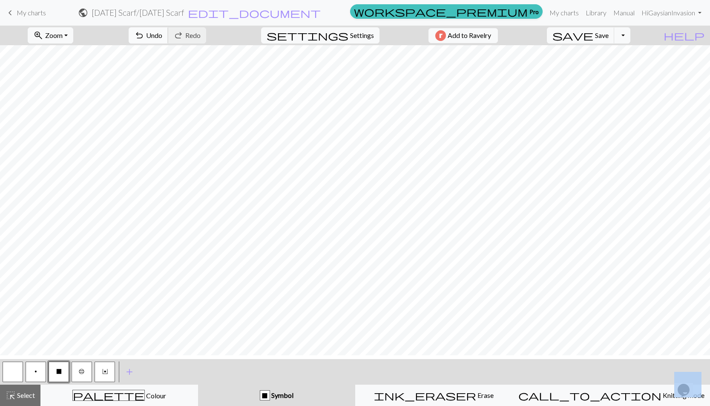
click at [144, 37] on span "undo" at bounding box center [139, 35] width 10 height 12
click at [144, 36] on span "undo" at bounding box center [139, 35] width 10 height 12
click at [79, 373] on span "b" at bounding box center [82, 371] width 6 height 7
click at [607, 39] on span "Save" at bounding box center [602, 35] width 14 height 8
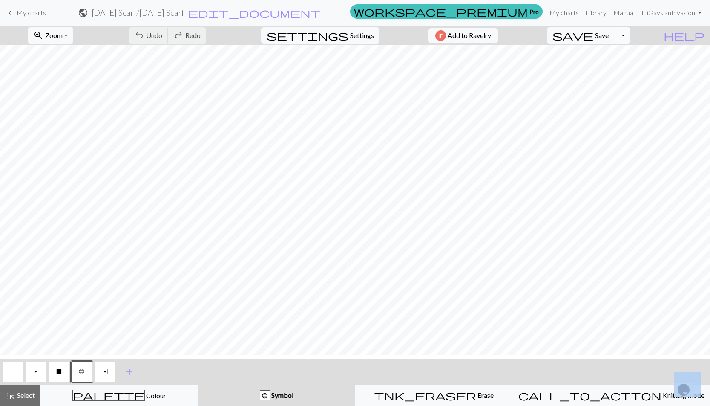
click at [631, 43] on button "Toggle Dropdown" at bounding box center [622, 35] width 16 height 16
click at [605, 78] on button "save_alt Download" at bounding box center [559, 72] width 141 height 14
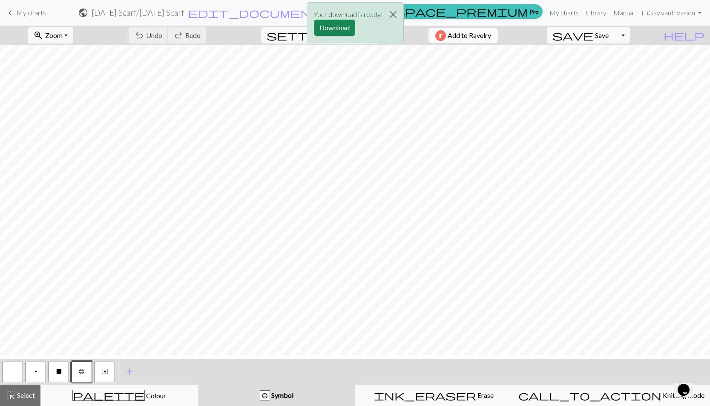
click at [638, 40] on div "Your download is ready! Download" at bounding box center [355, 25] width 710 height 50
click at [318, 32] on button "Download" at bounding box center [334, 28] width 41 height 16
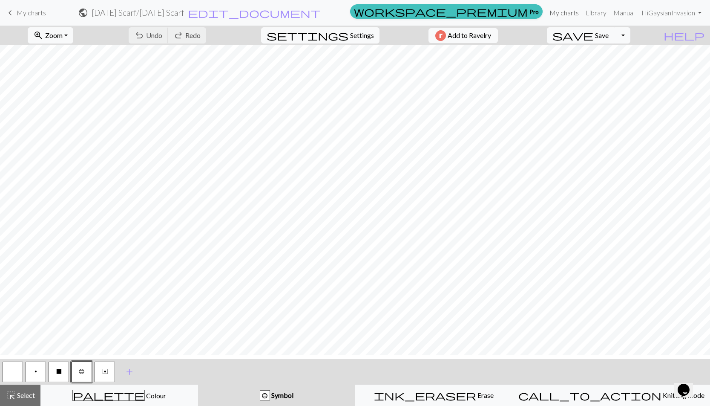
click at [546, 9] on link "My charts" at bounding box center [564, 12] width 36 height 17
click at [59, 374] on span "X" at bounding box center [59, 371] width 6 height 7
click at [28, 399] on span "Select" at bounding box center [25, 395] width 19 height 8
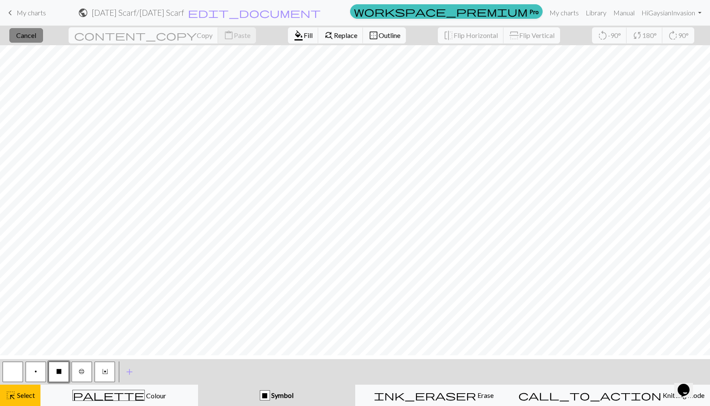
click at [28, 38] on span "Cancel" at bounding box center [26, 35] width 20 height 8
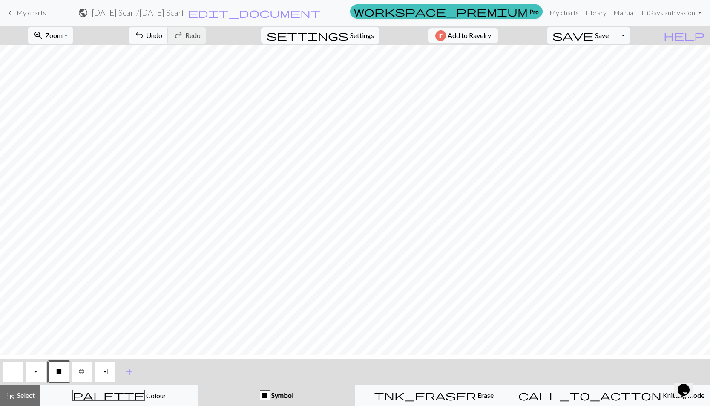
click at [361, 40] on span "Settings" at bounding box center [362, 35] width 24 height 10
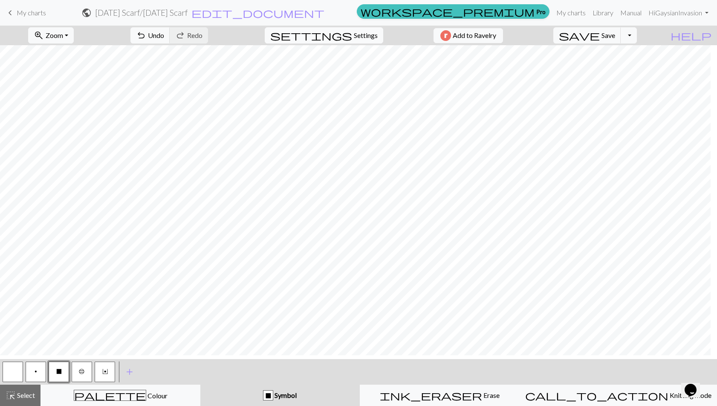
select select "aran"
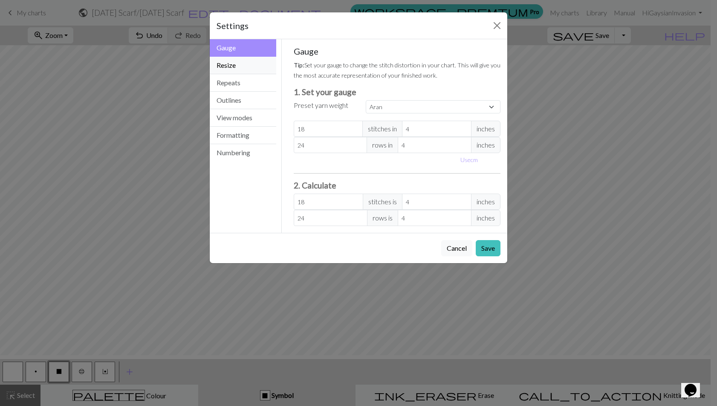
click at [228, 74] on button "Resize" at bounding box center [243, 65] width 66 height 17
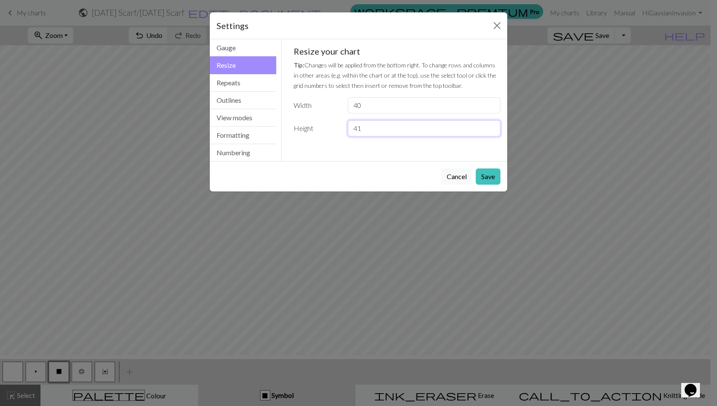
click at [488, 136] on input "41" at bounding box center [424, 128] width 153 height 16
click at [488, 136] on input "42" at bounding box center [424, 128] width 153 height 16
click at [488, 136] on input "43" at bounding box center [424, 128] width 153 height 16
click at [488, 136] on input "44" at bounding box center [424, 128] width 153 height 16
click at [488, 136] on input "45" at bounding box center [424, 128] width 153 height 16
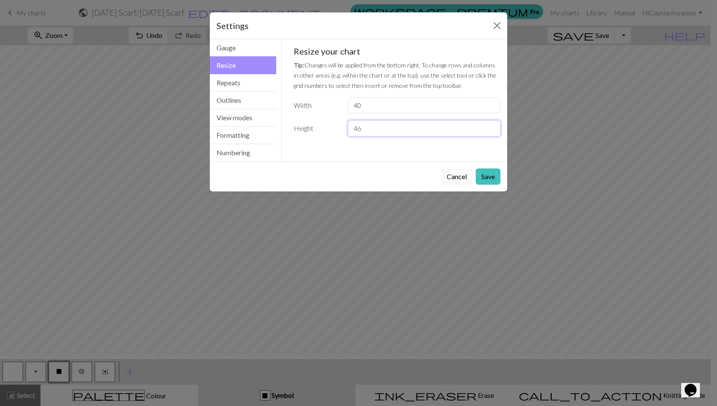
type input "46"
click at [488, 136] on input "46" at bounding box center [424, 128] width 153 height 16
click at [477, 184] on button "Save" at bounding box center [487, 176] width 25 height 16
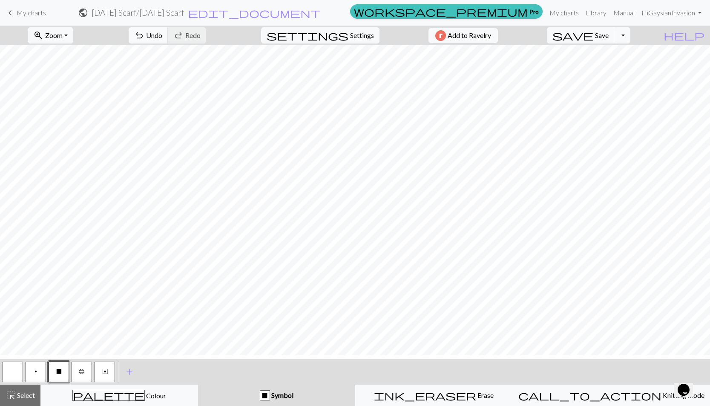
click at [162, 39] on span "Undo" at bounding box center [154, 35] width 16 height 8
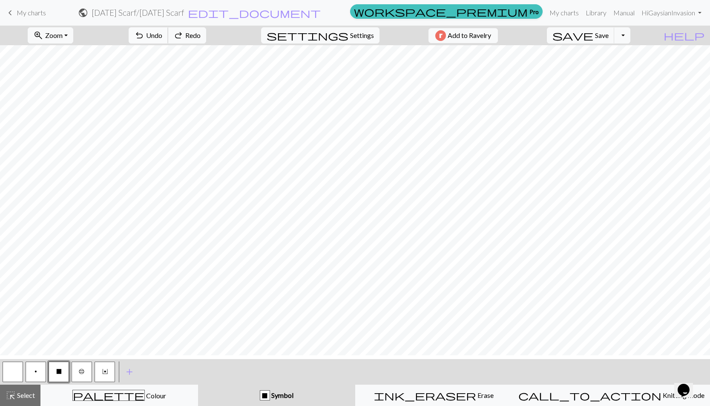
click at [162, 39] on span "Undo" at bounding box center [154, 35] width 16 height 8
click at [189, 40] on div "undo Undo Undo redo Redo Redo" at bounding box center [167, 36] width 90 height 20
click at [363, 43] on button "settings Settings" at bounding box center [320, 35] width 118 height 16
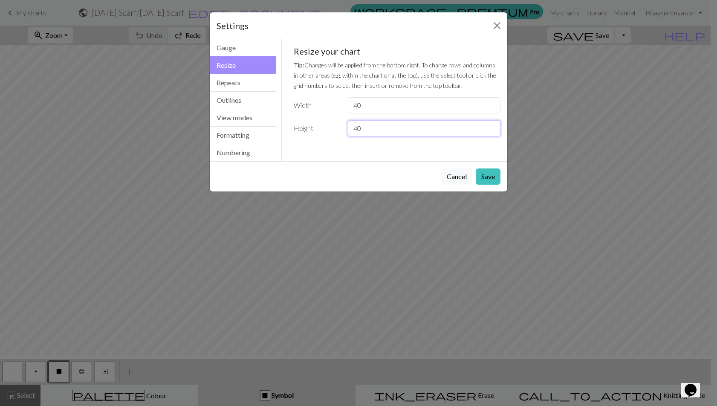
click at [428, 136] on input "40" at bounding box center [424, 128] width 153 height 16
type input "60"
click at [486, 184] on button "Save" at bounding box center [487, 176] width 25 height 16
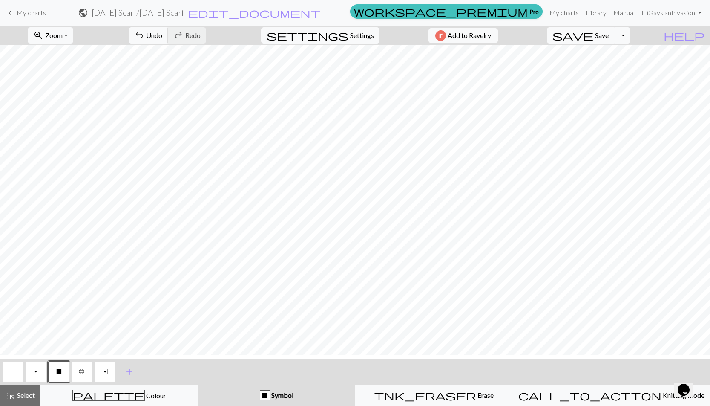
scroll to position [5, 0]
click at [477, 397] on span "Erase" at bounding box center [484, 395] width 17 height 8
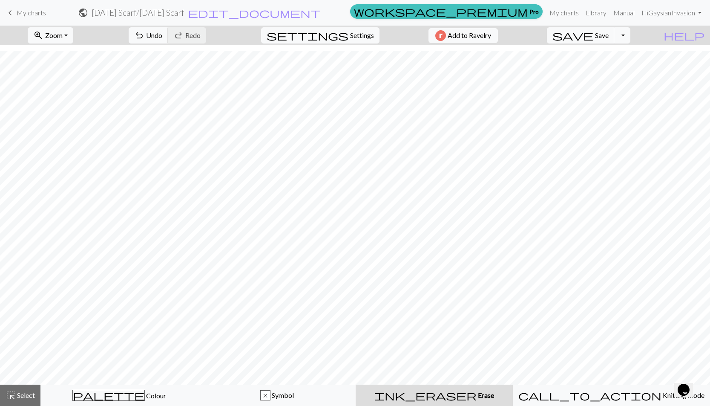
scroll to position [21, 0]
click at [270, 398] on div "x" at bounding box center [265, 395] width 9 height 10
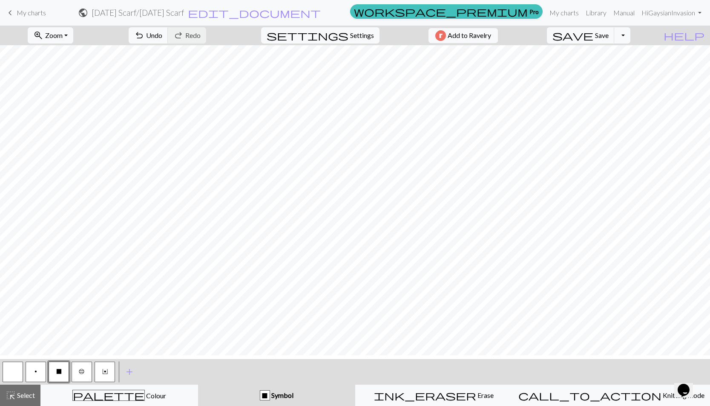
click at [54, 378] on button "X" at bounding box center [59, 371] width 20 height 20
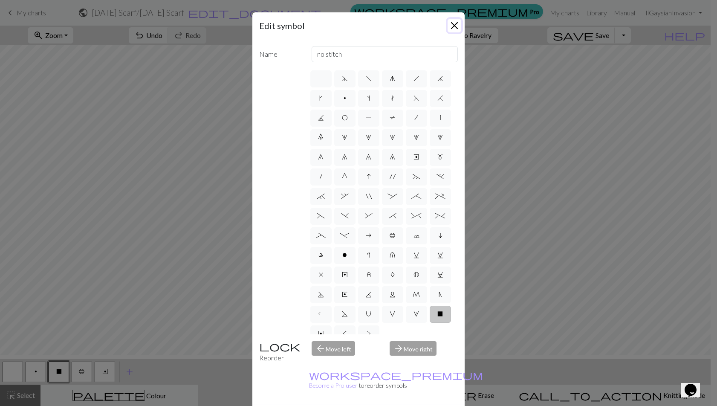
click at [447, 29] on button "Close" at bounding box center [454, 26] width 14 height 14
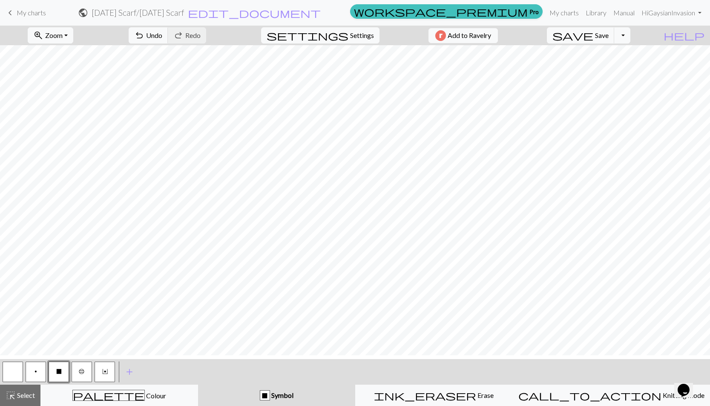
click at [507, 394] on div "ink_eraser Erase Erase" at bounding box center [434, 395] width 147 height 10
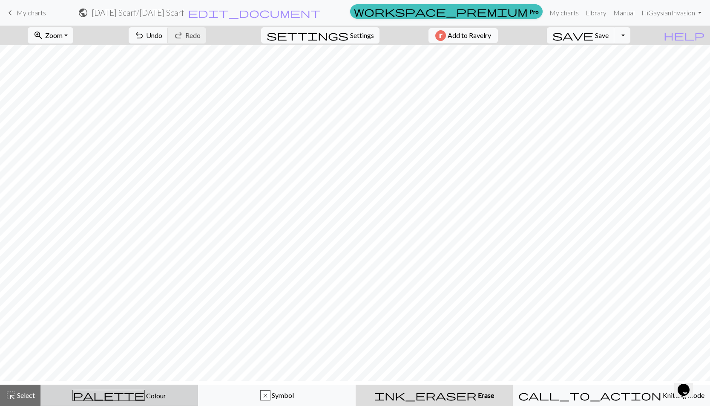
click at [178, 397] on div "palette Colour Colour" at bounding box center [119, 394] width 147 height 11
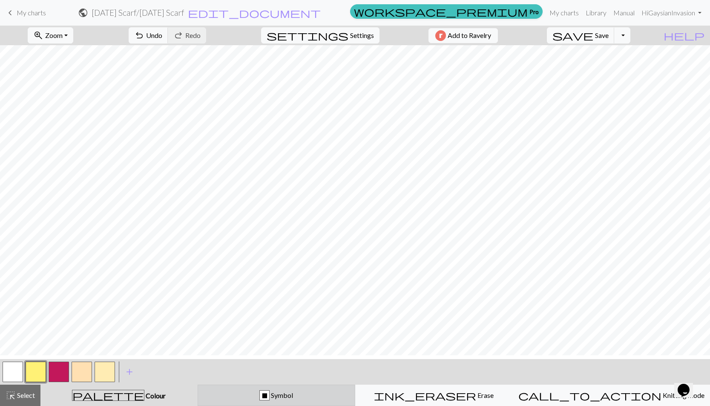
click at [334, 400] on div "X Symbol" at bounding box center [276, 395] width 147 height 10
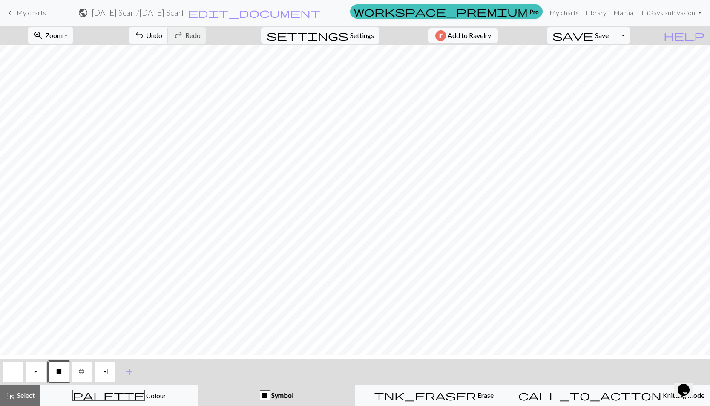
click at [58, 374] on span "X" at bounding box center [59, 371] width 6 height 7
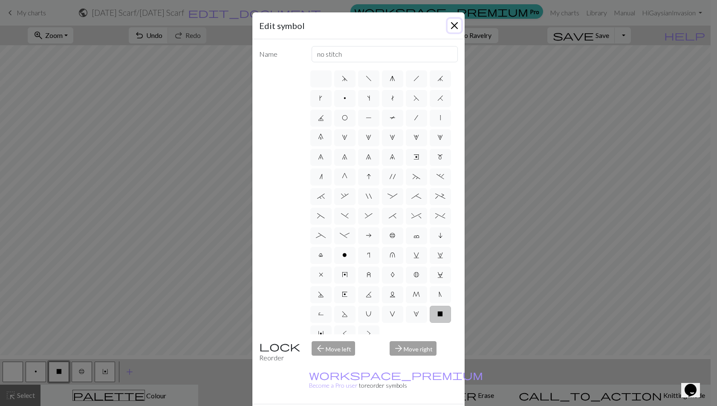
click at [450, 28] on button "Close" at bounding box center [454, 26] width 14 height 14
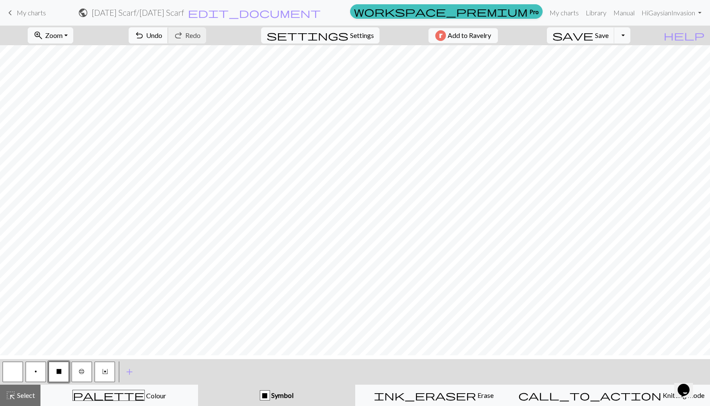
click at [162, 37] on span "Undo" at bounding box center [154, 35] width 16 height 8
click at [162, 39] on span "Undo" at bounding box center [154, 35] width 16 height 8
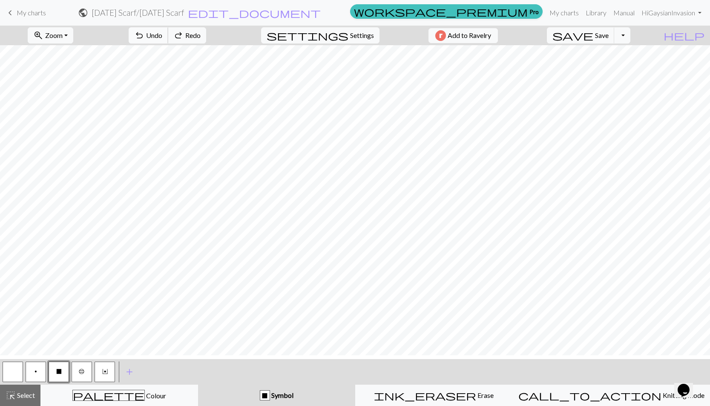
click at [162, 39] on span "Undo" at bounding box center [154, 35] width 16 height 8
drag, startPoint x: 171, startPoint y: 42, endPoint x: 180, endPoint y: 52, distance: 13.0
click at [144, 41] on span "undo" at bounding box center [139, 35] width 10 height 12
drag, startPoint x: 178, startPoint y: 42, endPoint x: 185, endPoint y: 48, distance: 9.7
click at [168, 43] on button "undo Undo Undo" at bounding box center [149, 35] width 40 height 16
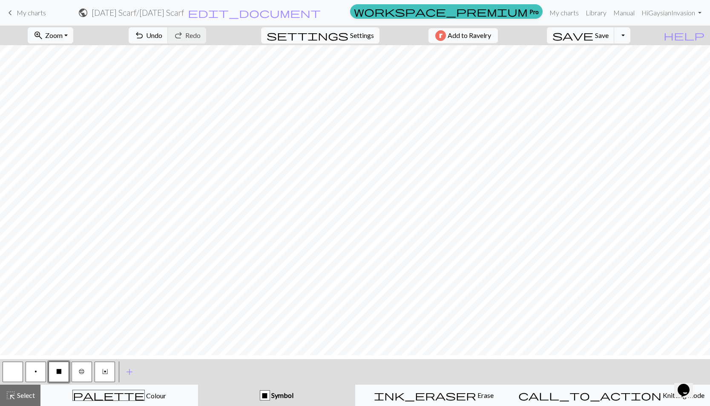
scroll to position [161, 0]
click at [609, 39] on span "Save" at bounding box center [602, 35] width 14 height 8
drag, startPoint x: 639, startPoint y: 37, endPoint x: 639, endPoint y: 42, distance: 4.7
click at [639, 34] on div "Chart saved" at bounding box center [355, 17] width 710 height 34
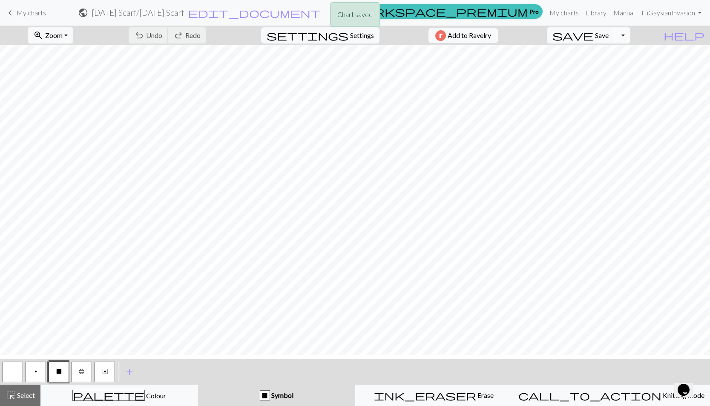
click at [631, 43] on button "Toggle Dropdown" at bounding box center [622, 35] width 16 height 16
click at [612, 78] on button "save_alt Download" at bounding box center [559, 72] width 141 height 14
click at [343, 36] on button "Download" at bounding box center [334, 28] width 41 height 16
